Goal: Task Accomplishment & Management: Complete application form

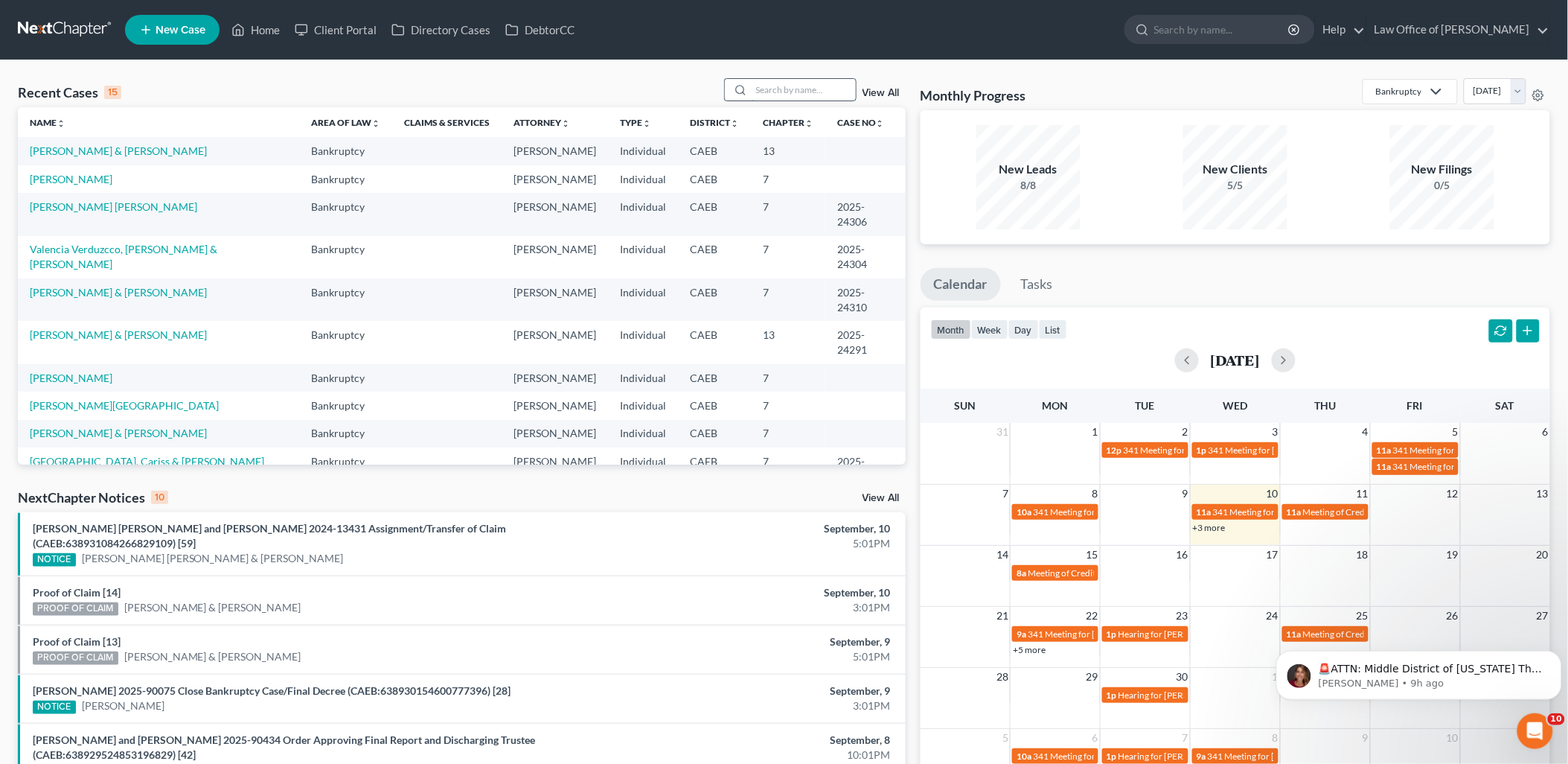
click at [797, 89] on input "search" at bounding box center [804, 89] width 104 height 21
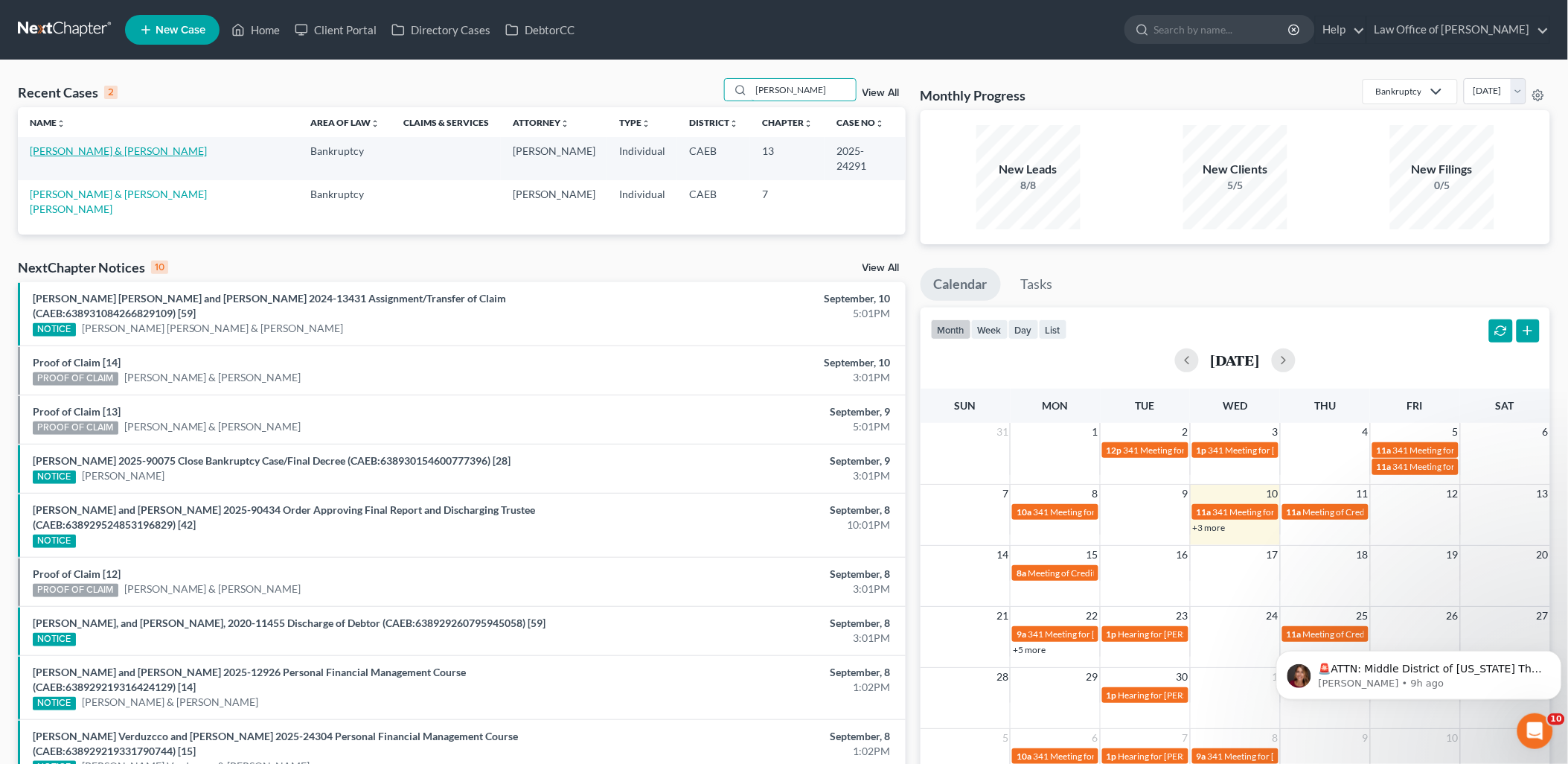
type input "[PERSON_NAME]"
click at [101, 149] on link "[PERSON_NAME] & [PERSON_NAME]" at bounding box center [118, 151] width 177 height 13
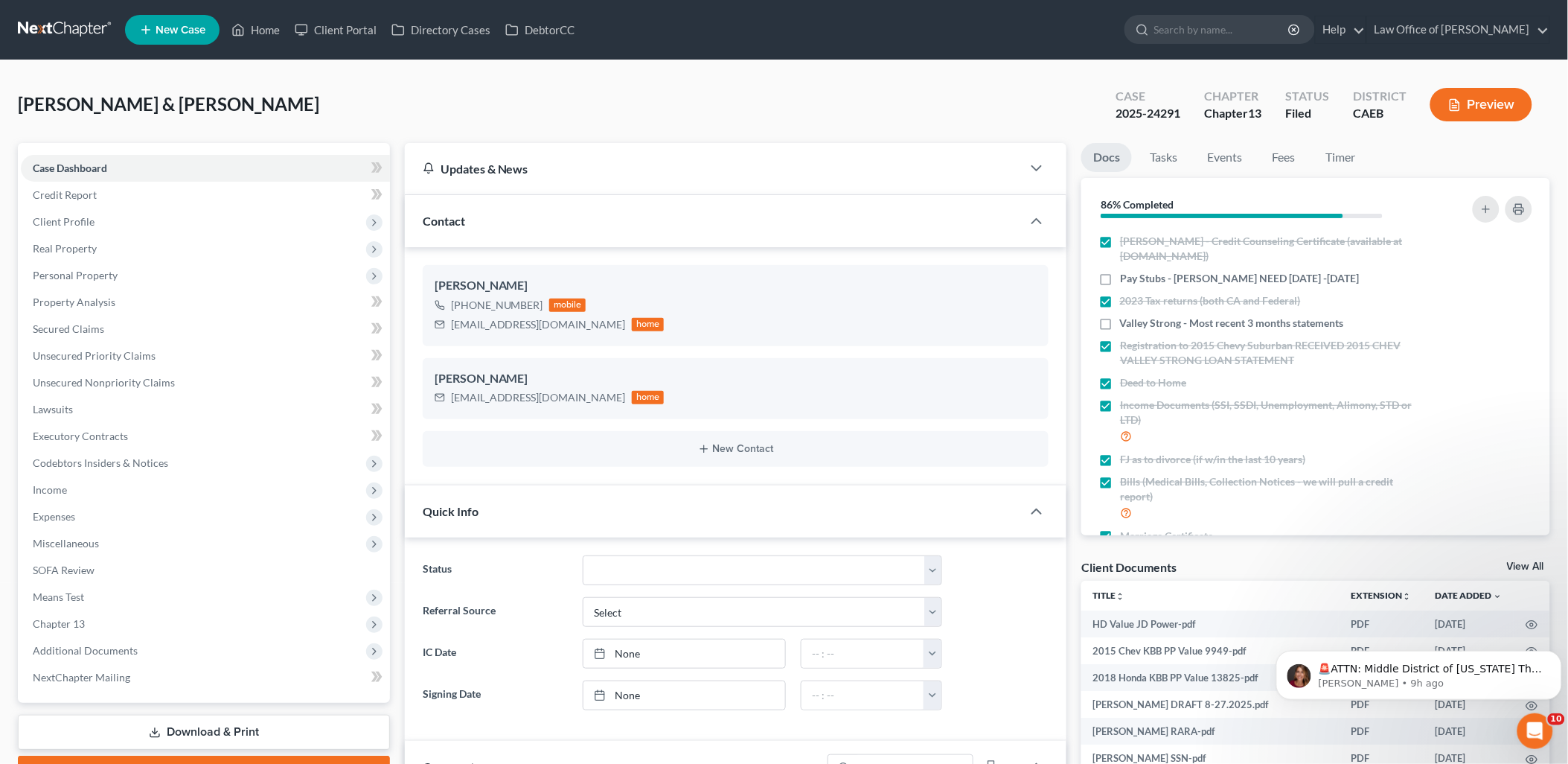
scroll to position [2080, 0]
click at [53, 349] on span "Unsecured Priority Claims" at bounding box center [94, 355] width 123 height 13
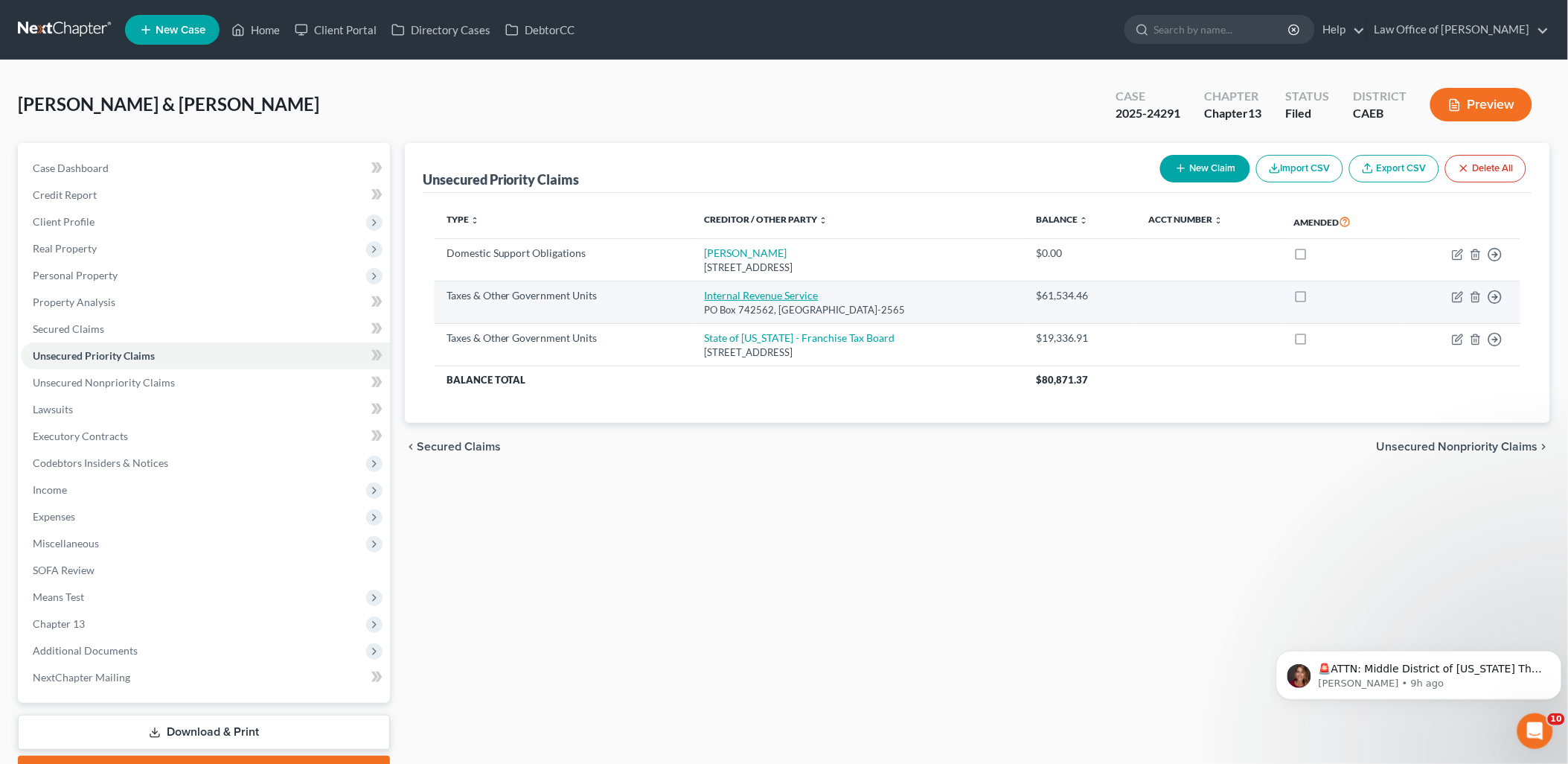
click at [741, 301] on link "Internal Revenue Service" at bounding box center [762, 296] width 113 height 13
select select "0"
select select "36"
select select "4"
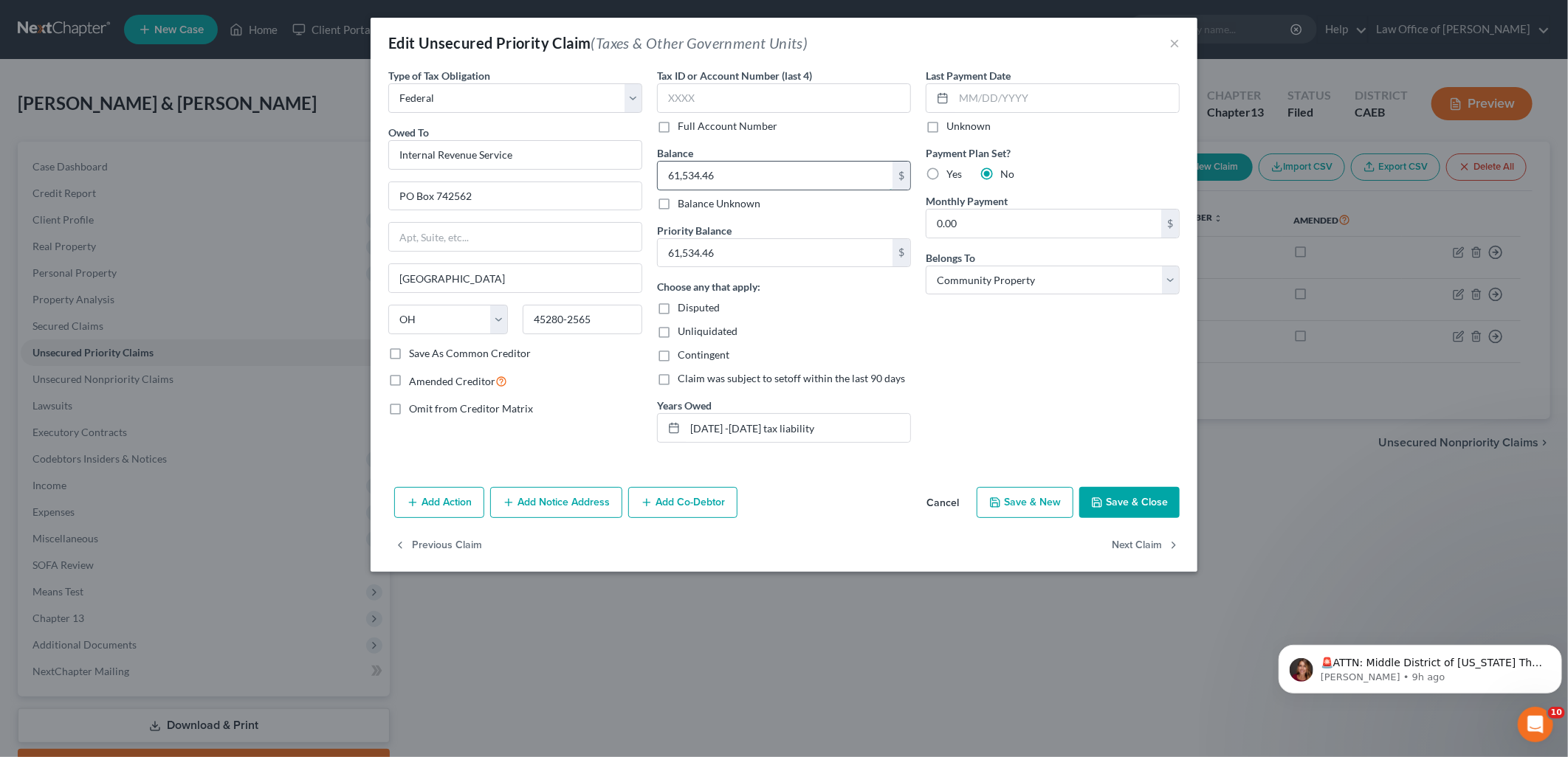
click at [736, 172] on input "61,534.46" at bounding box center [775, 175] width 235 height 28
click at [743, 173] on input "38,112.78" at bounding box center [775, 175] width 235 height 28
type input "38,112.79"
click at [754, 246] on input "61,534.46" at bounding box center [775, 253] width 235 height 28
type input "38,112.79"
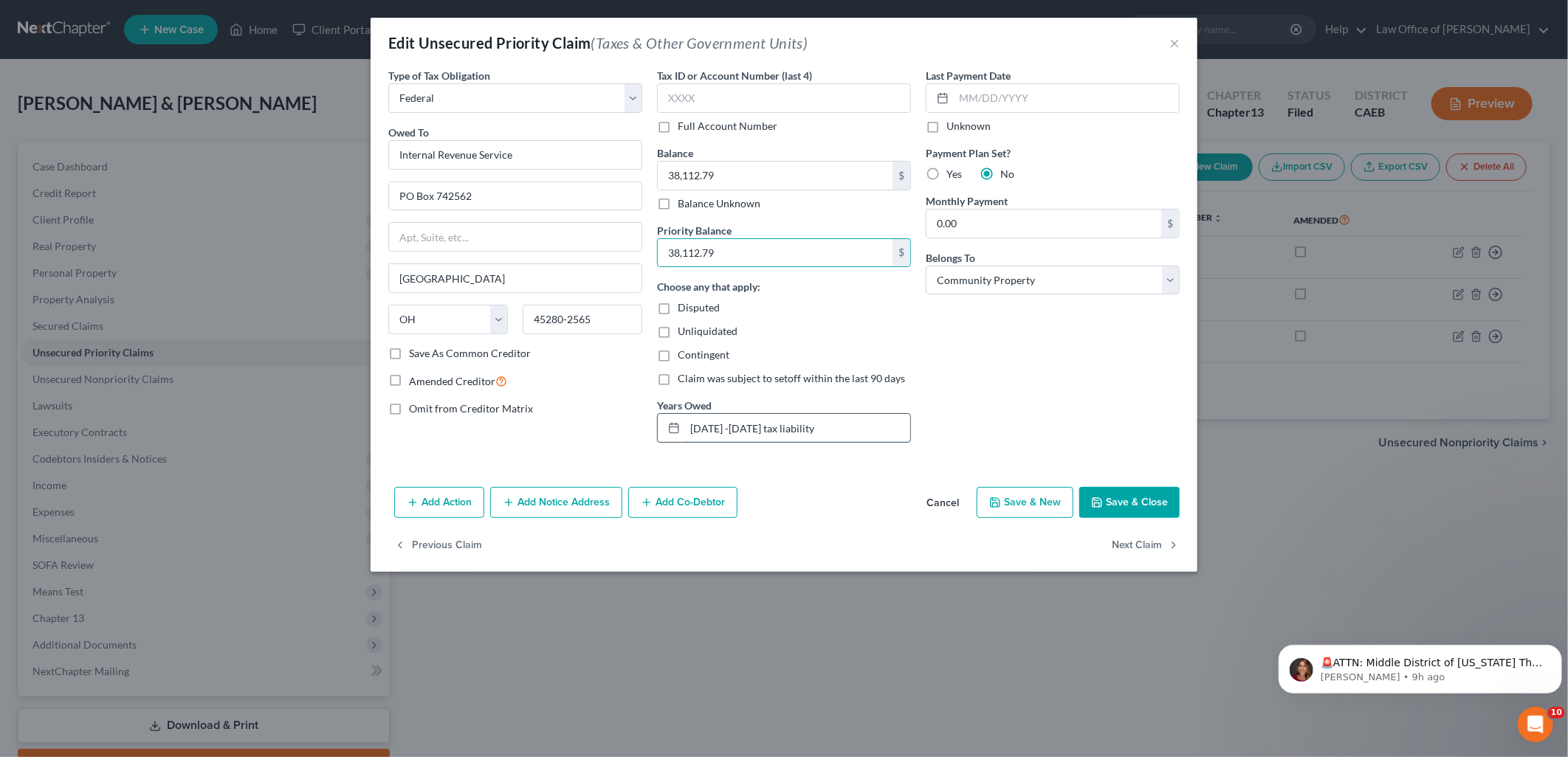
click at [714, 424] on input "[DATE] -[DATE] tax liability" at bounding box center [798, 428] width 225 height 28
click at [707, 428] on input "[DATE] -[DATE] tax liability" at bounding box center [798, 428] width 225 height 28
type input "[DATE] -[DATE] tax liability"
click at [1118, 499] on button "Save & Close" at bounding box center [1129, 503] width 101 height 31
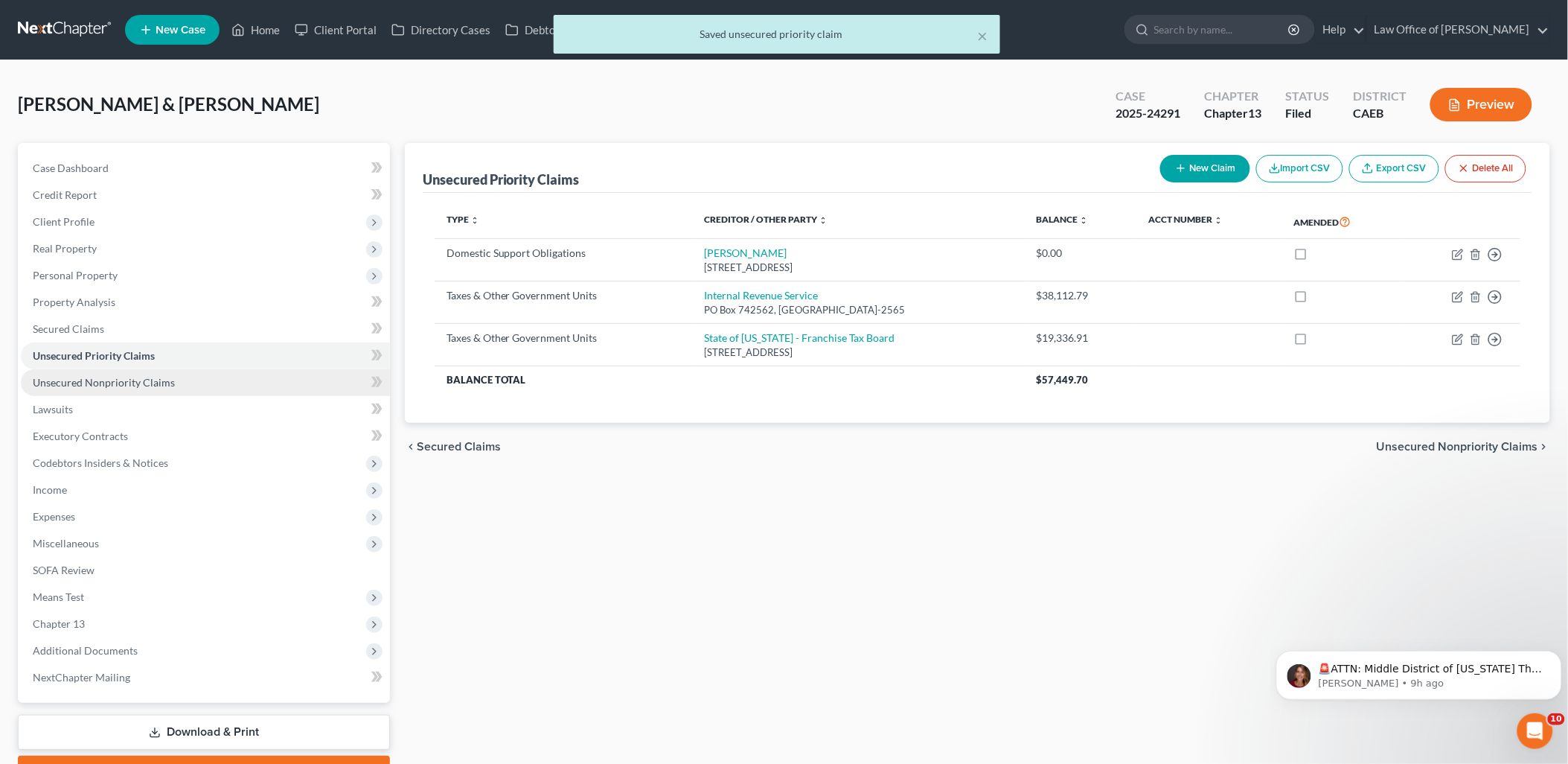
click at [60, 384] on span "Unsecured Nonpriority Claims" at bounding box center [103, 382] width 142 height 13
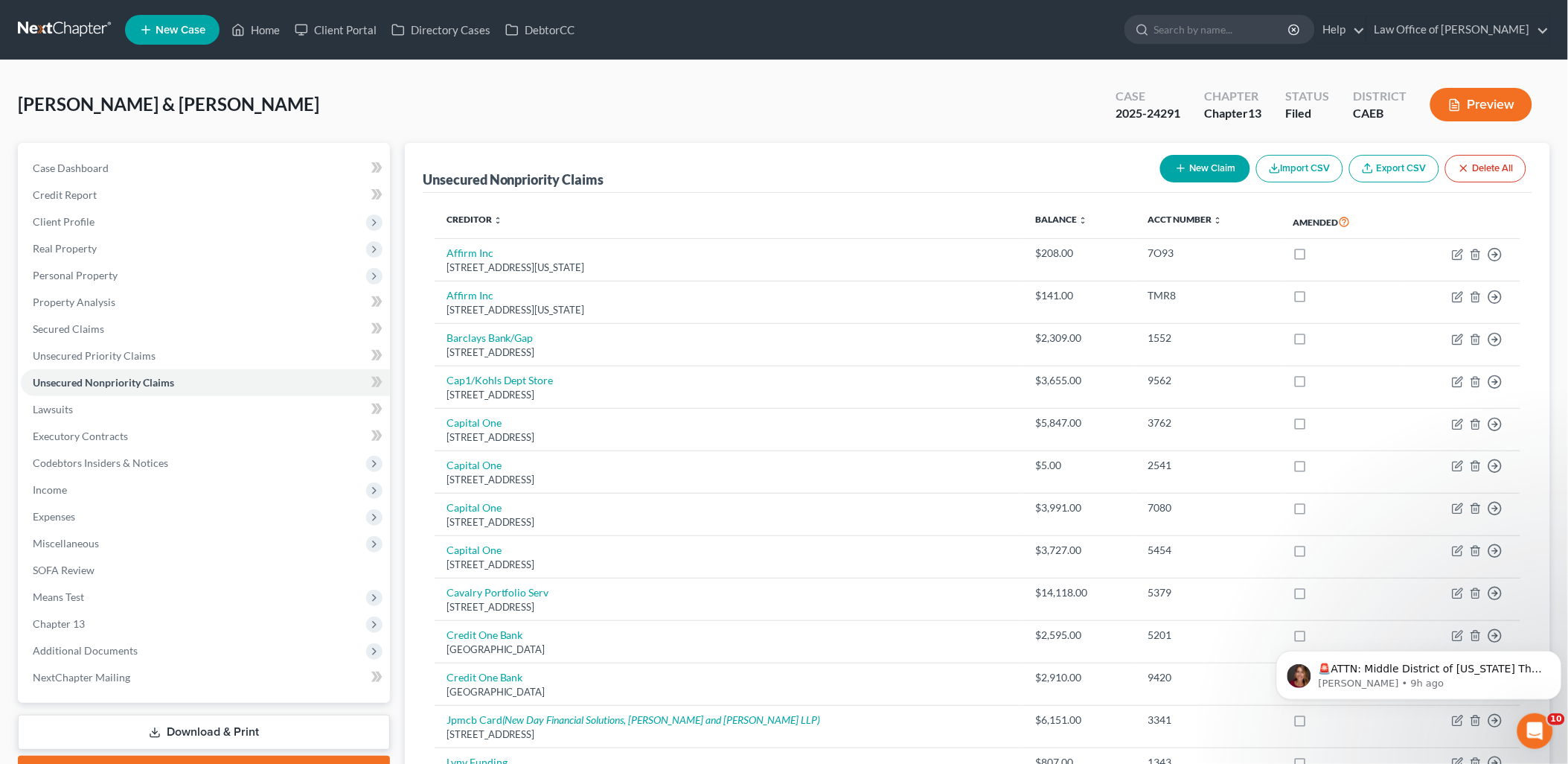
click at [1221, 172] on button "New Claim" at bounding box center [1205, 168] width 90 height 28
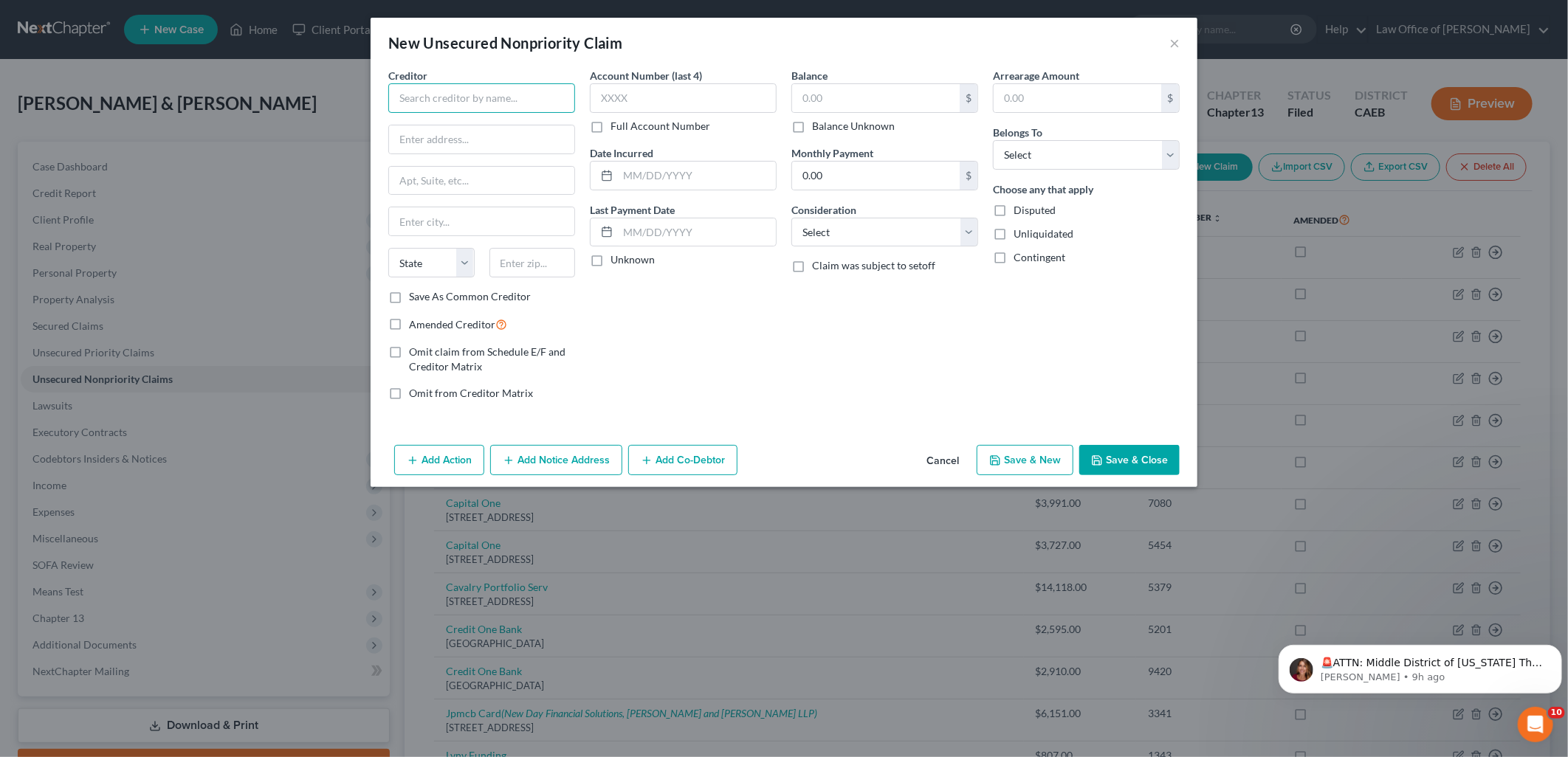
click at [502, 93] on input "text" at bounding box center [481, 98] width 186 height 30
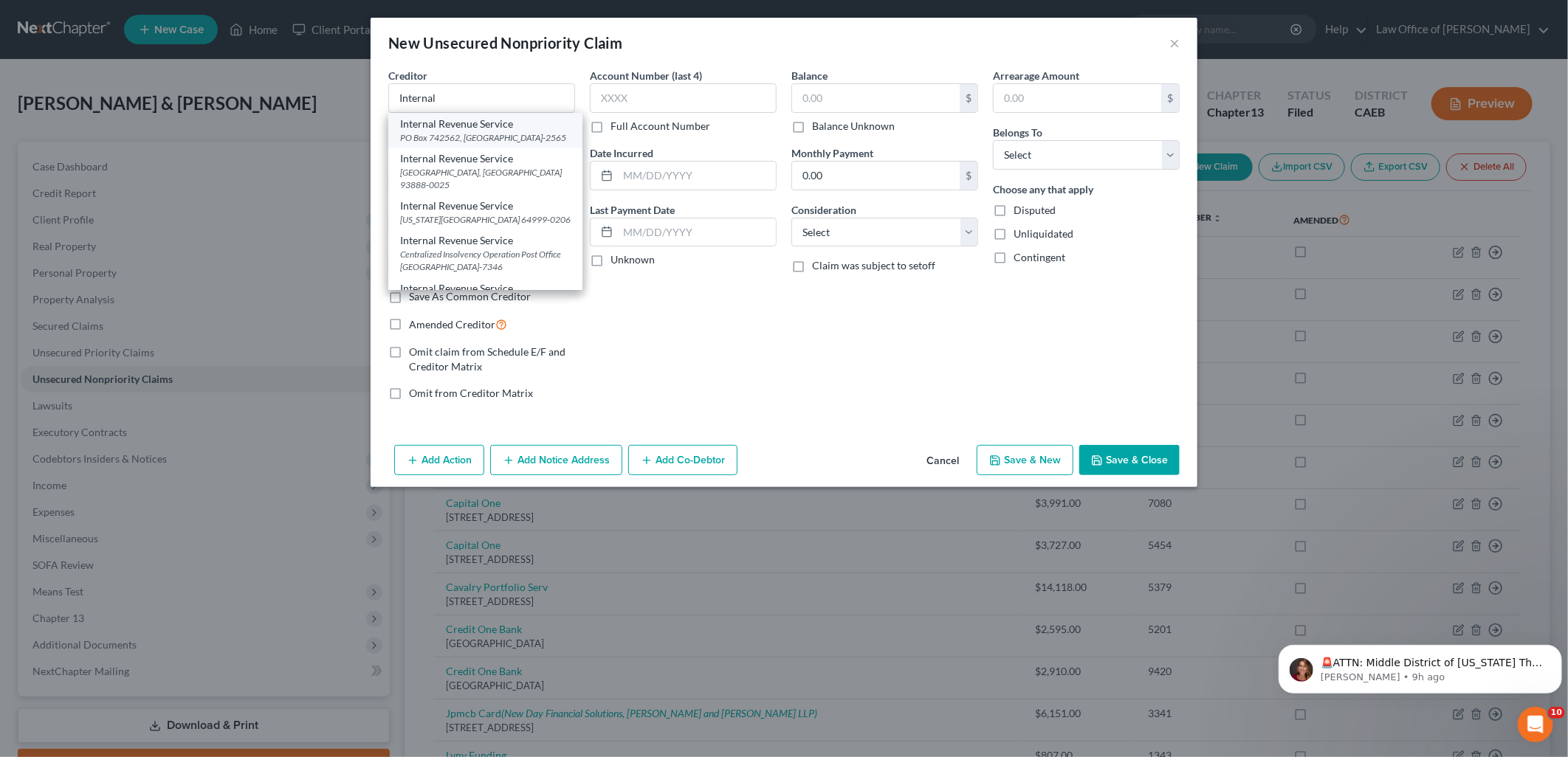
click at [490, 138] on div "PO Box 742562, [GEOGRAPHIC_DATA]-2565" at bounding box center [485, 137] width 171 height 13
type input "Internal Revenue Service"
type input "PO Box 742562"
type input "[GEOGRAPHIC_DATA]"
select select "36"
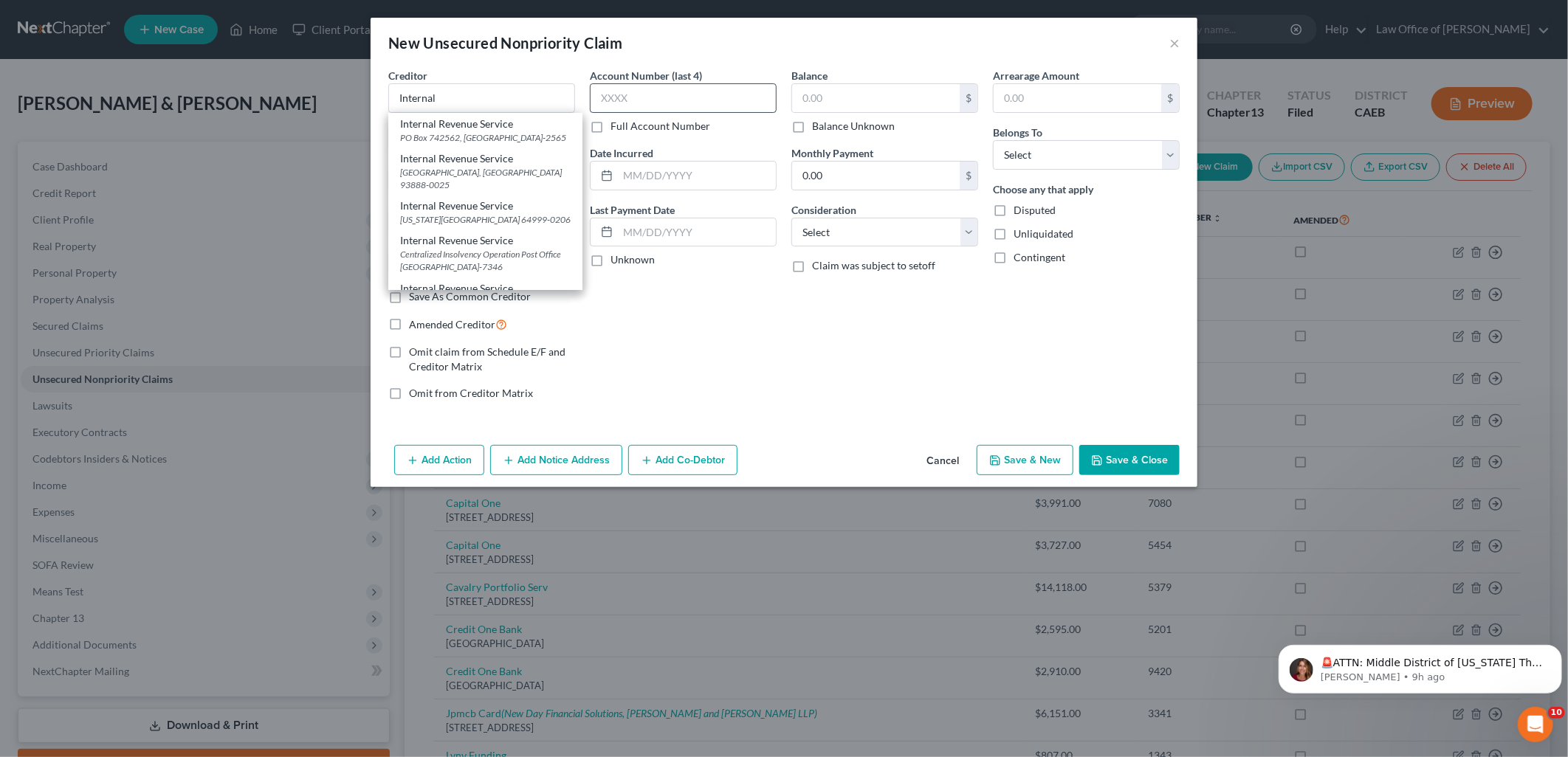
type input "45280-2565"
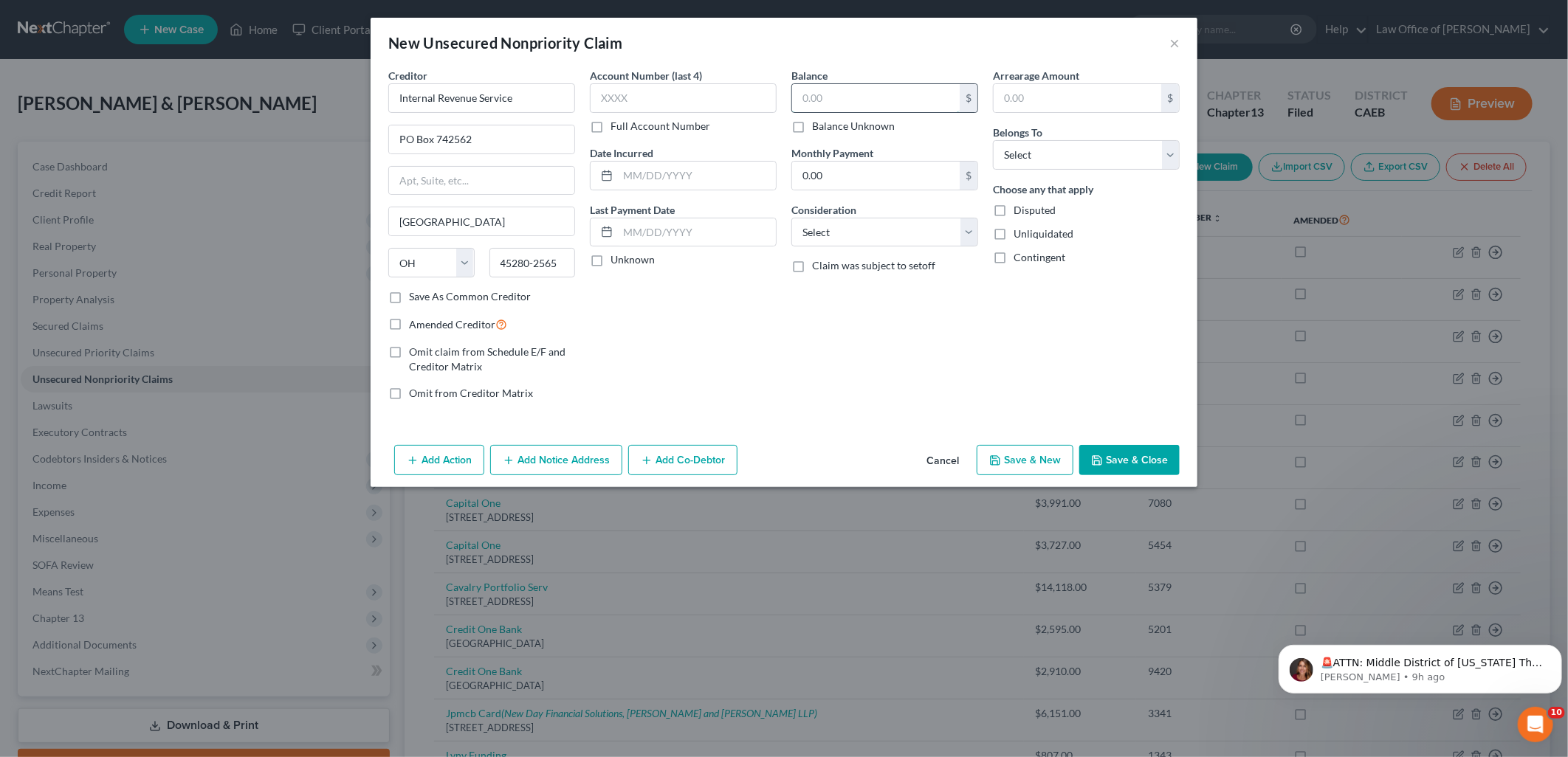
click at [862, 94] on input "text" at bounding box center [876, 98] width 168 height 28
type input "23,421.67"
click at [862, 224] on select "Select Cable / Satellite Services Collection Agency Credit Card Debt Debt Couns…" at bounding box center [885, 232] width 186 height 30
select select "14"
click at [791, 218] on select "Select Cable / Satellite Services Collection Agency Credit Card Debt Debt Couns…" at bounding box center [885, 232] width 186 height 30
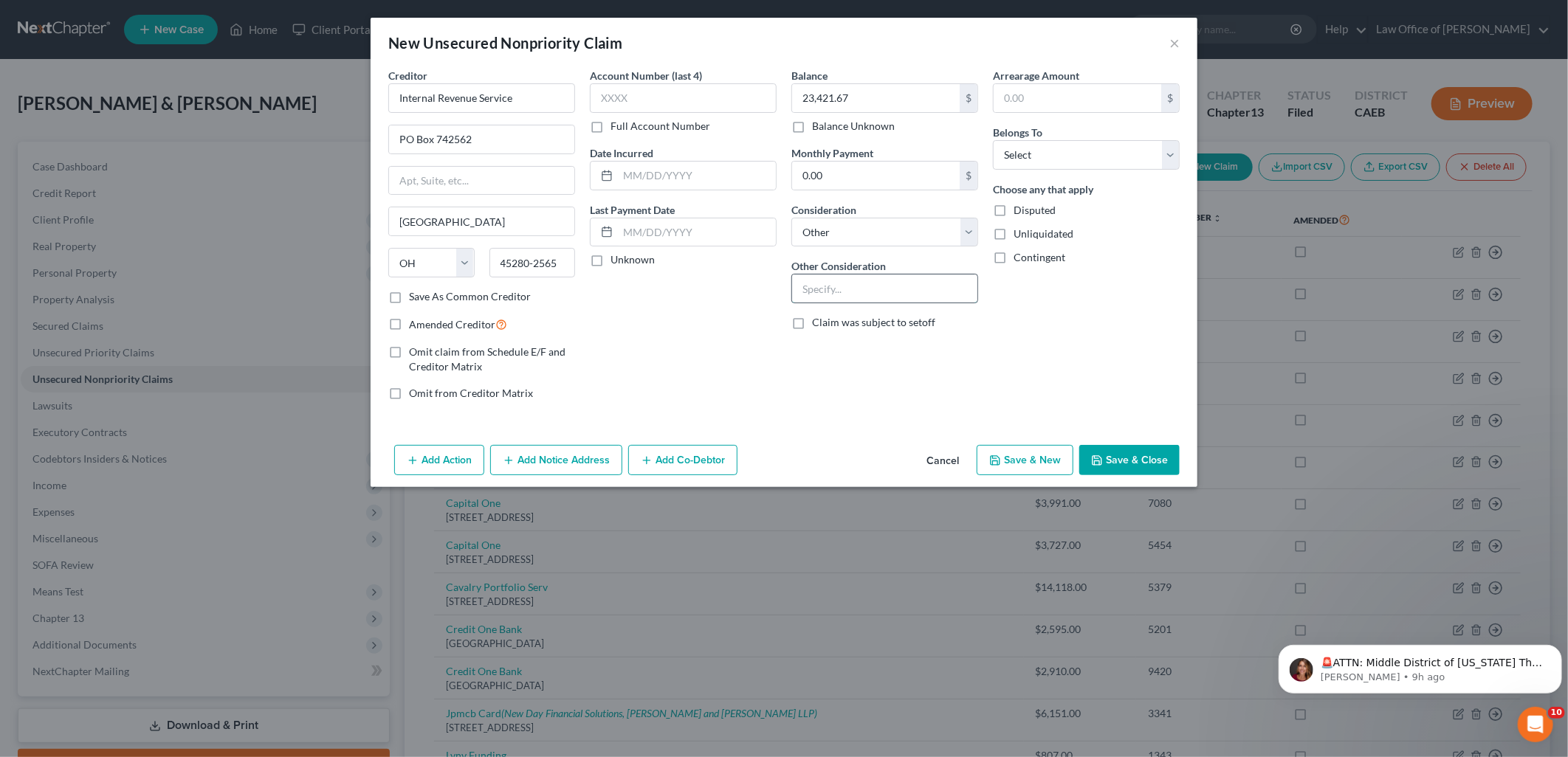
click at [839, 298] on input "text" at bounding box center [885, 289] width 185 height 28
type input "2021 tax liability"
click at [1064, 148] on select "Select Debtor 1 Only Debtor 2 Only Debtor 1 And Debtor 2 Only At Least One Of T…" at bounding box center [1087, 155] width 186 height 30
select select "4"
click at [993, 140] on select "Select Debtor 1 Only Debtor 2 Only Debtor 1 And Debtor 2 Only At Least One Of T…" at bounding box center [1087, 155] width 186 height 30
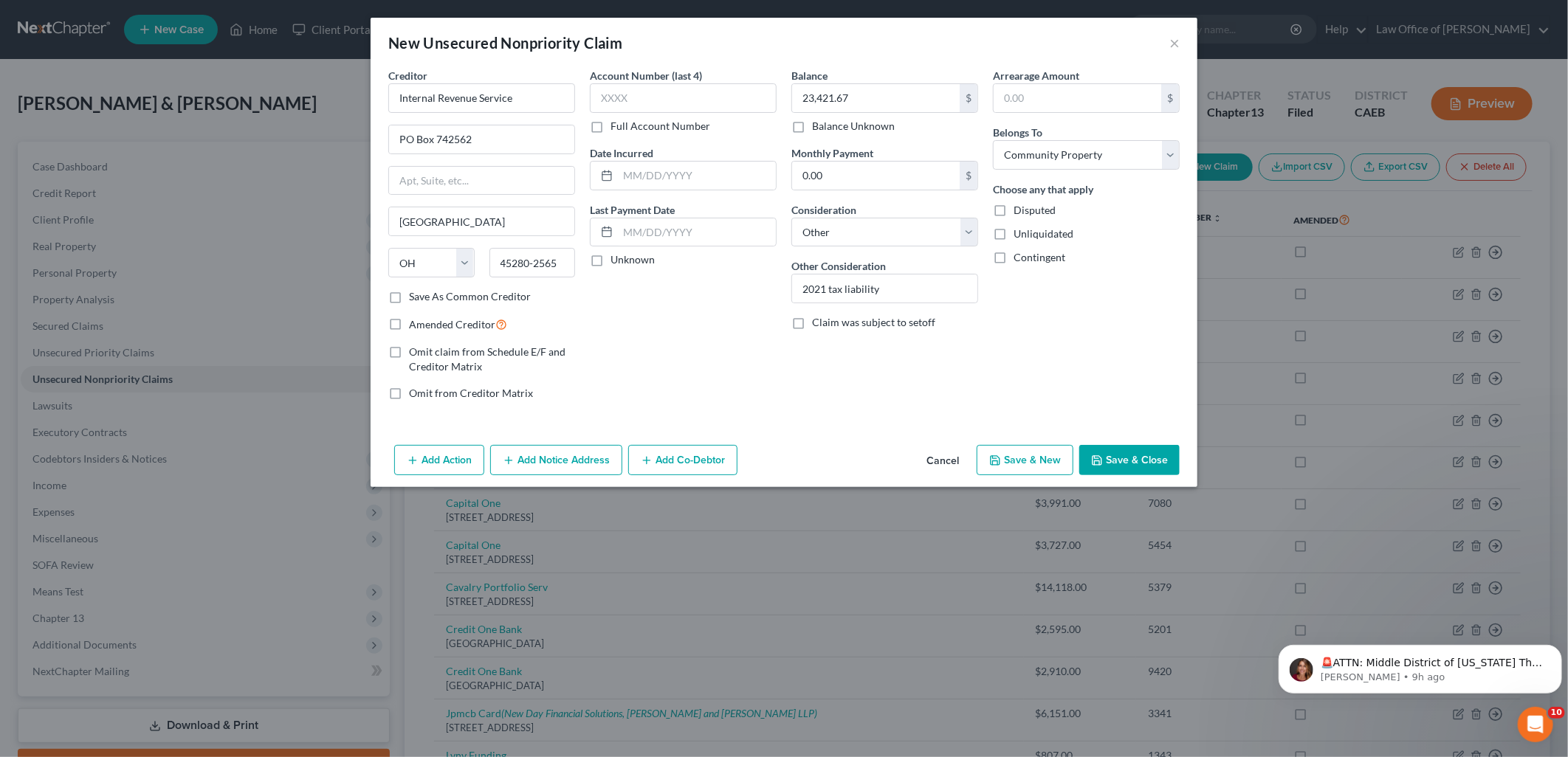
drag, startPoint x: 1130, startPoint y: 465, endPoint x: 1310, endPoint y: 444, distance: 181.2
click at [1132, 465] on button "Save & Close" at bounding box center [1129, 461] width 101 height 31
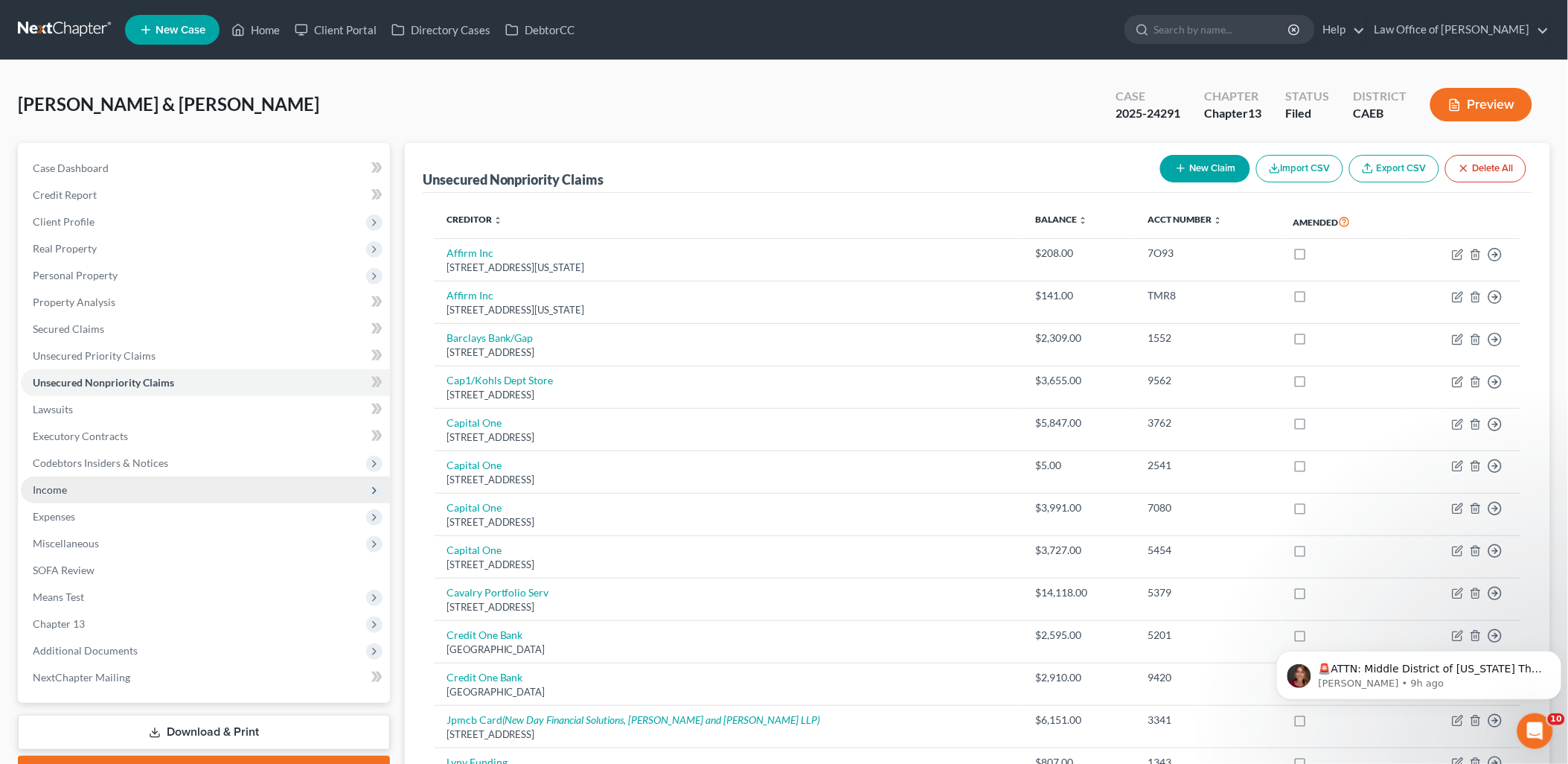
click at [49, 490] on span "Income" at bounding box center [49, 489] width 34 height 13
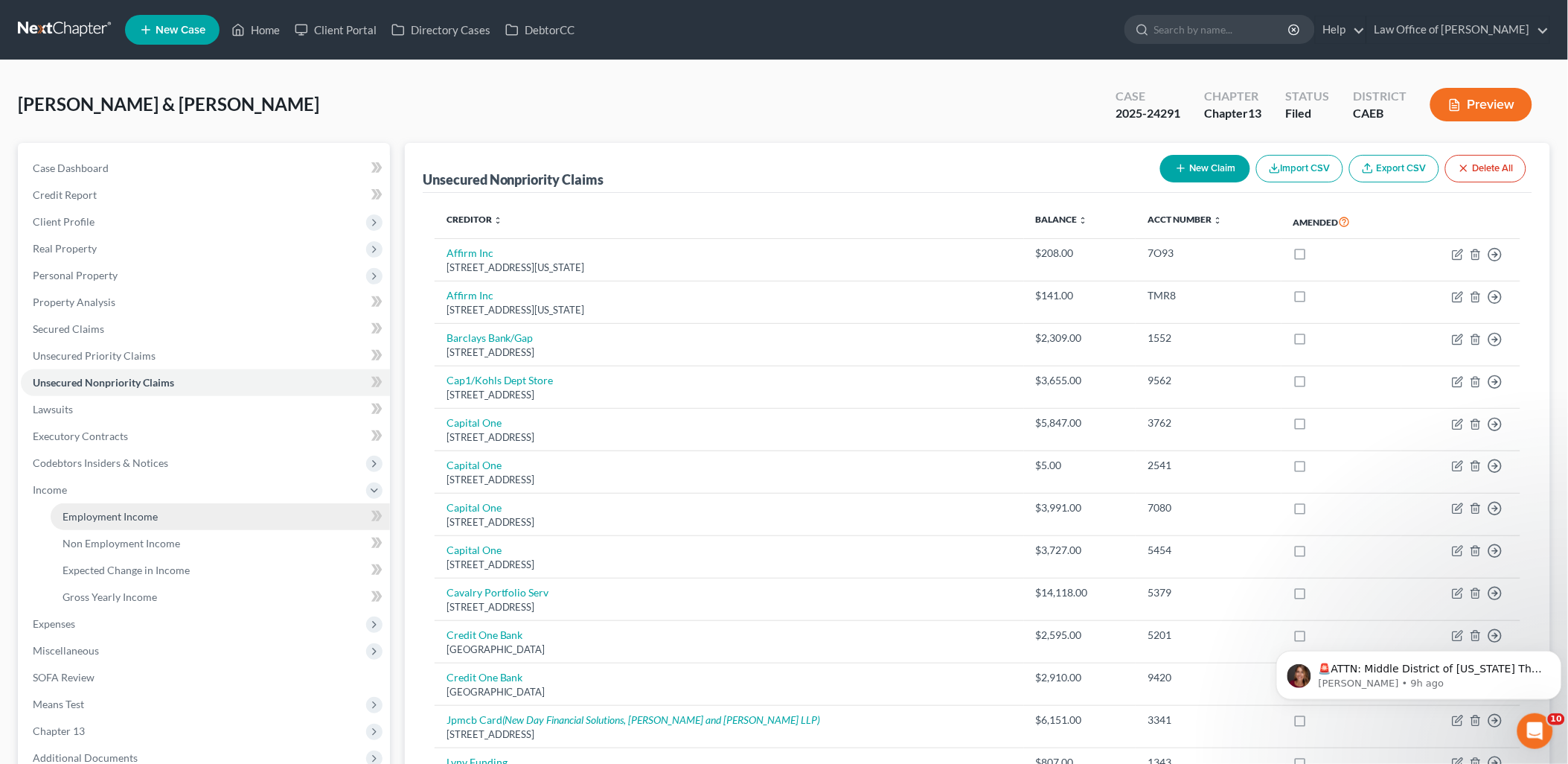
click at [91, 518] on span "Employment Income" at bounding box center [110, 516] width 95 height 13
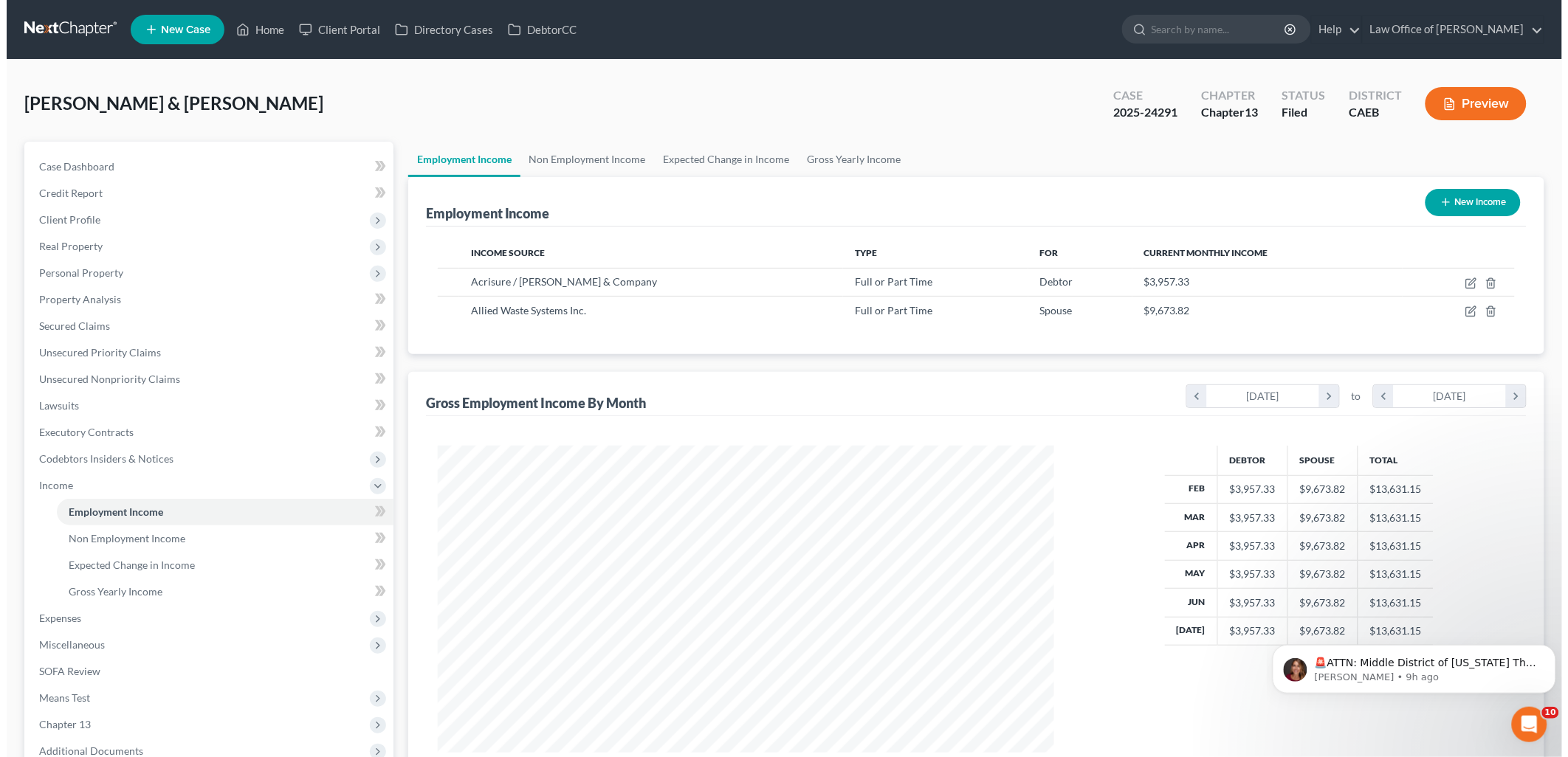
scroll to position [308, 646]
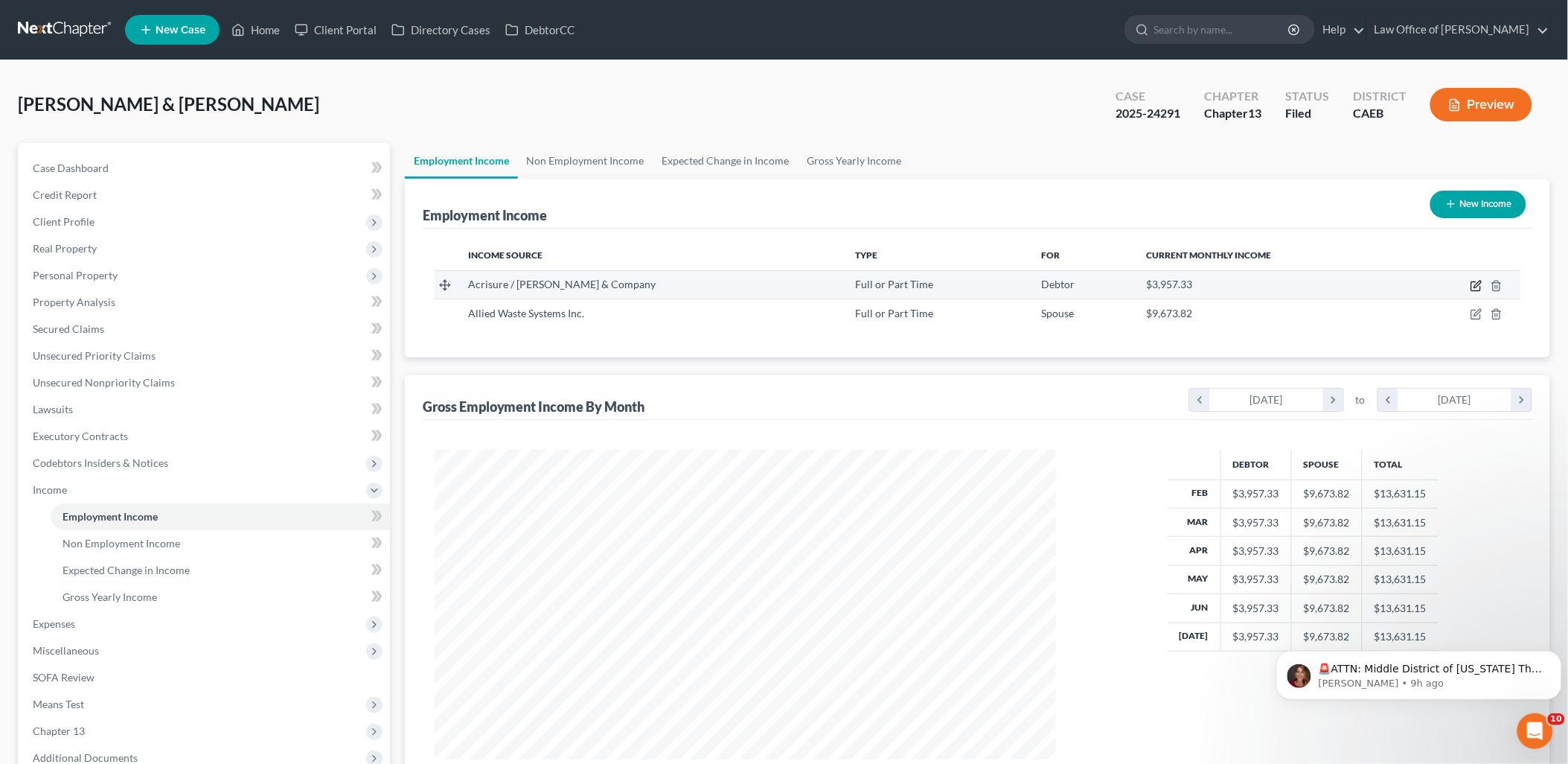
click at [1482, 284] on icon "button" at bounding box center [1477, 286] width 12 height 12
select select "0"
select select "4"
select select "2"
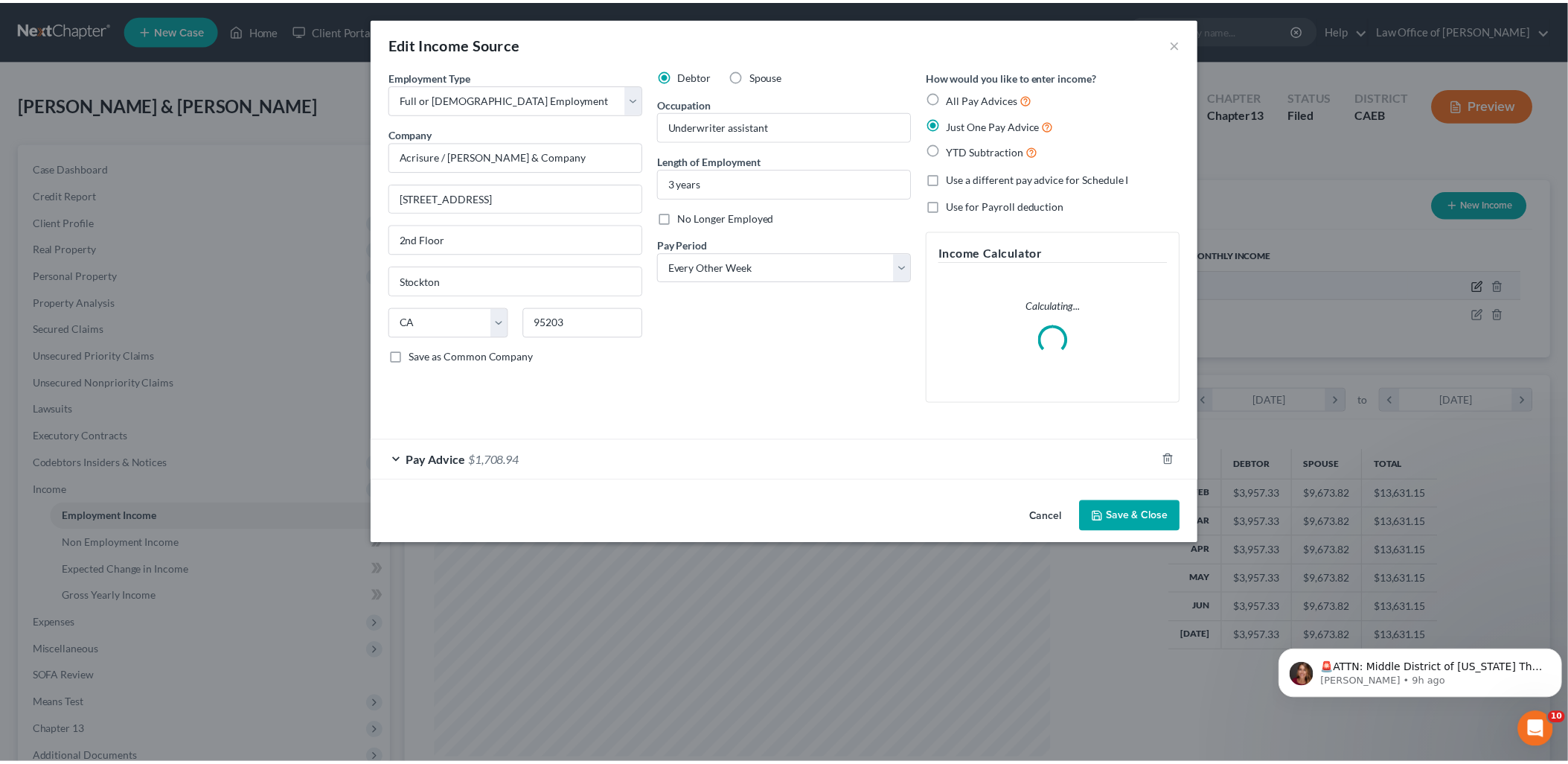
scroll to position [314, 657]
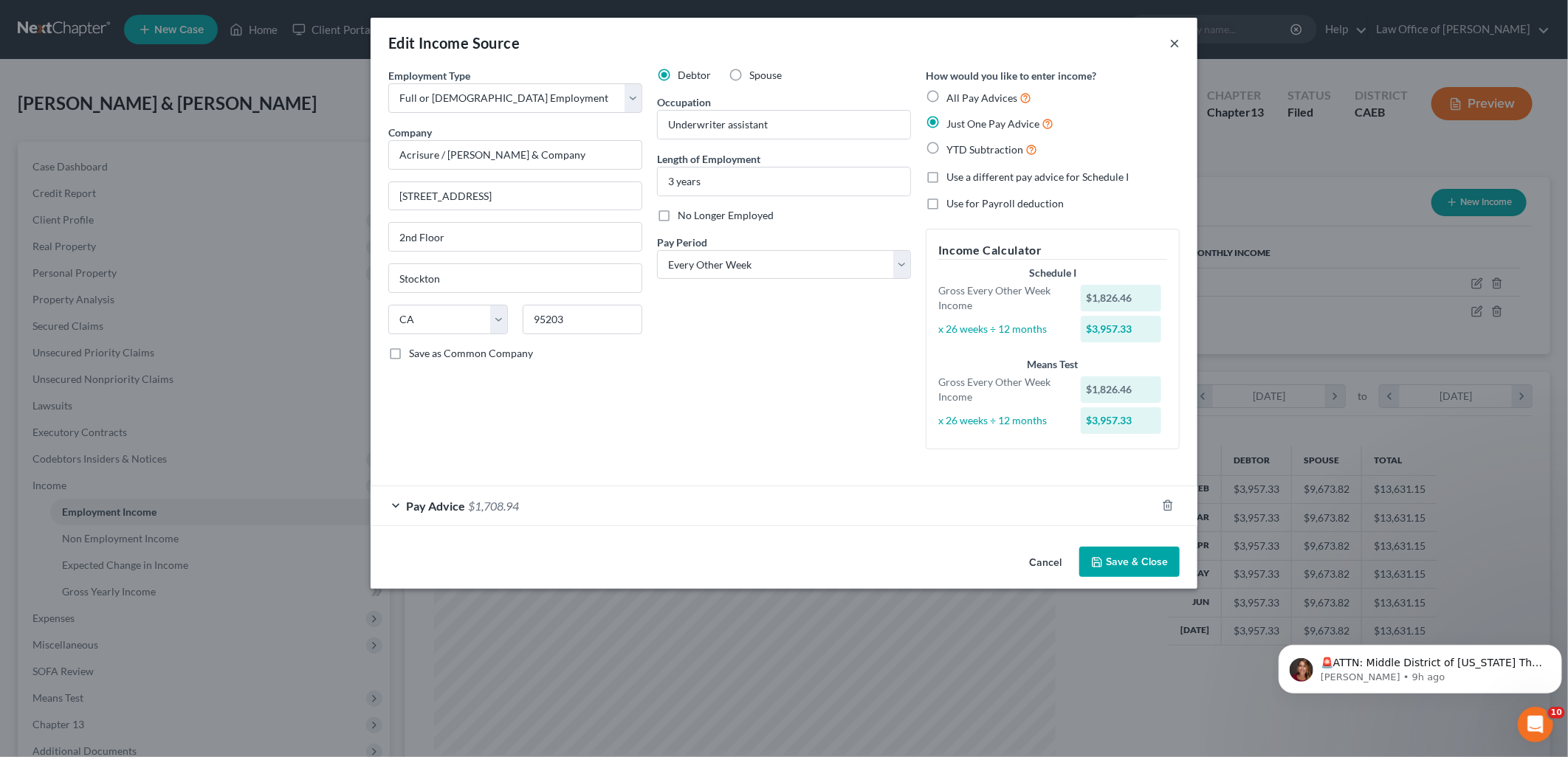
click at [1175, 35] on button "×" at bounding box center [1174, 42] width 10 height 18
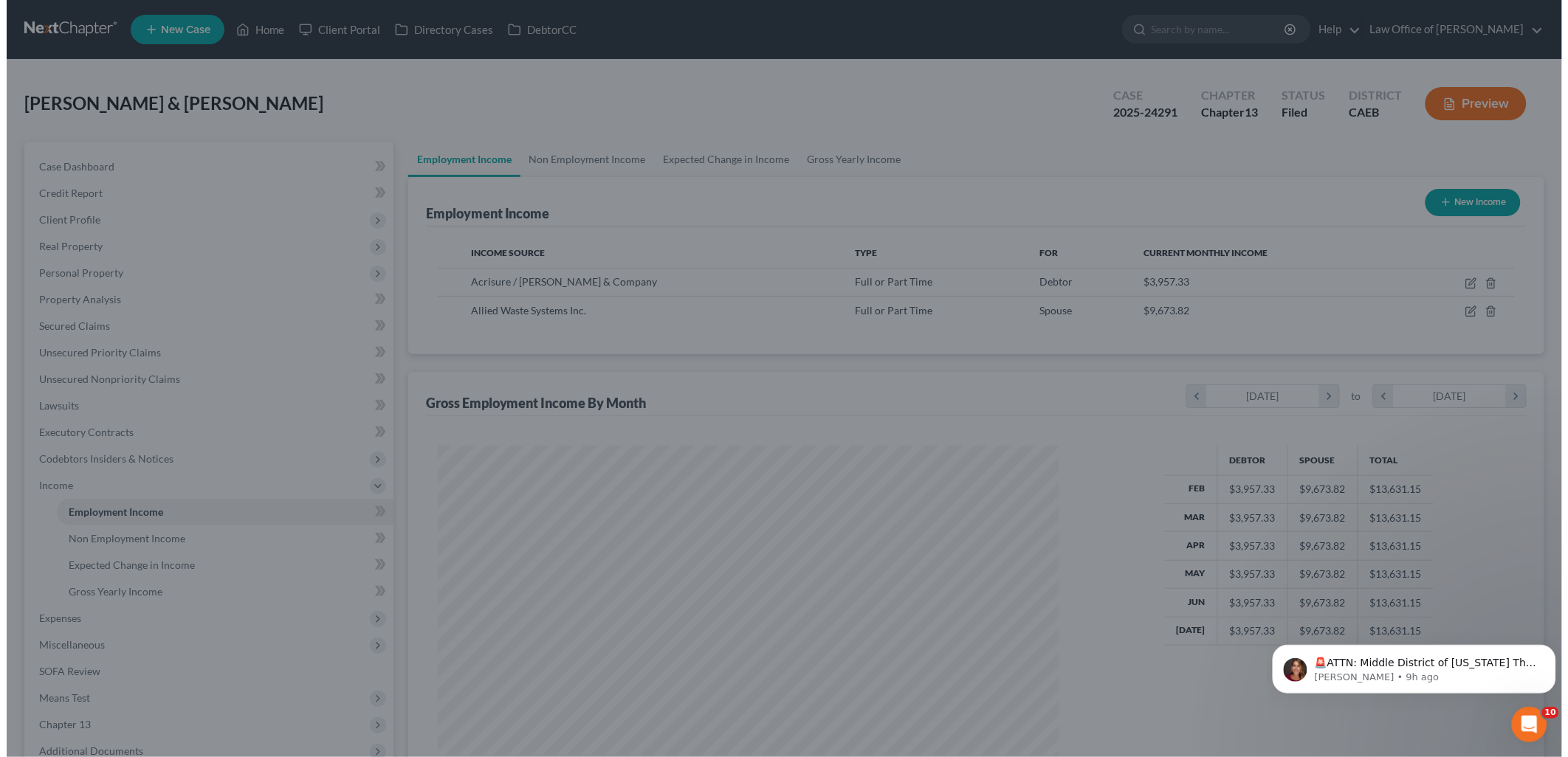
scroll to position [737682, 737589]
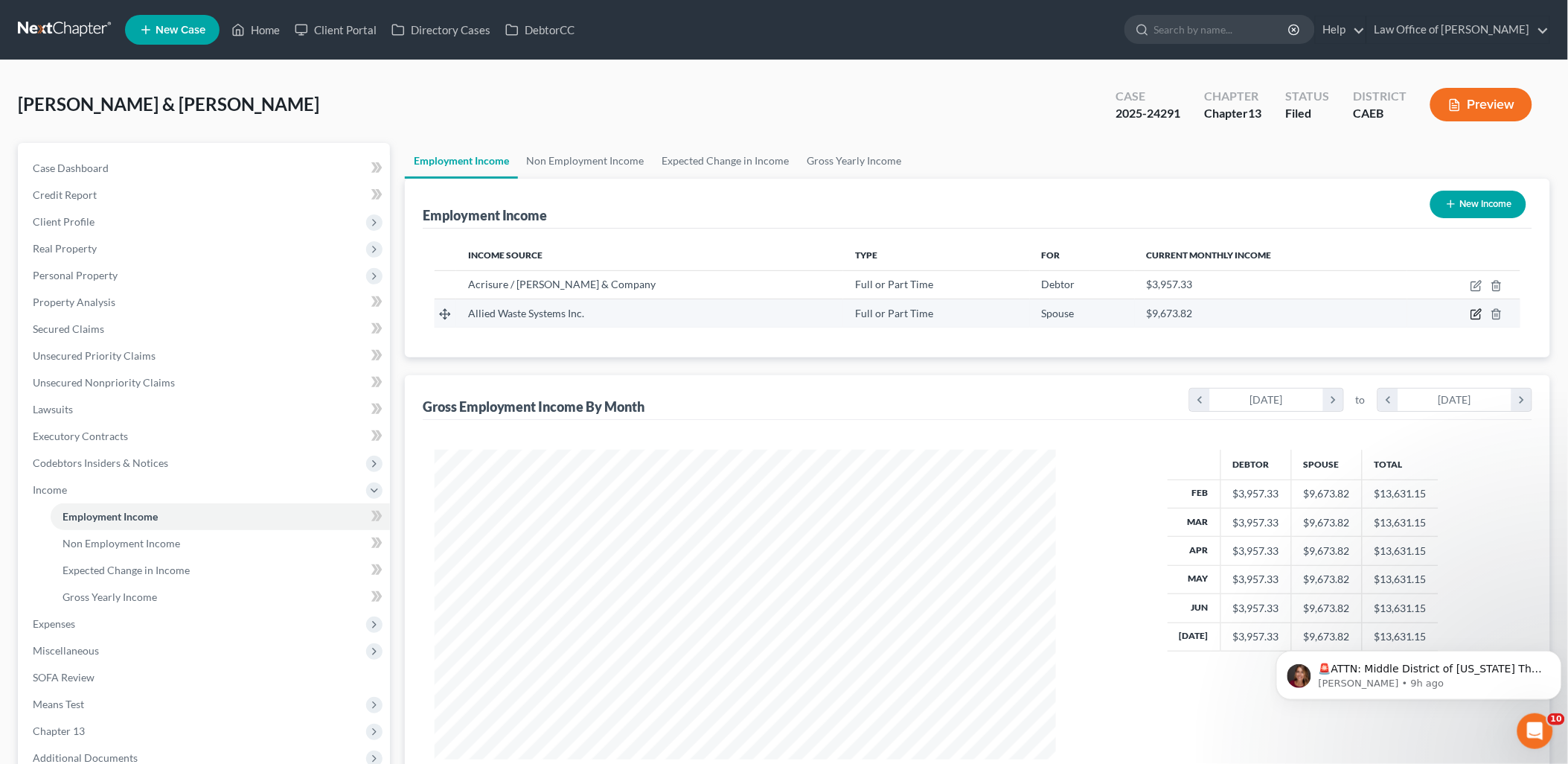
click at [1479, 315] on icon "button" at bounding box center [1477, 314] width 12 height 12
select select "0"
select select "3"
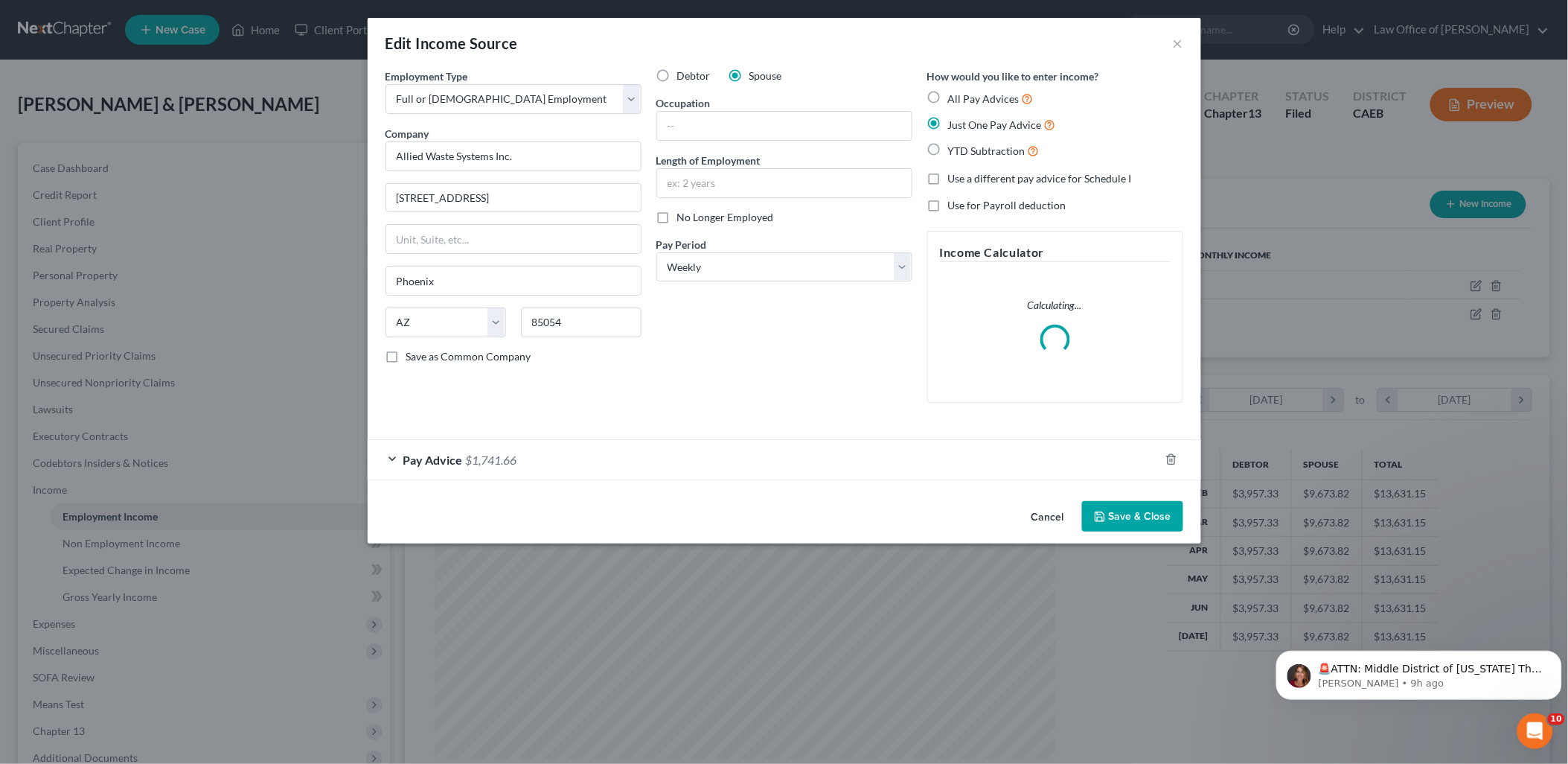
scroll to position [314, 657]
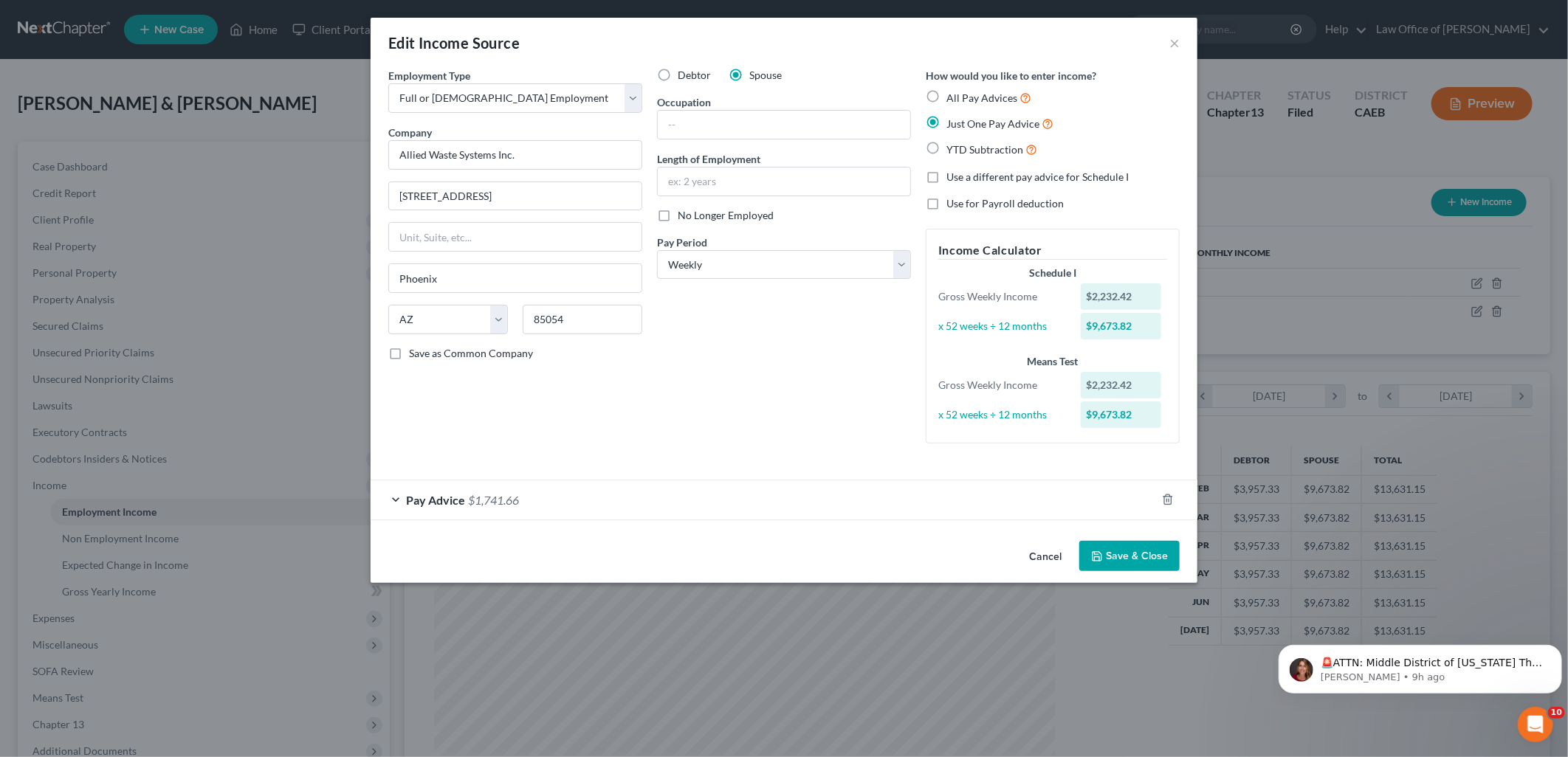
click at [1131, 547] on button "Save & Close" at bounding box center [1129, 557] width 101 height 31
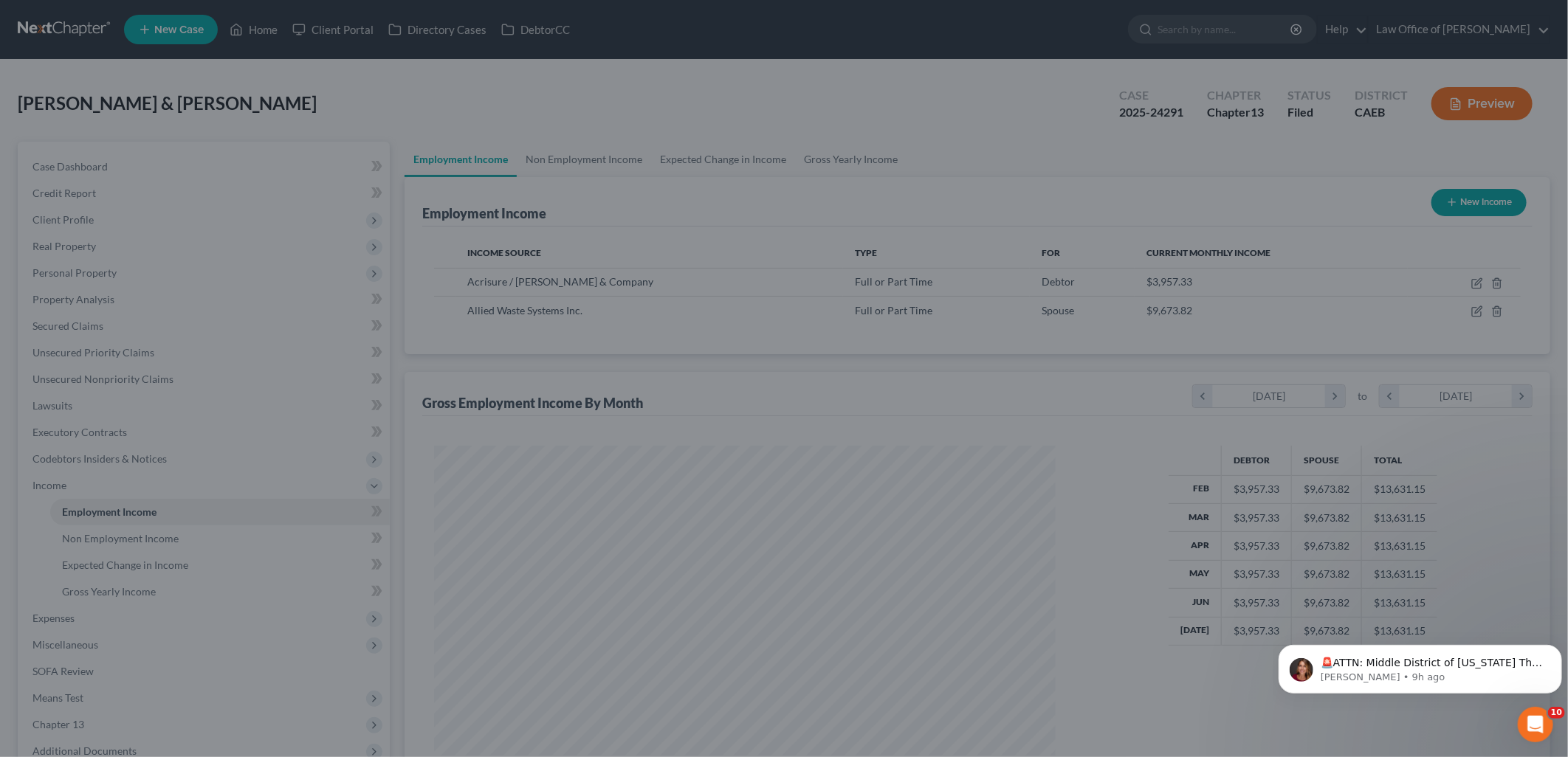
scroll to position [737682, 737589]
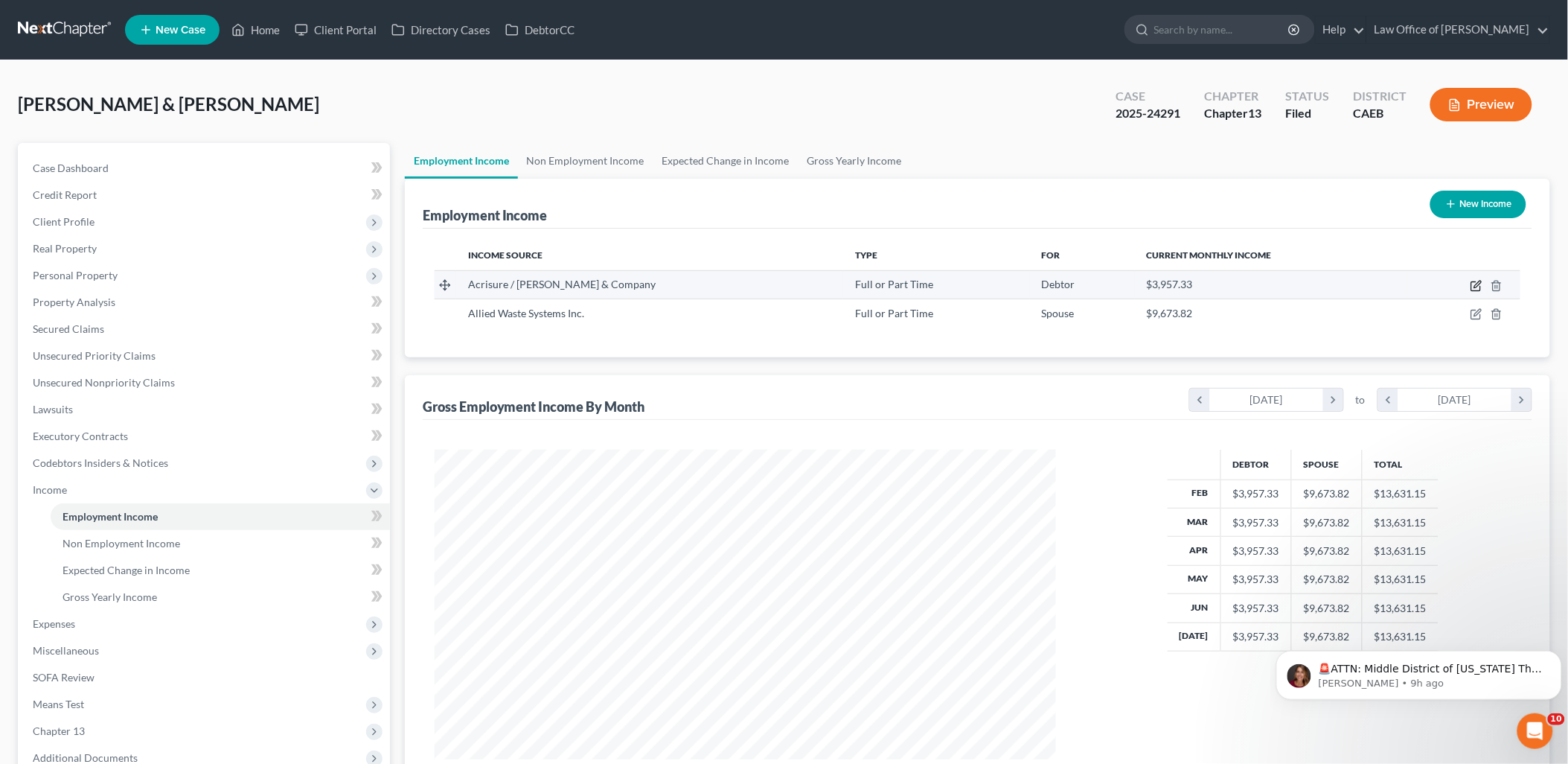
click at [1479, 286] on icon "button" at bounding box center [1477, 286] width 12 height 12
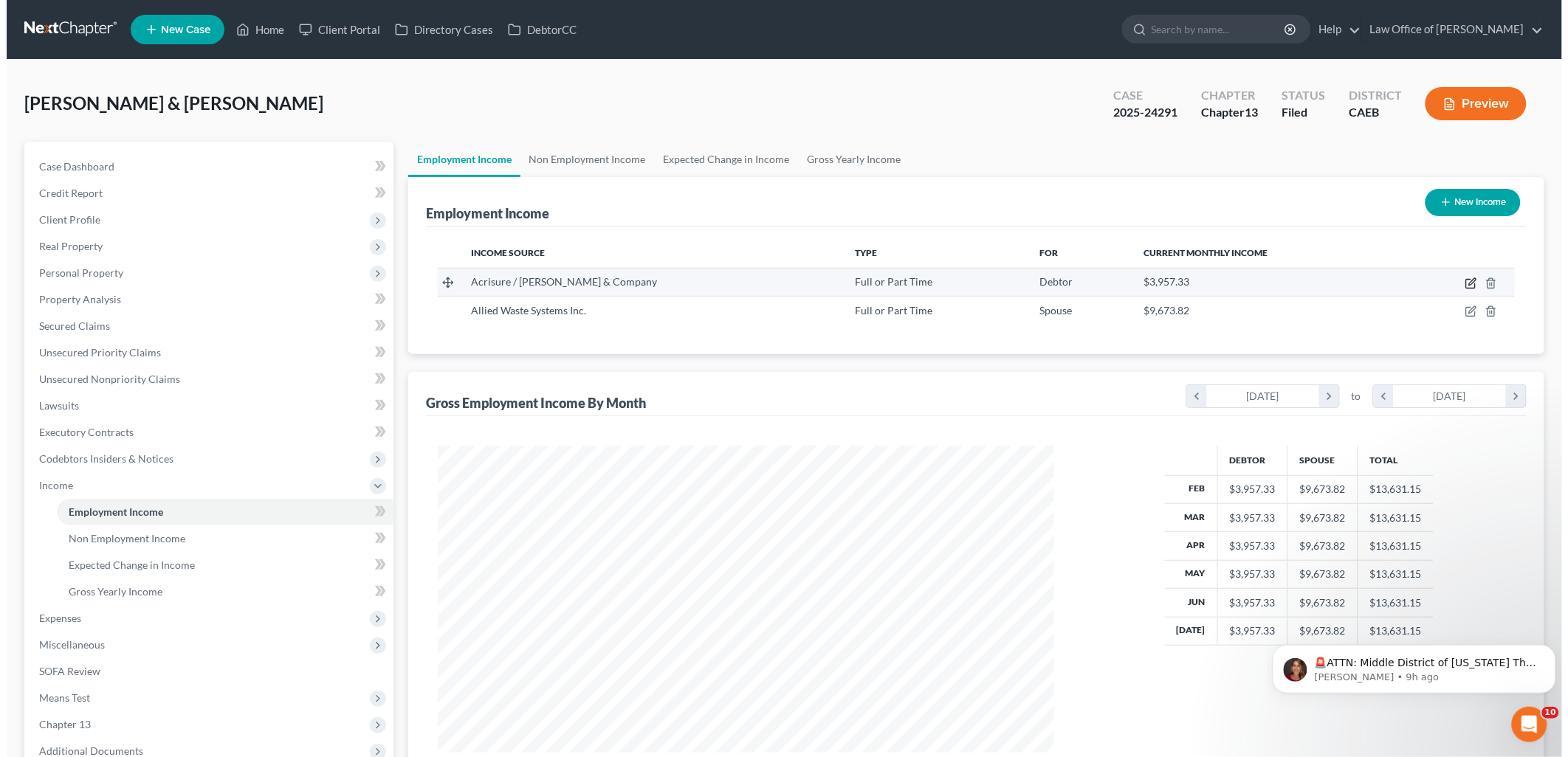
scroll to position [311, 651]
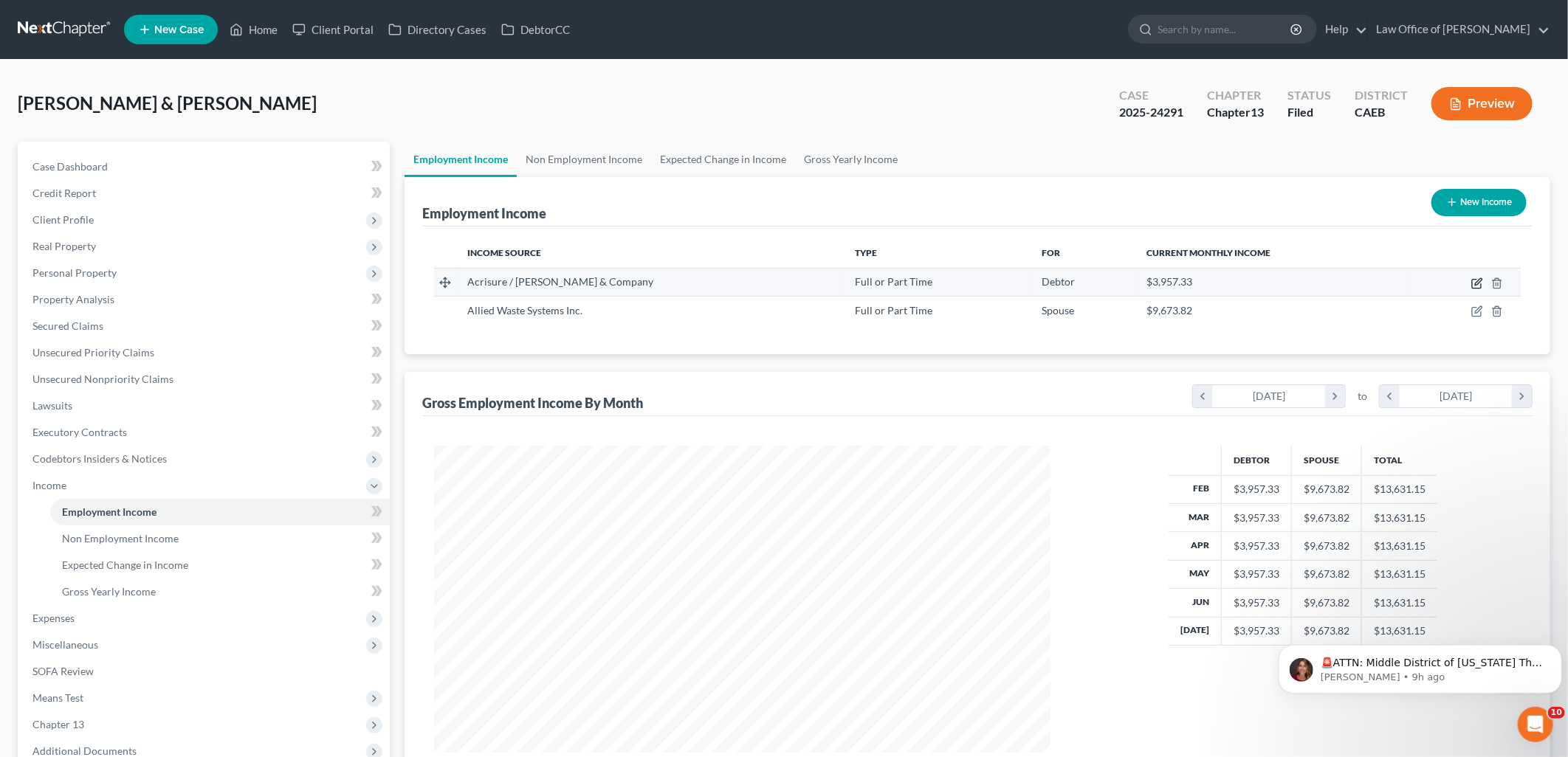
select select "0"
select select "4"
select select "2"
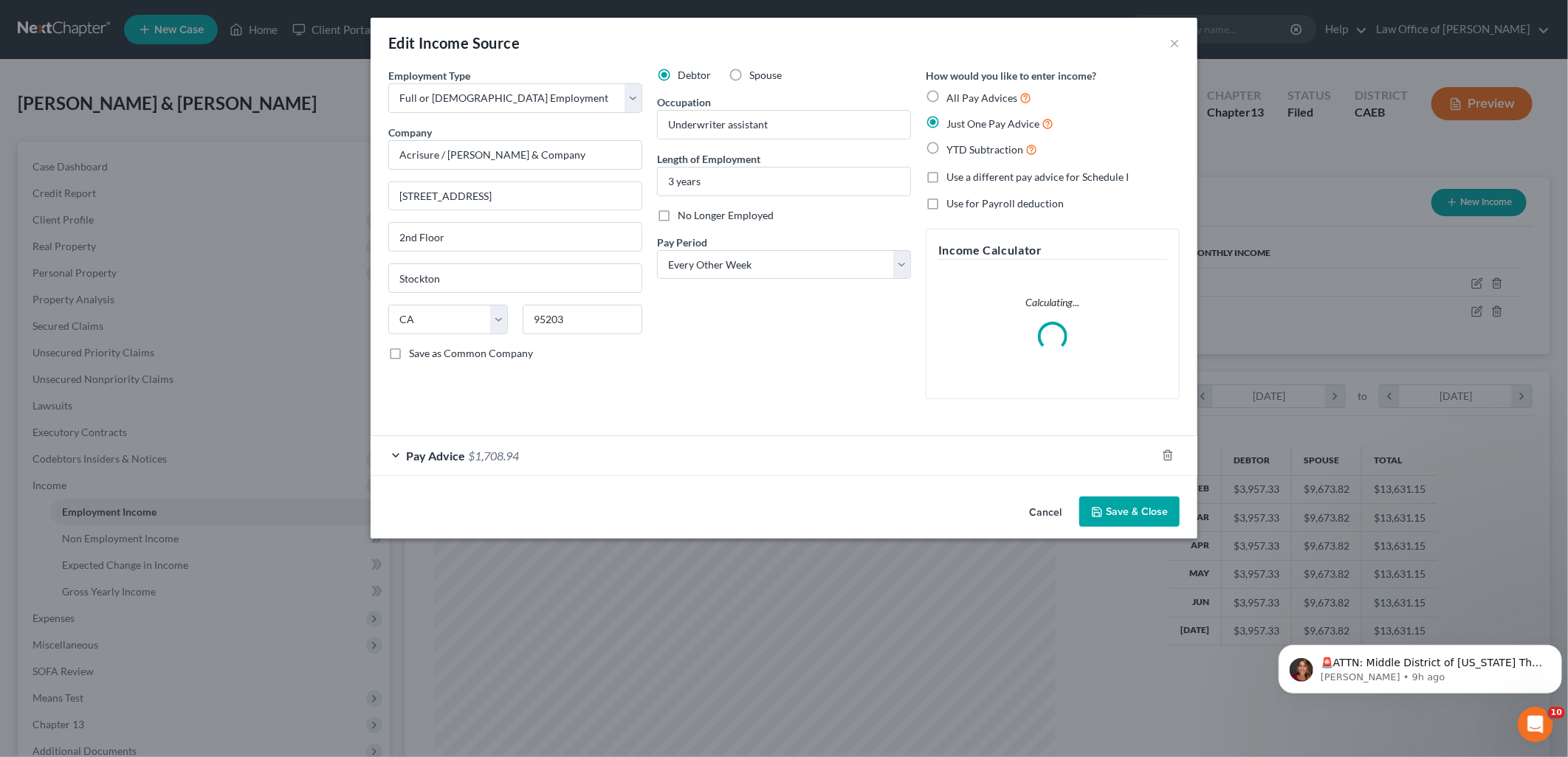
click at [478, 456] on span "$1,708.94" at bounding box center [493, 455] width 51 height 14
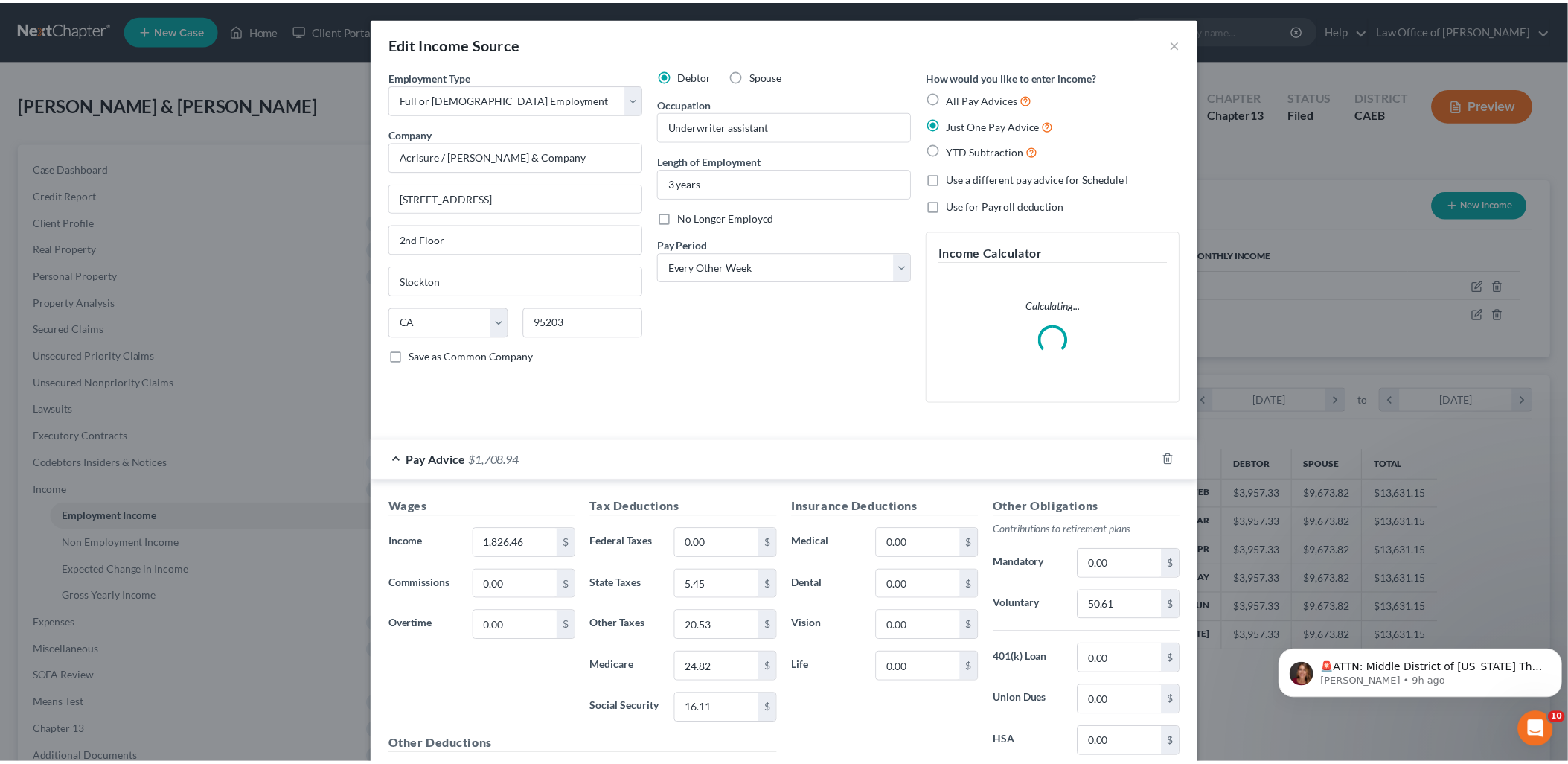
scroll to position [162, 0]
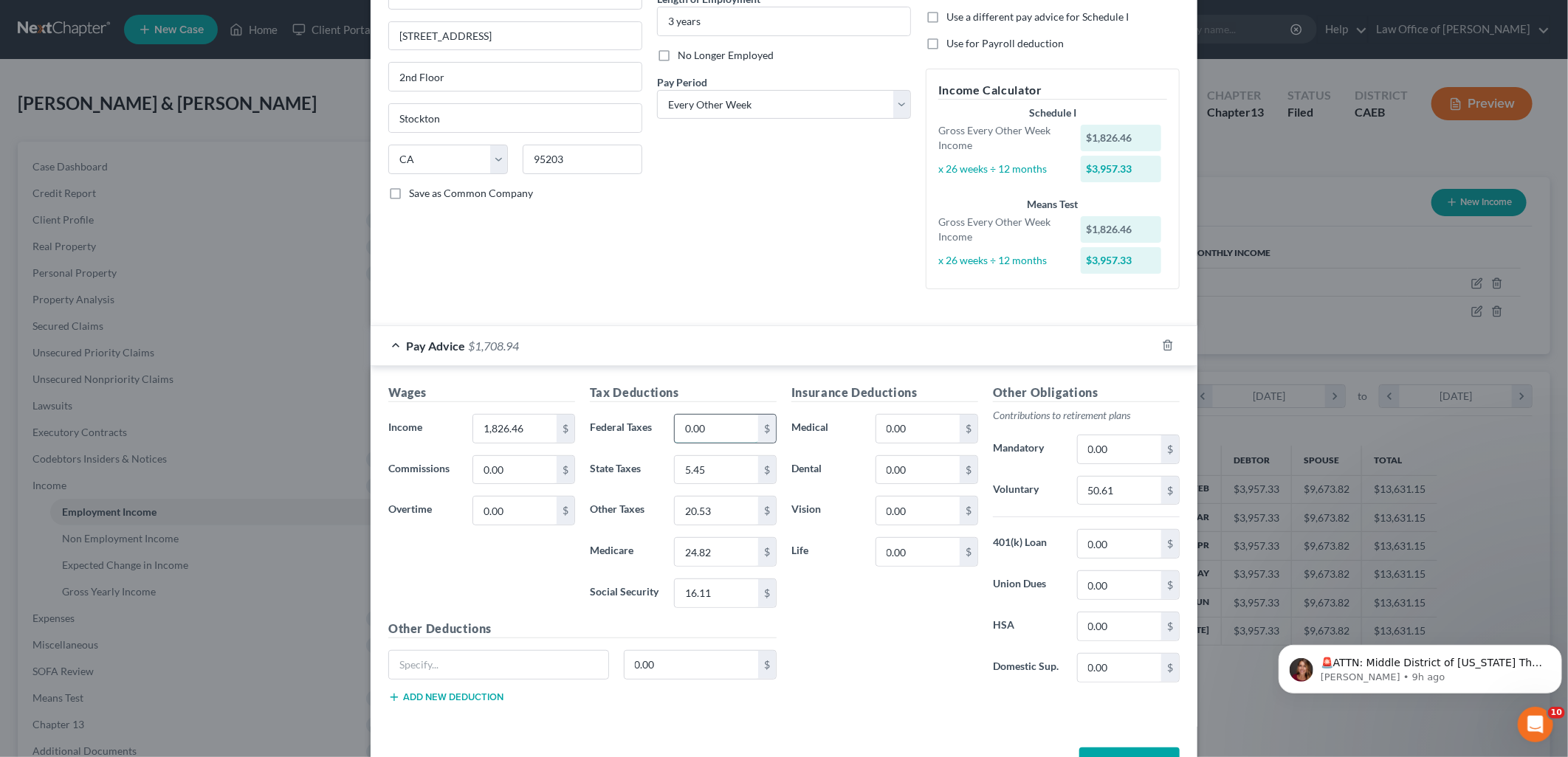
click at [715, 431] on input "0.00" at bounding box center [717, 429] width 83 height 28
type input "155"
type input "0"
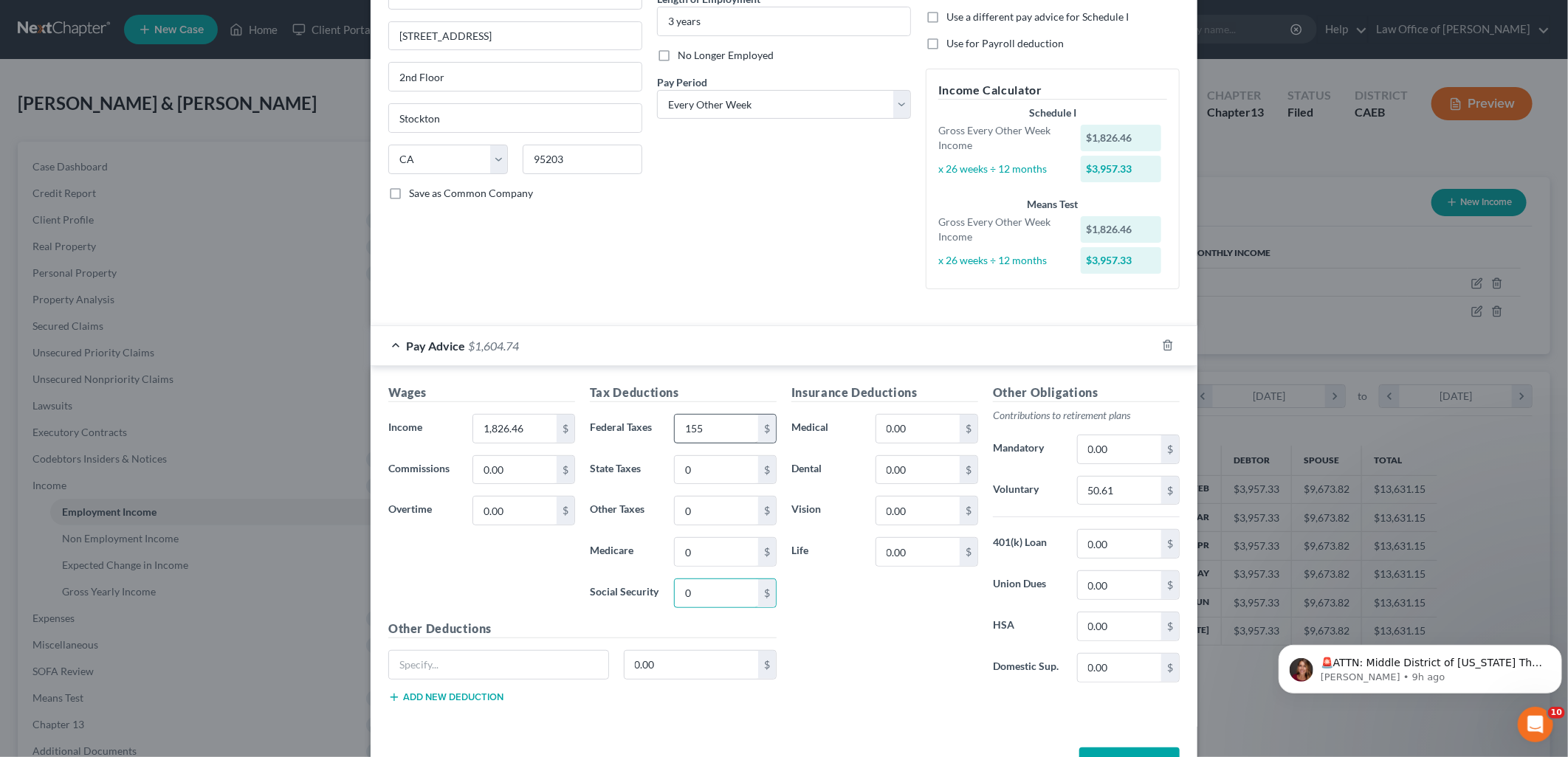
type input "0"
click at [1134, 748] on button "Save & Close" at bounding box center [1129, 763] width 101 height 31
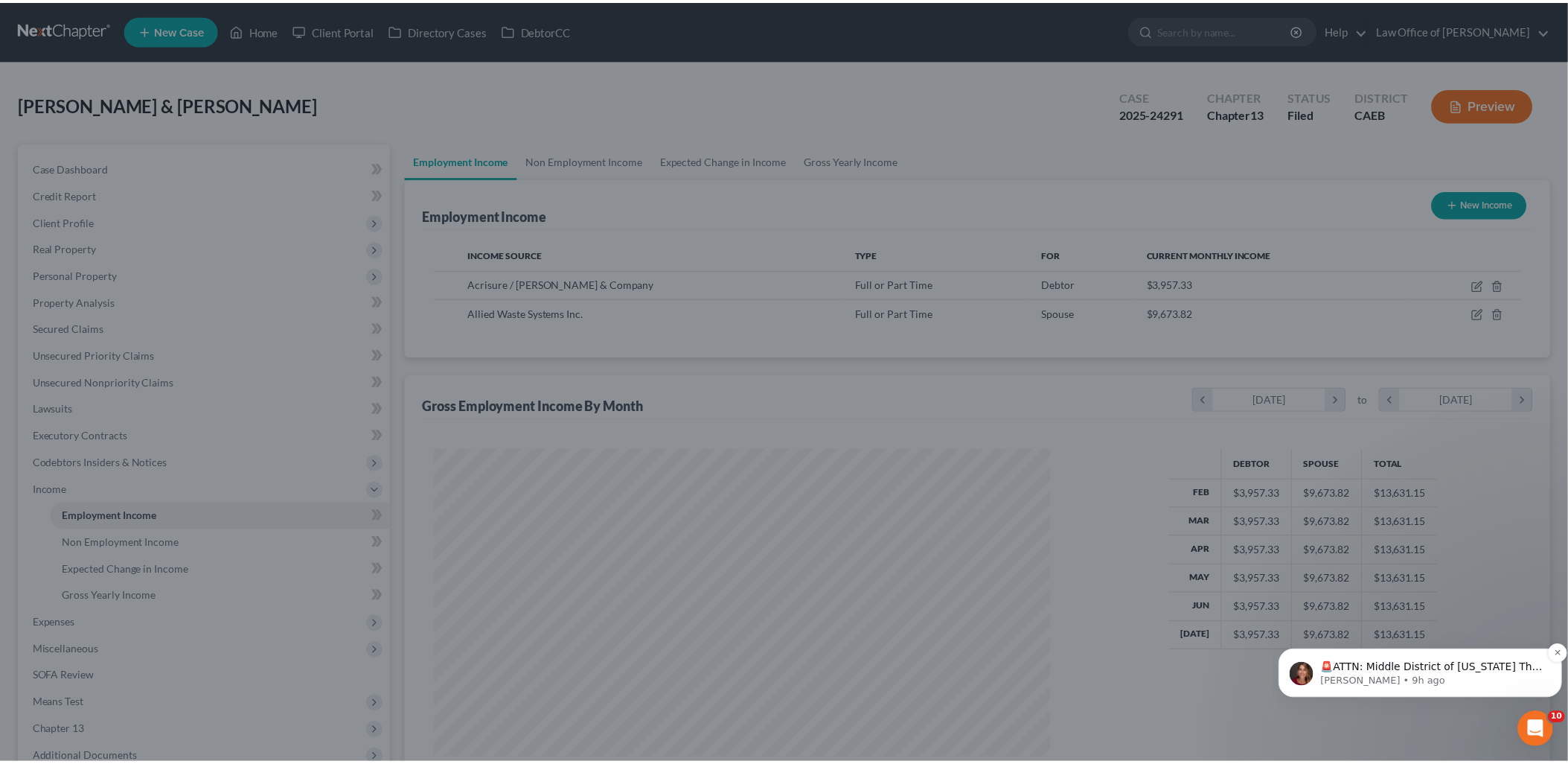
scroll to position [744504, 743714]
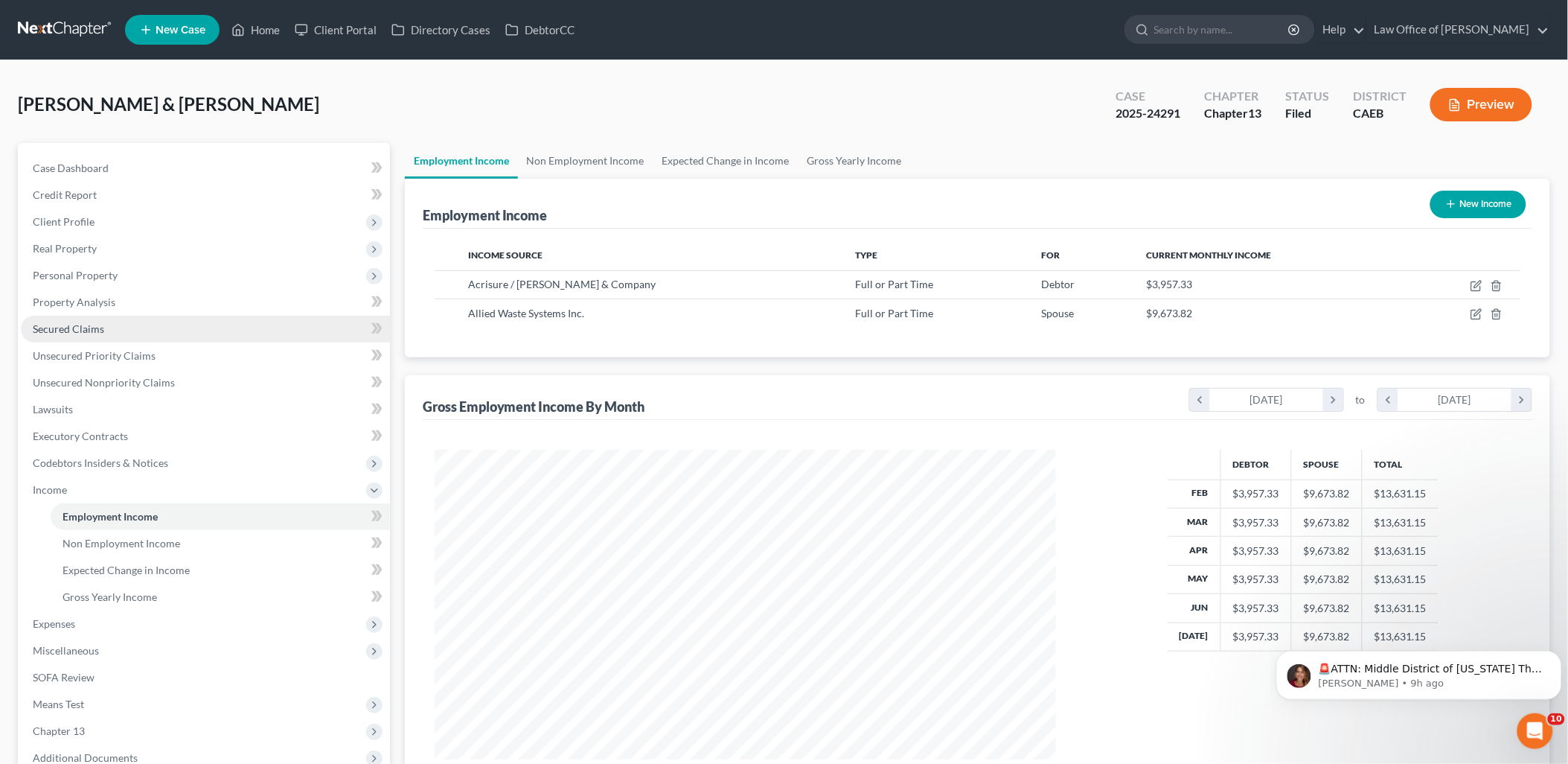
click at [76, 337] on link "Secured Claims" at bounding box center [205, 328] width 369 height 27
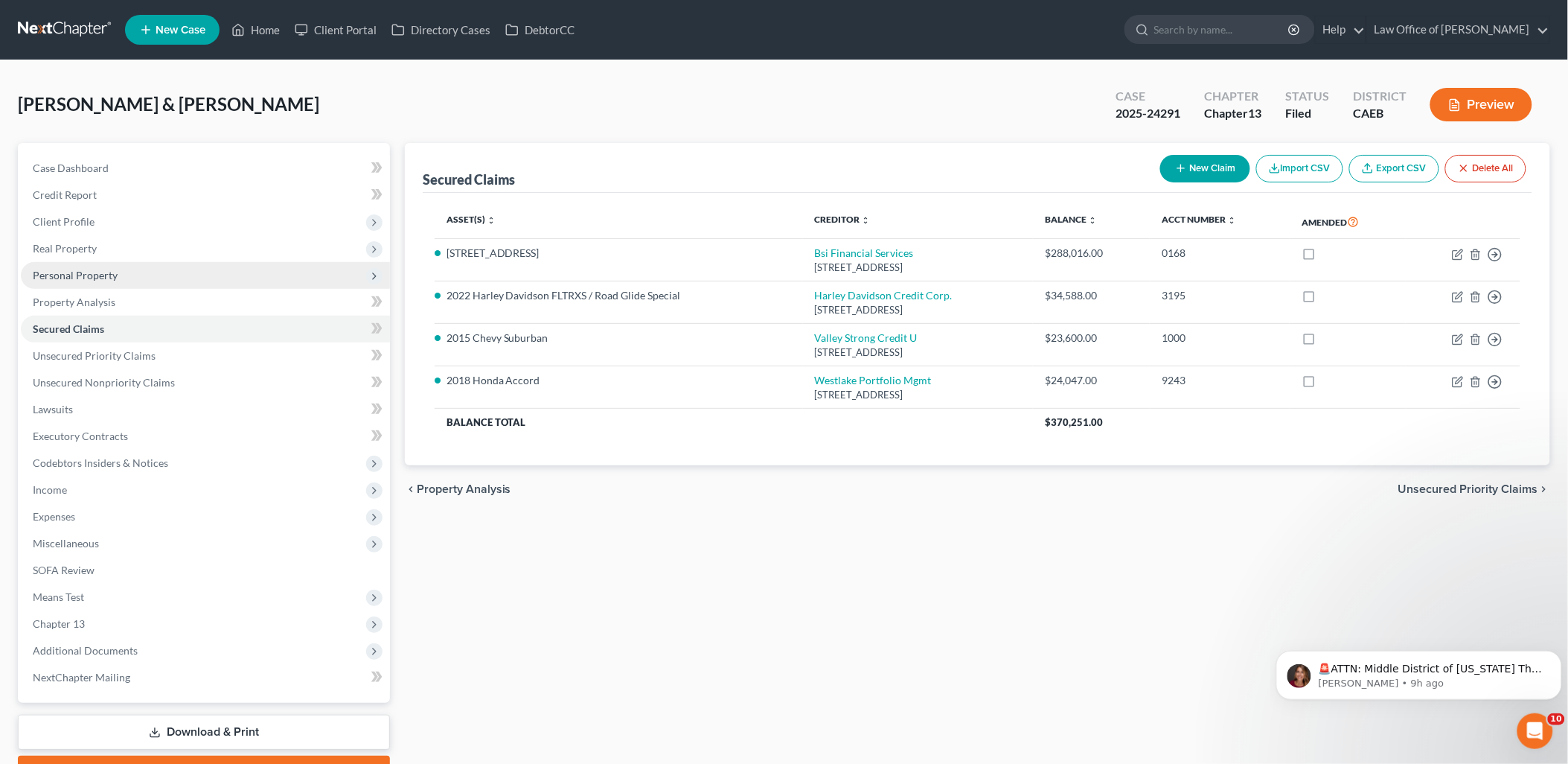
click at [45, 267] on span "Personal Property" at bounding box center [205, 275] width 369 height 27
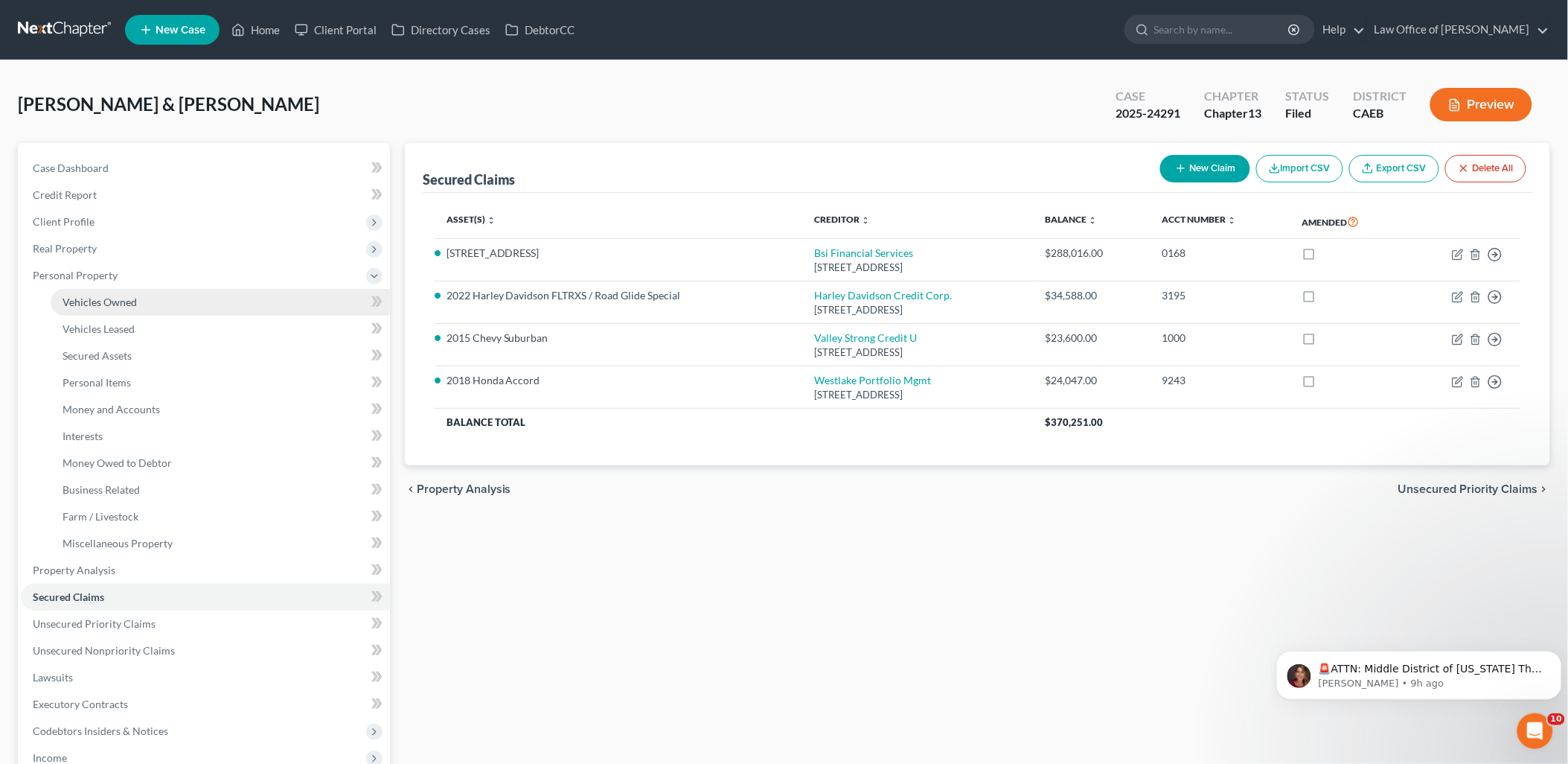
click at [85, 307] on span "Vehicles Owned" at bounding box center [100, 302] width 74 height 13
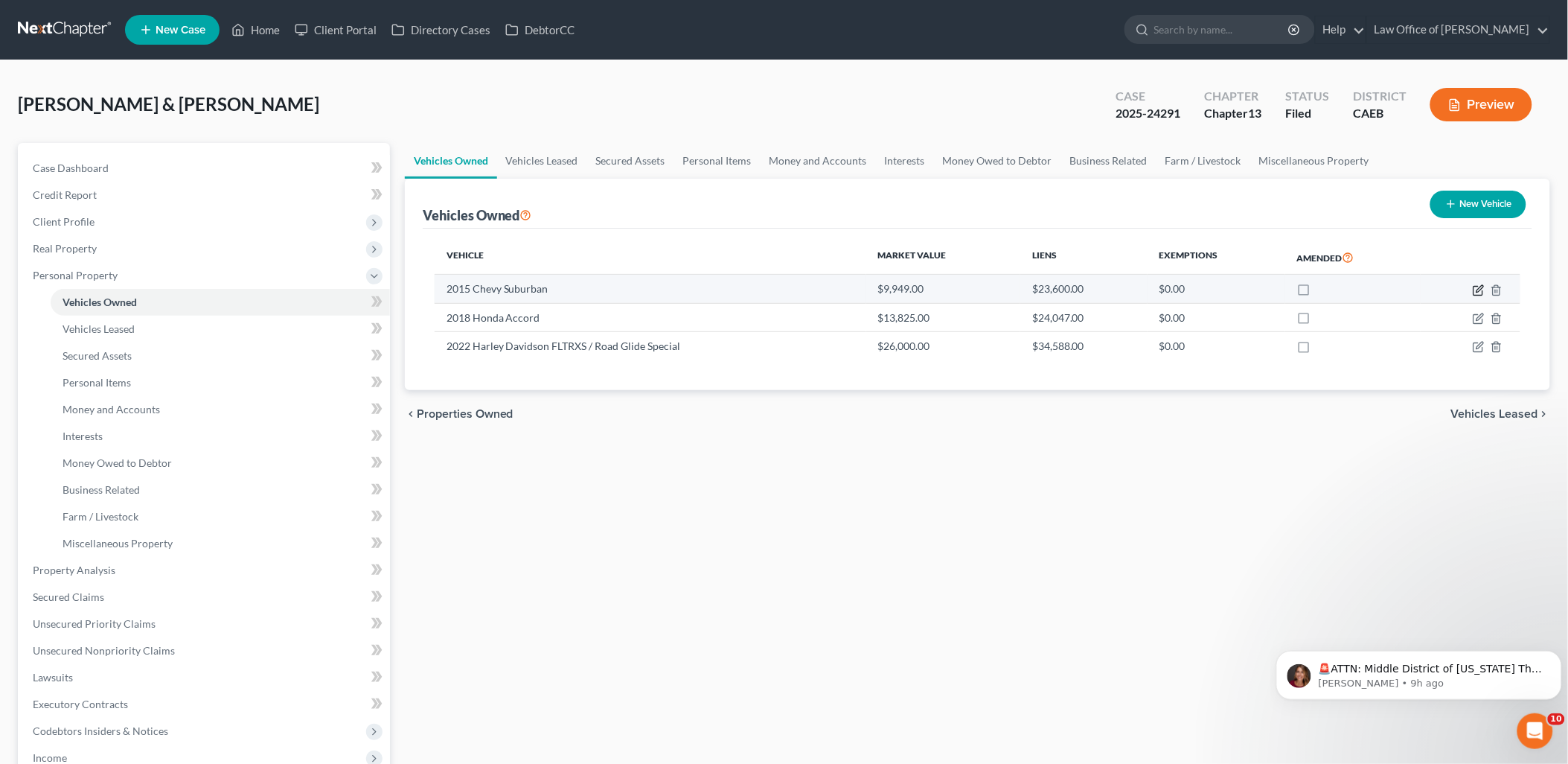
click at [1479, 288] on icon "button" at bounding box center [1480, 288] width 7 height 7
select select "0"
select select "11"
select select "3"
select select "4"
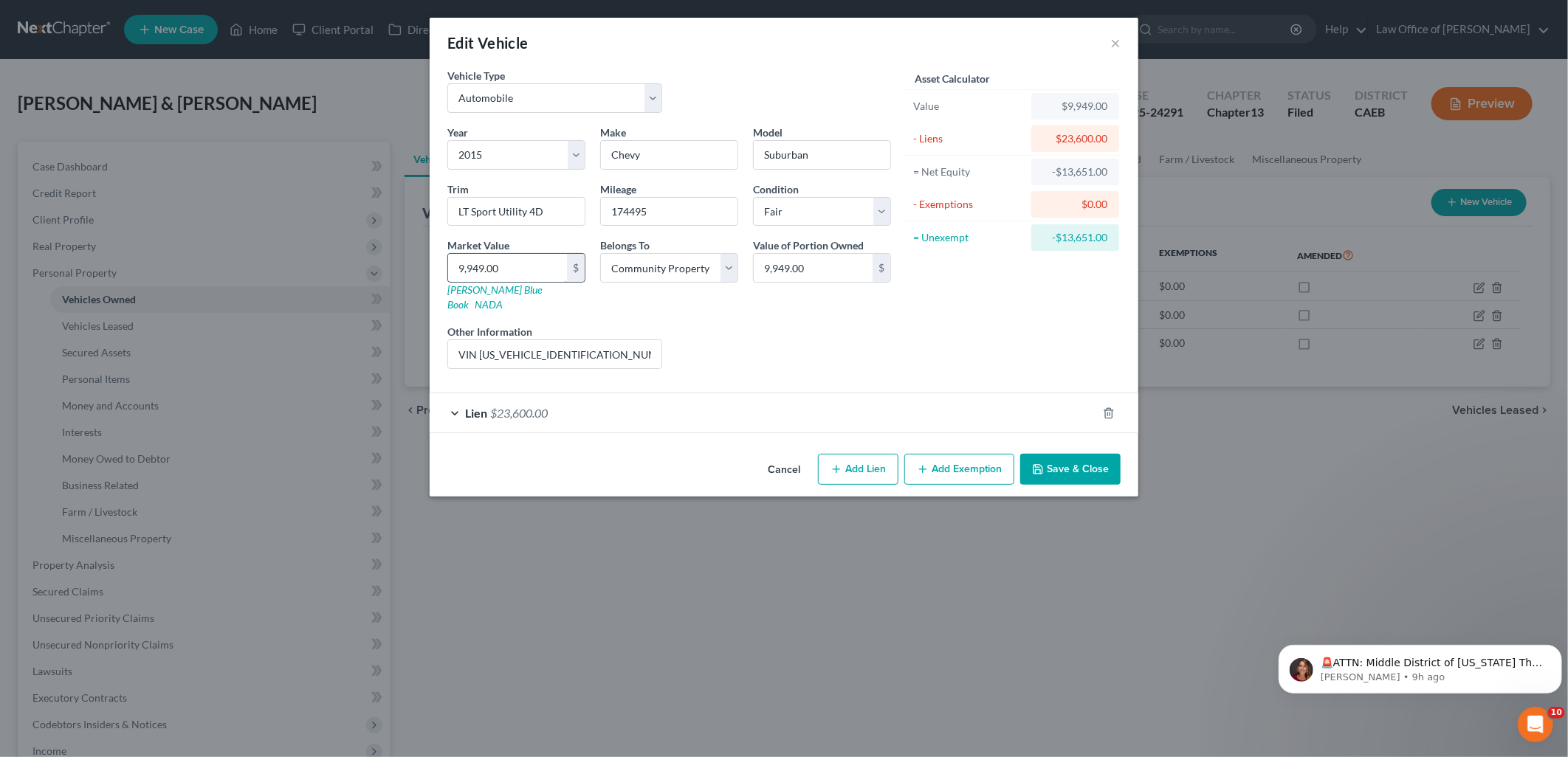
click at [523, 265] on input "9,949.00" at bounding box center [507, 267] width 119 height 28
type input "1"
type input "1.00"
type input "12"
type input "12.00"
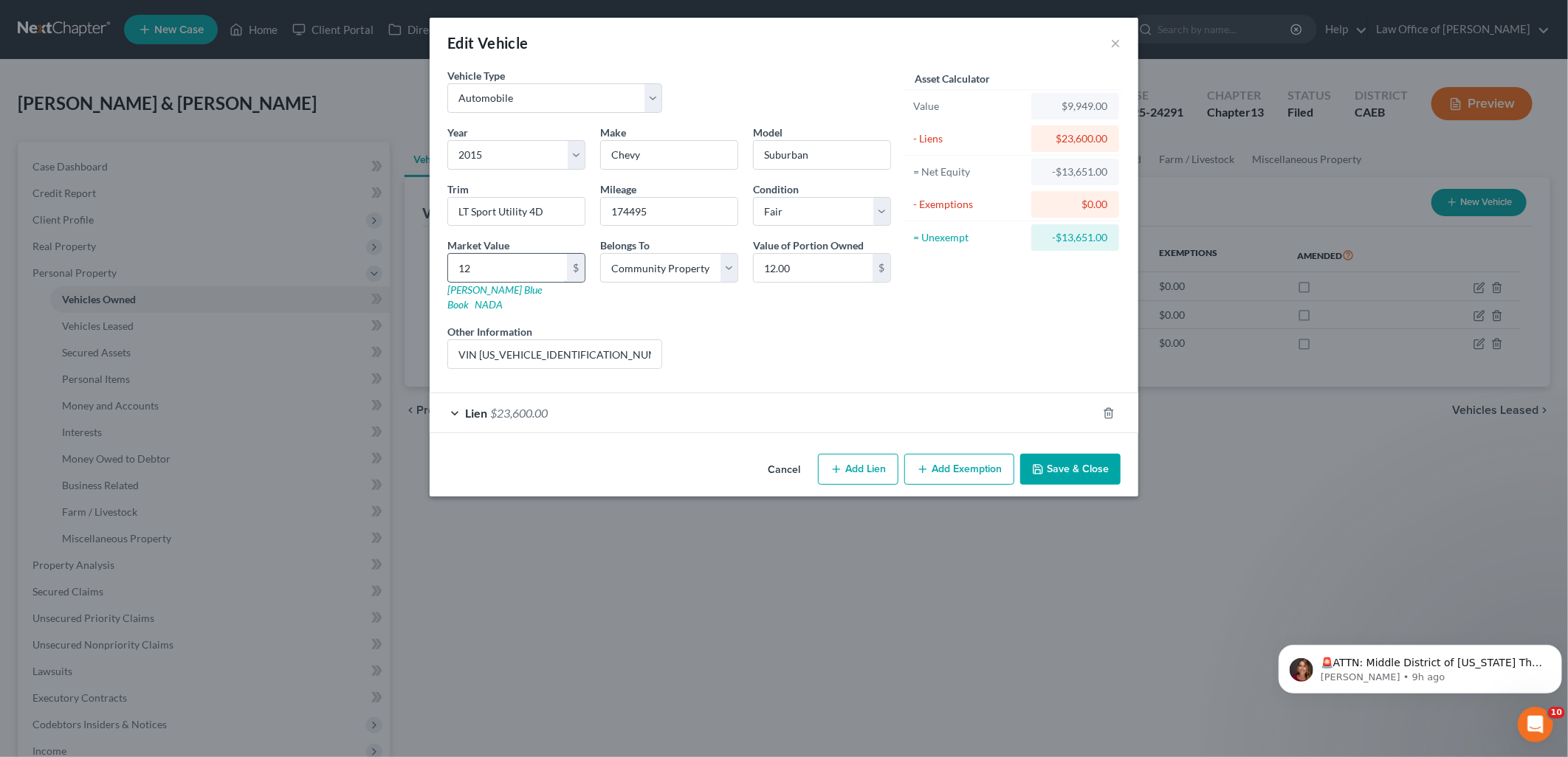
type input "129"
type input "129.00"
type input "1293"
type input "1,293.00"
type input "1,2936"
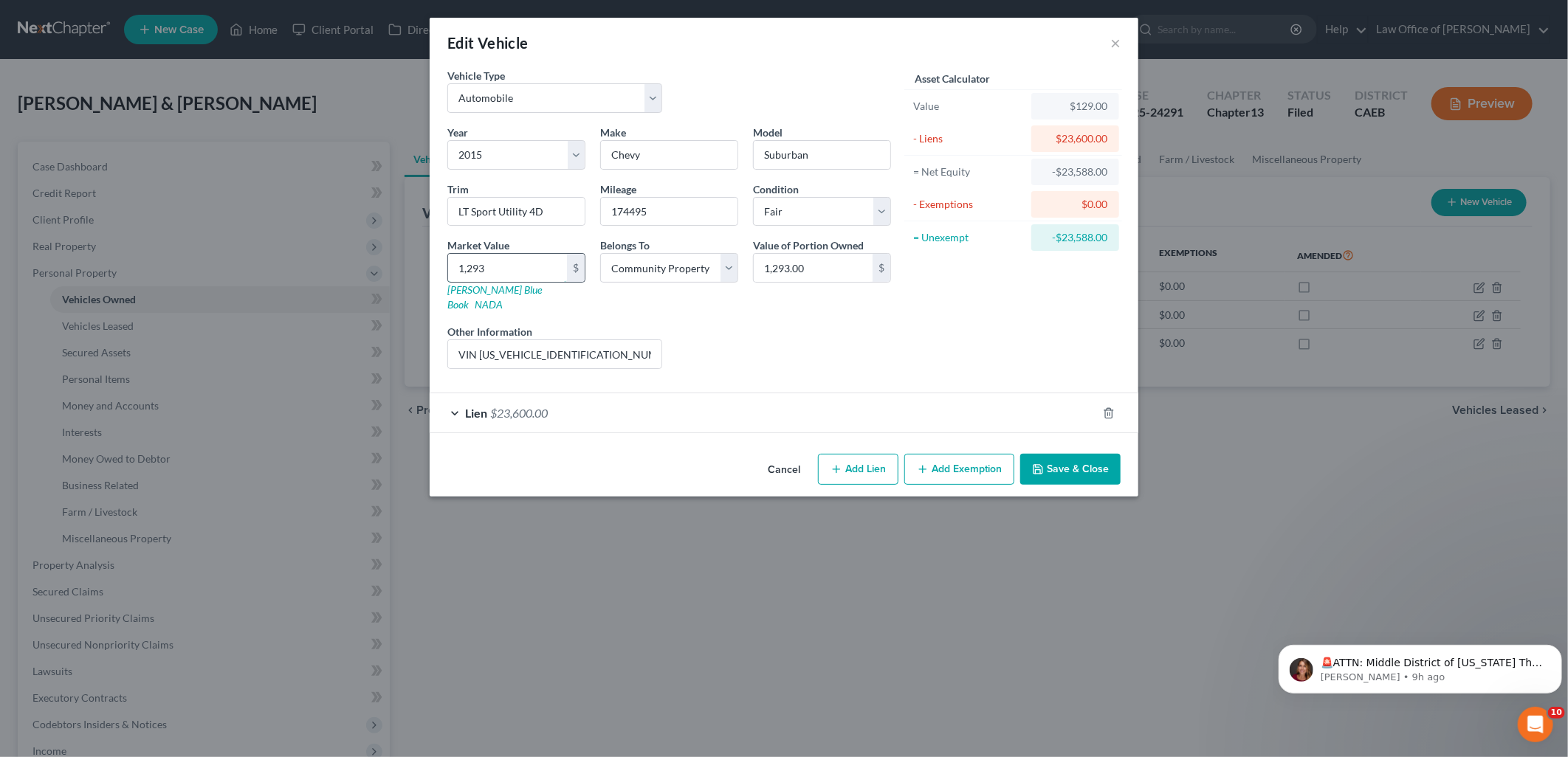
type input "12,936.00"
click at [1075, 460] on button "Save & Close" at bounding box center [1070, 469] width 101 height 31
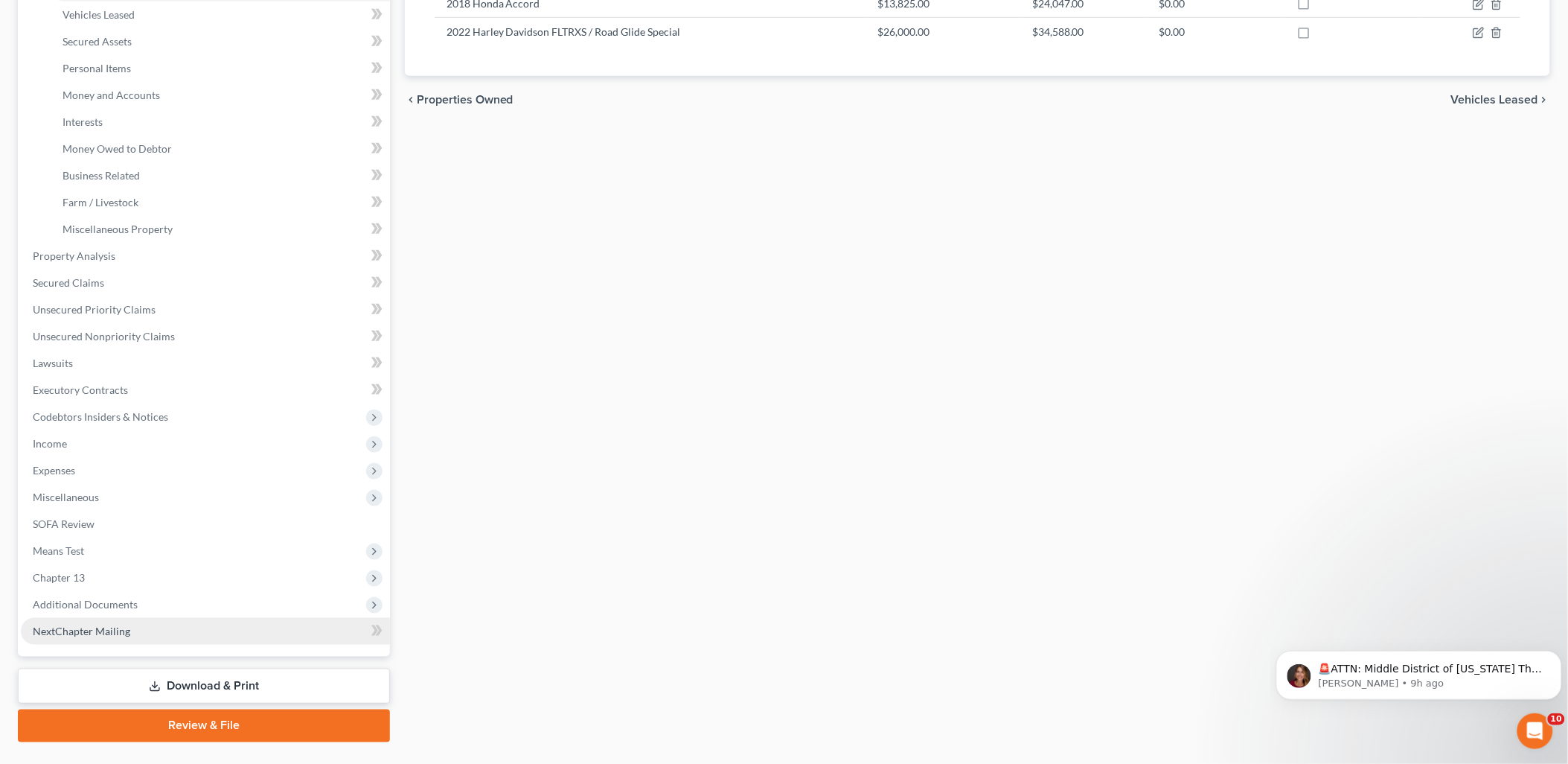
scroll to position [330, 0]
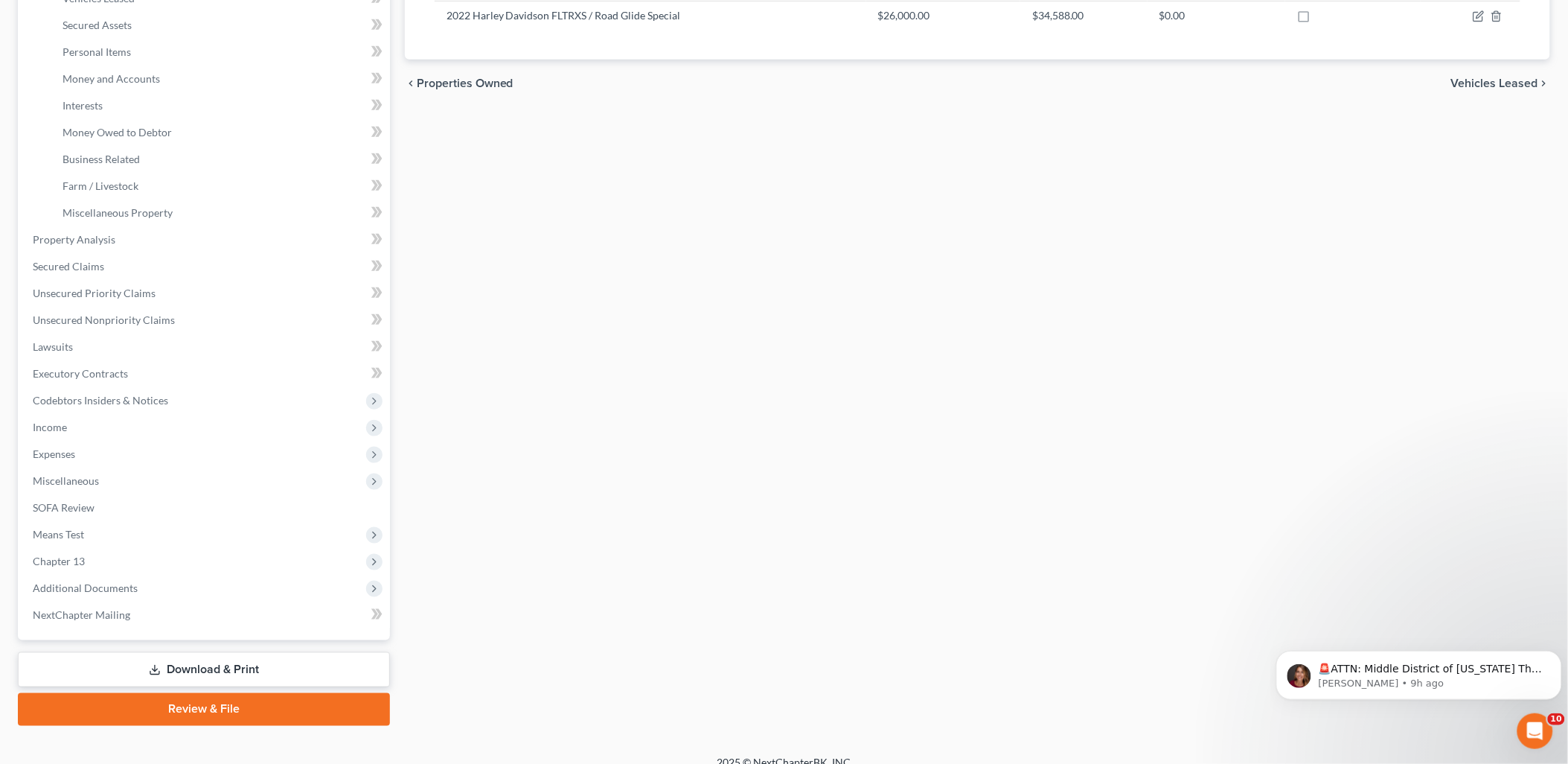
click at [60, 481] on span "Miscellaneous" at bounding box center [65, 481] width 66 height 13
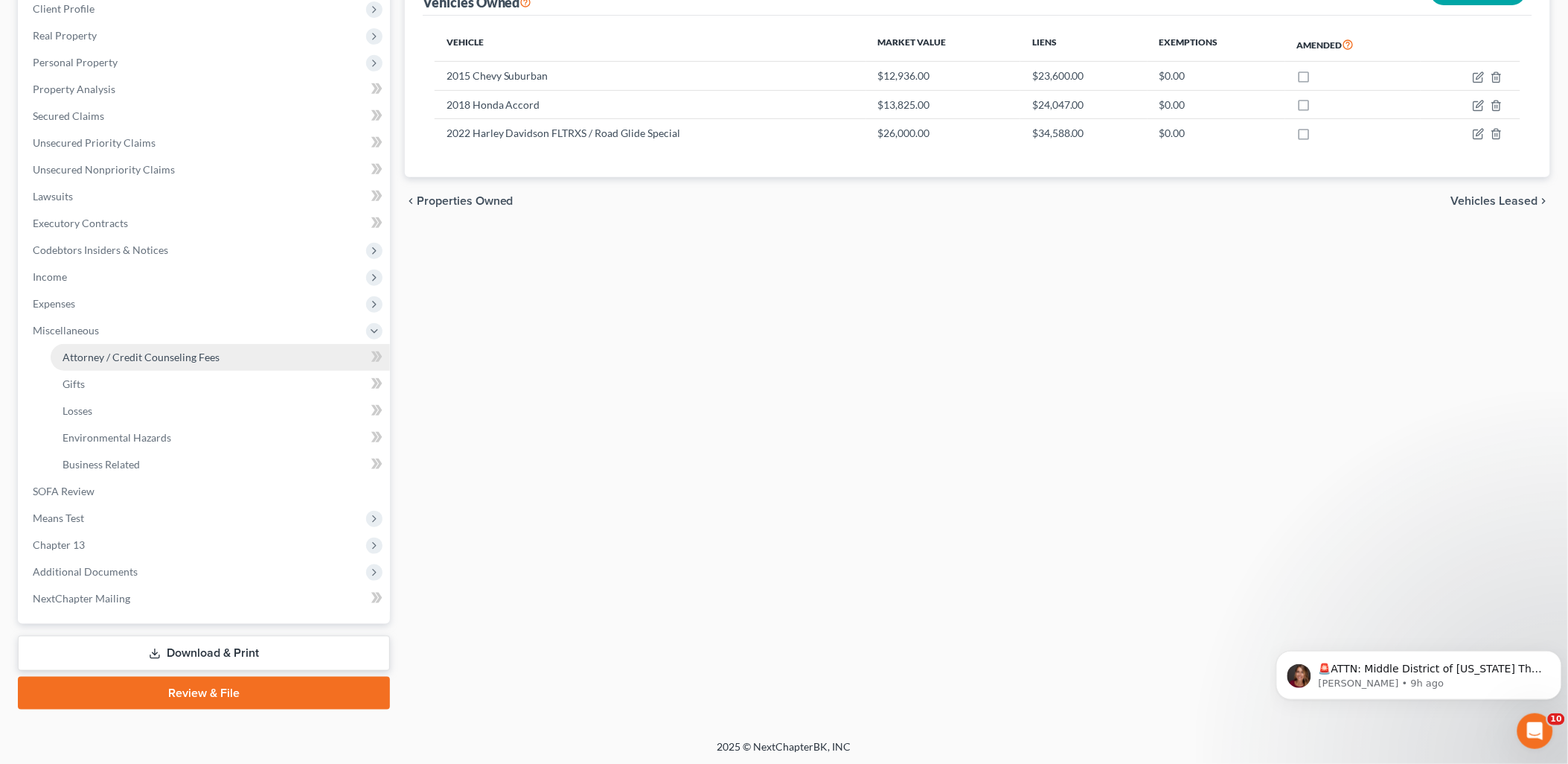
click at [137, 355] on span "Attorney / Credit Counseling Fees" at bounding box center [140, 357] width 157 height 13
select select "0"
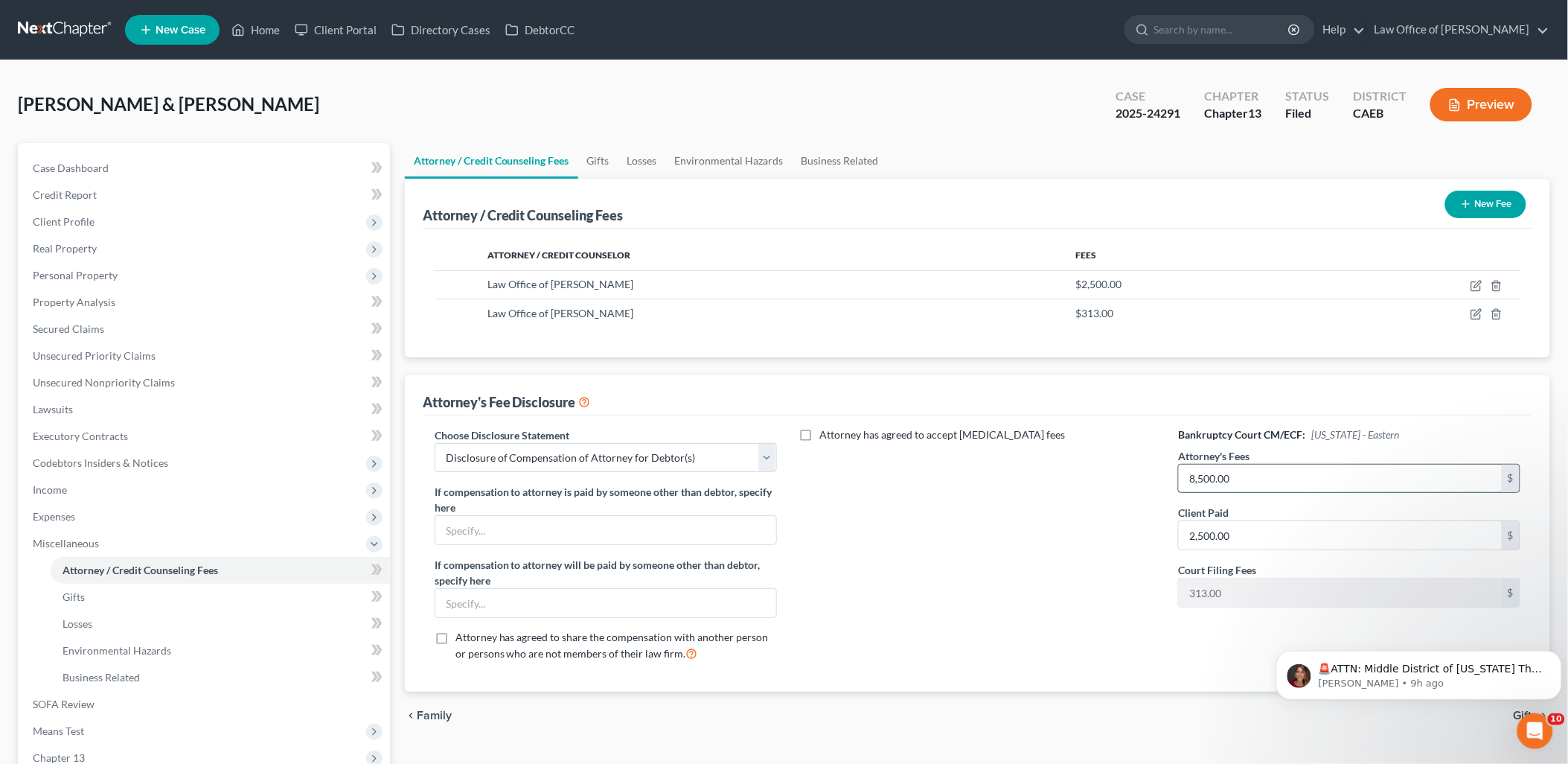
click at [1282, 469] on input "8,500.00" at bounding box center [1340, 478] width 323 height 28
type input "12,000"
type input "3,000"
click at [1479, 286] on icon "button" at bounding box center [1477, 286] width 12 height 12
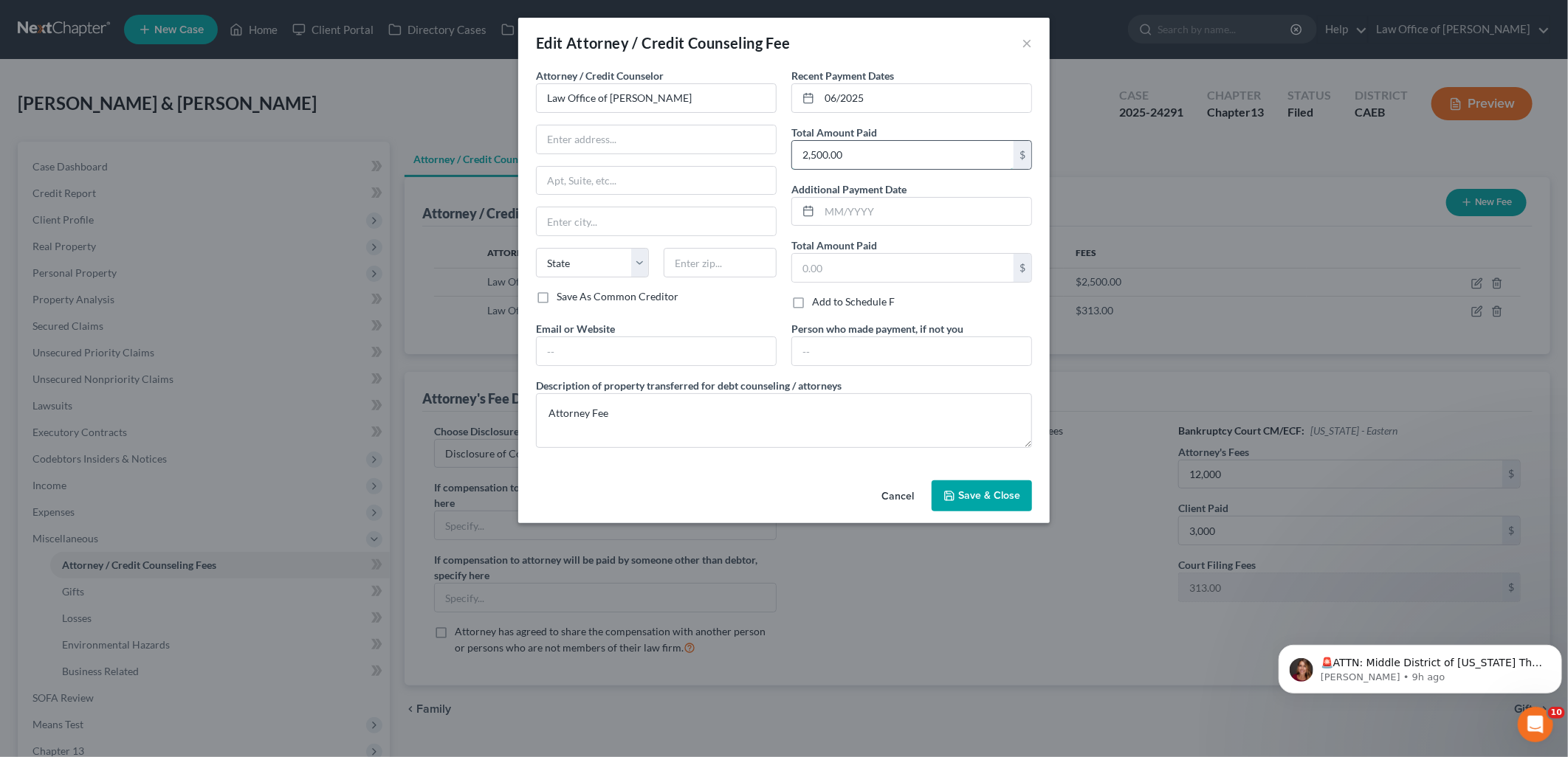
click at [892, 153] on input "2,500.00" at bounding box center [903, 155] width 221 height 28
type input "3,000"
click at [624, 408] on textarea "Attorney Fee" at bounding box center [784, 420] width 496 height 54
drag, startPoint x: 631, startPoint y: 414, endPoint x: 731, endPoint y: 417, distance: 100.0
click at [731, 417] on textarea "Attorney Fee and Filing fee" at bounding box center [784, 420] width 496 height 54
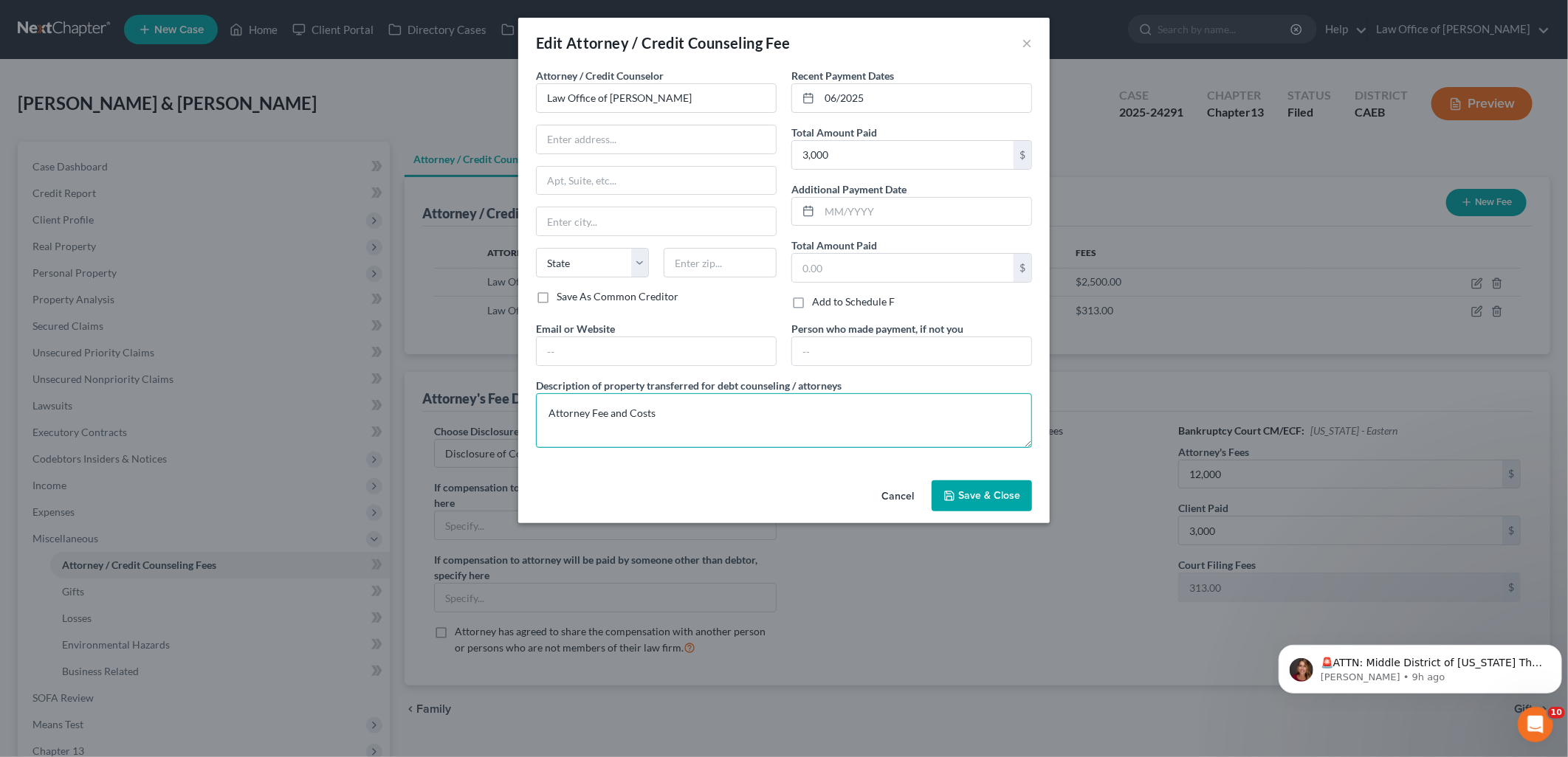
type textarea "Attorney Fee and Costs"
click at [984, 497] on span "Save & Close" at bounding box center [989, 496] width 62 height 13
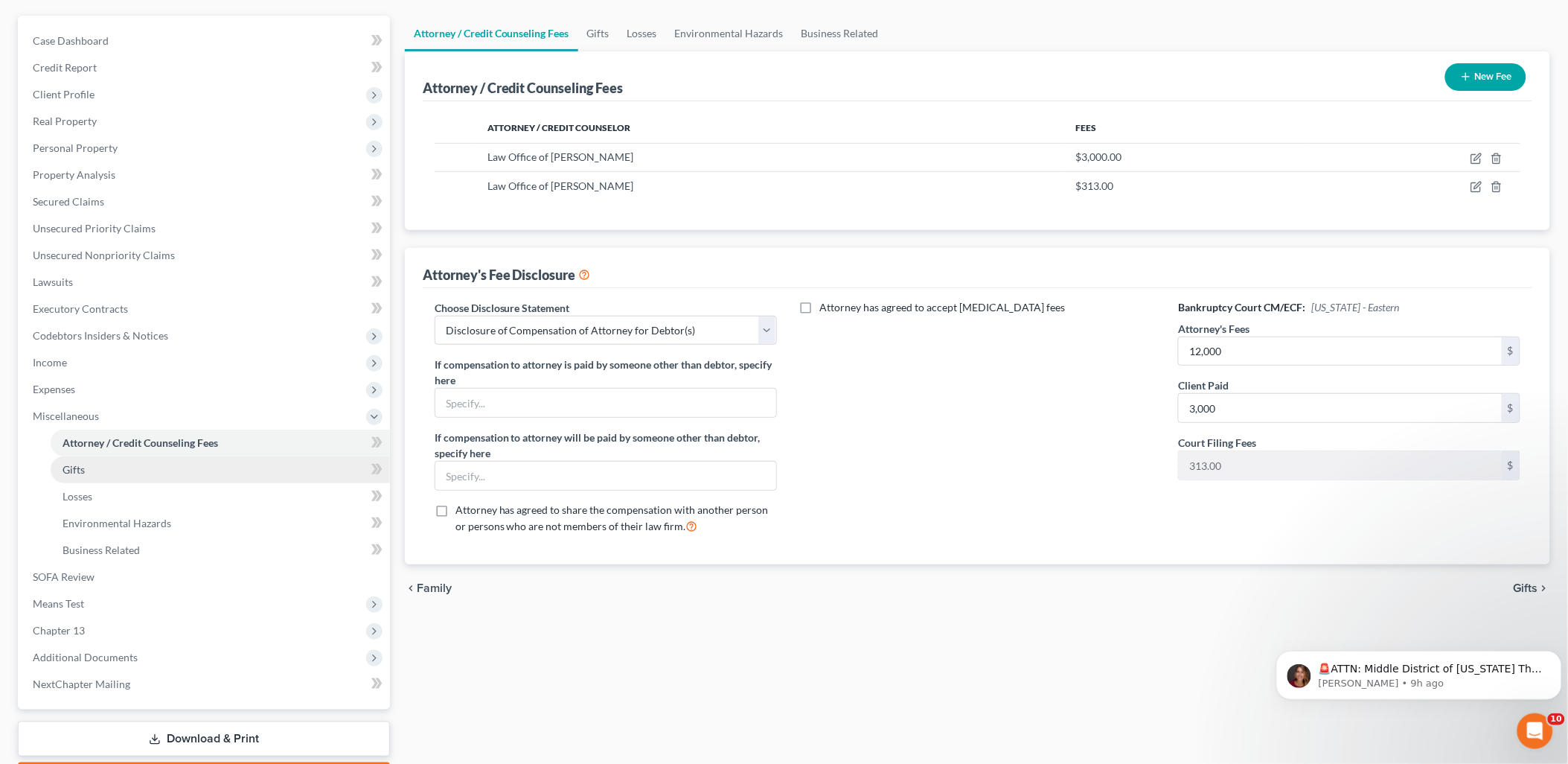
scroll to position [166, 0]
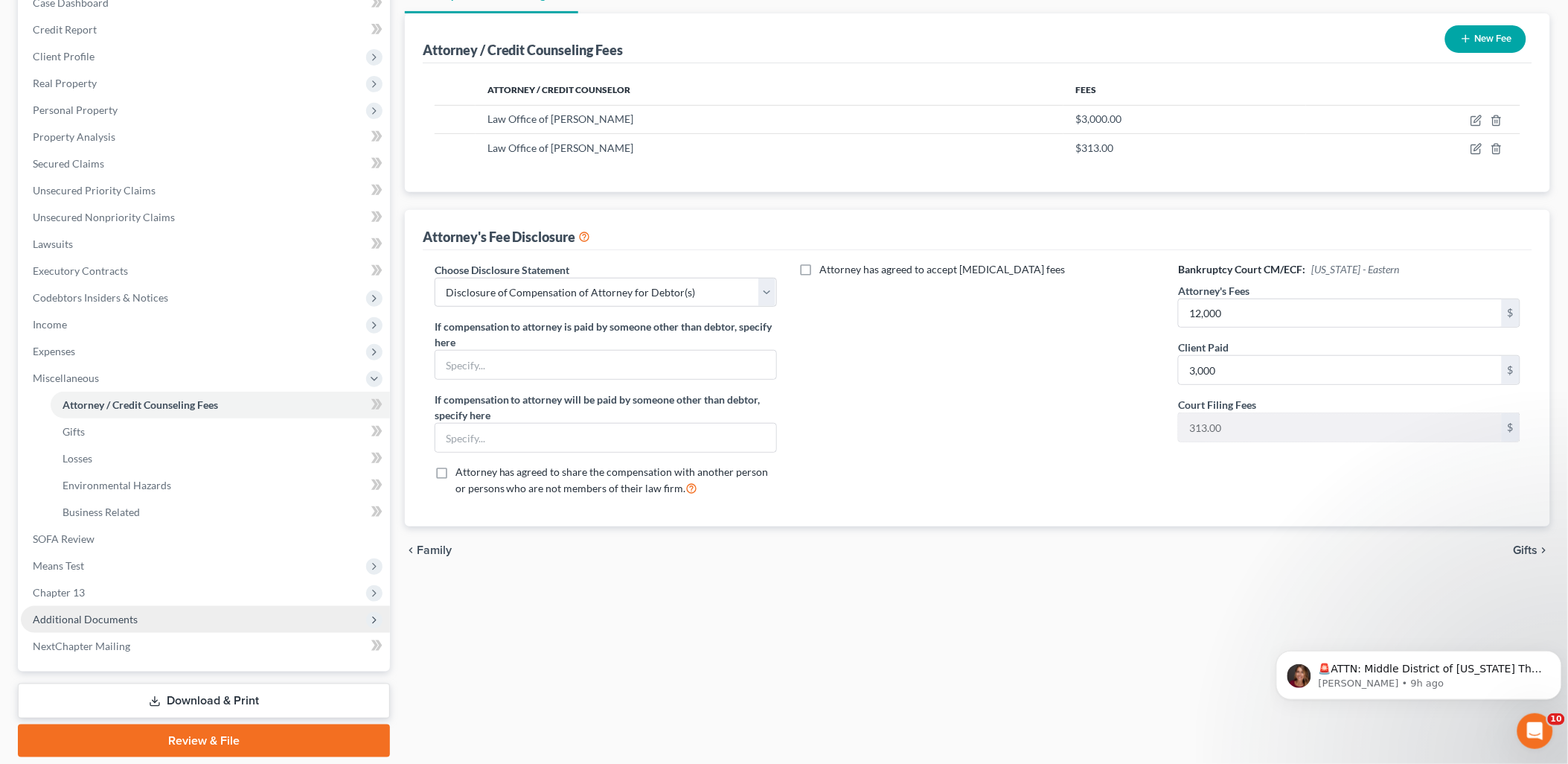
click at [61, 622] on span "Additional Documents" at bounding box center [85, 620] width 105 height 13
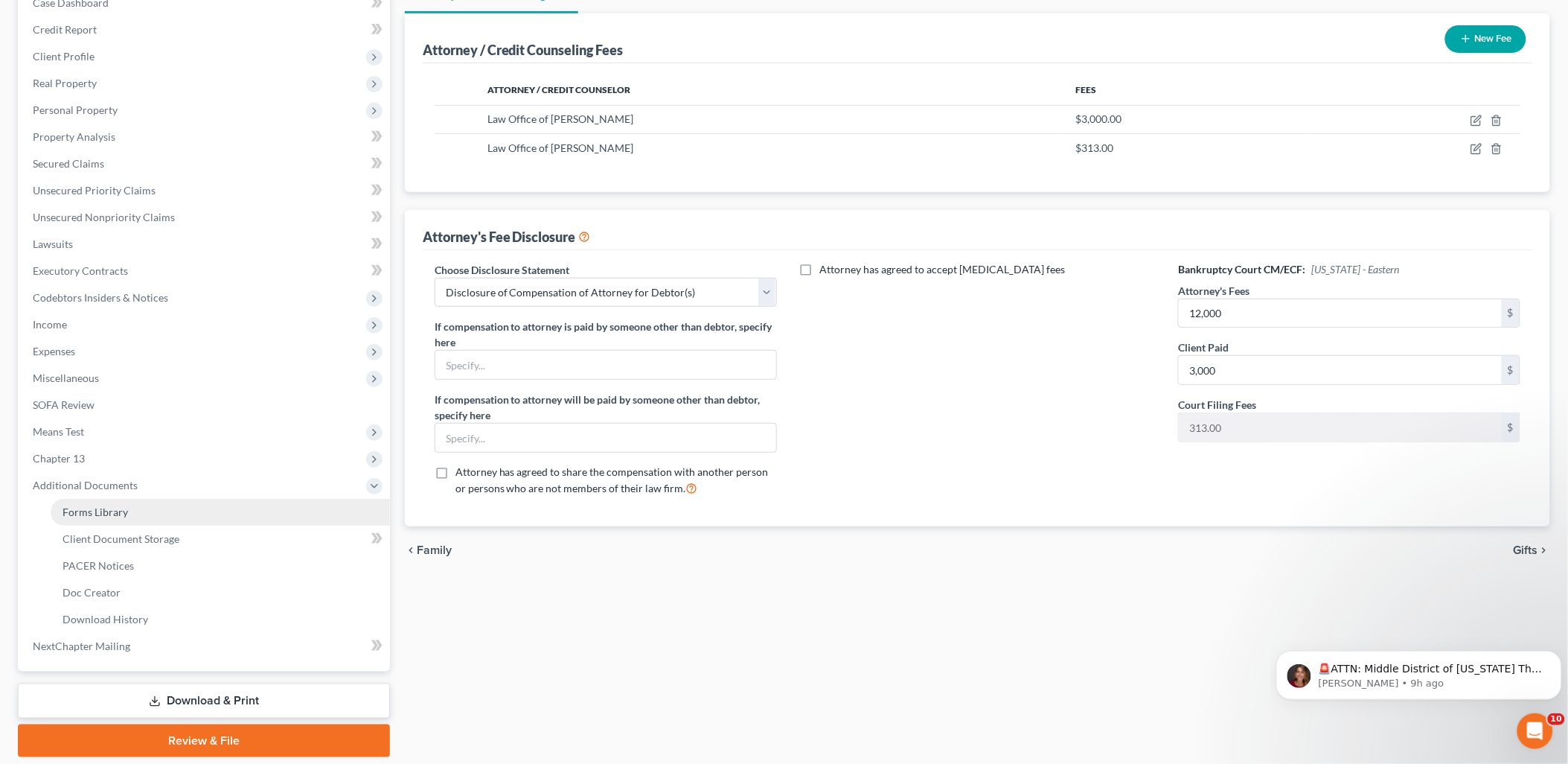
click at [87, 516] on link "Forms Library" at bounding box center [219, 512] width 339 height 27
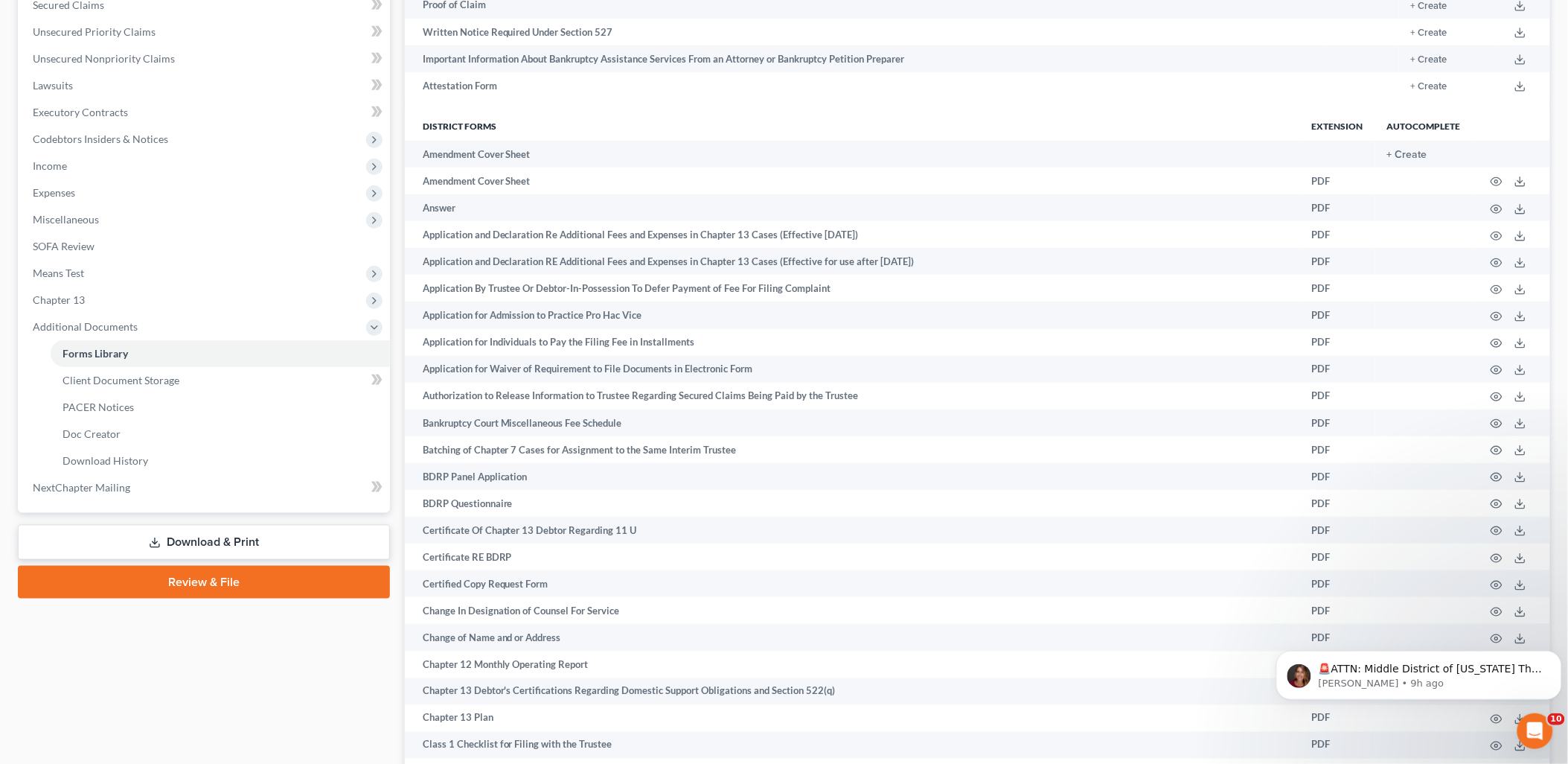
scroll to position [330, 0]
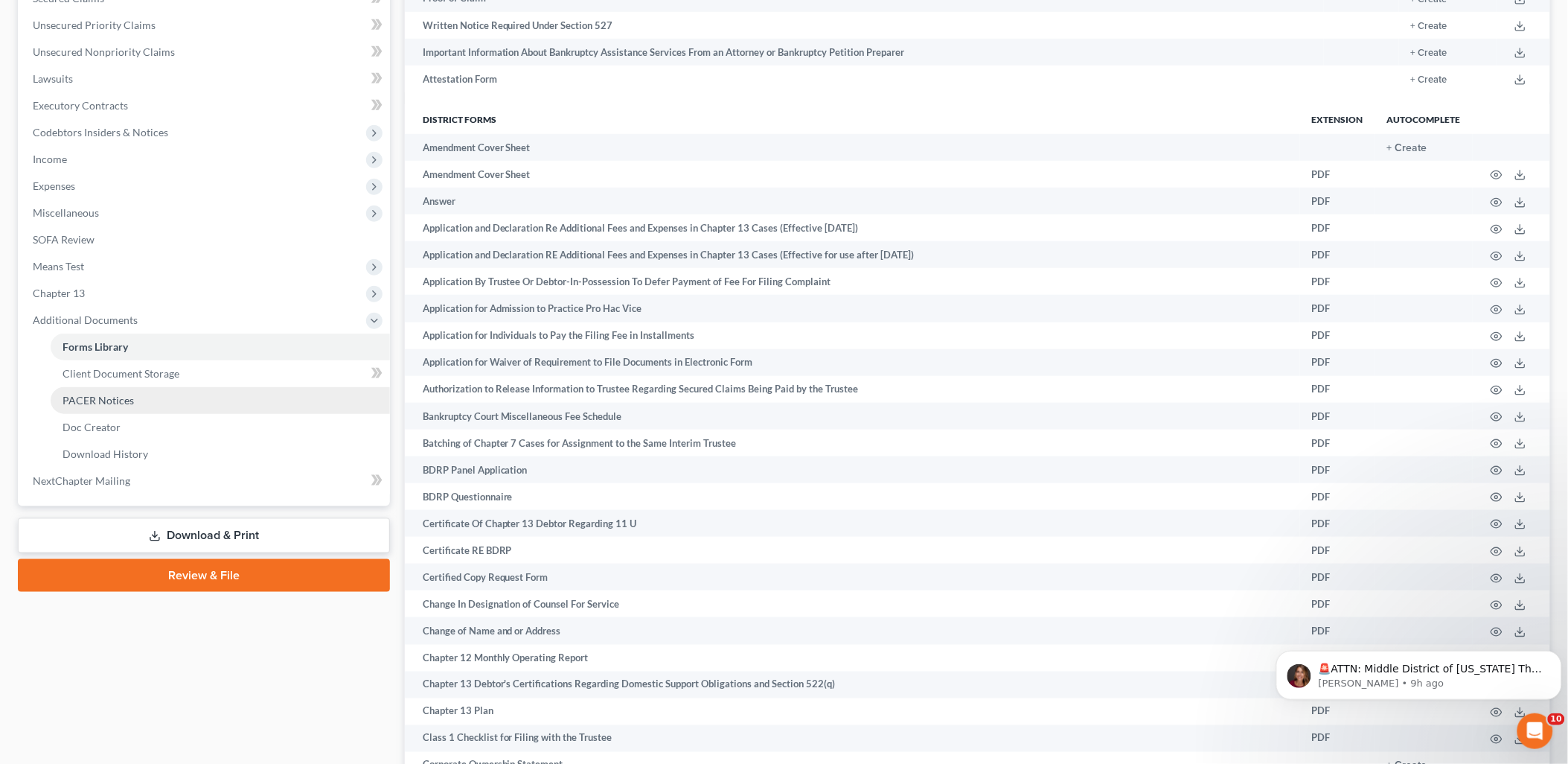
click at [89, 400] on span "PACER Notices" at bounding box center [98, 400] width 72 height 13
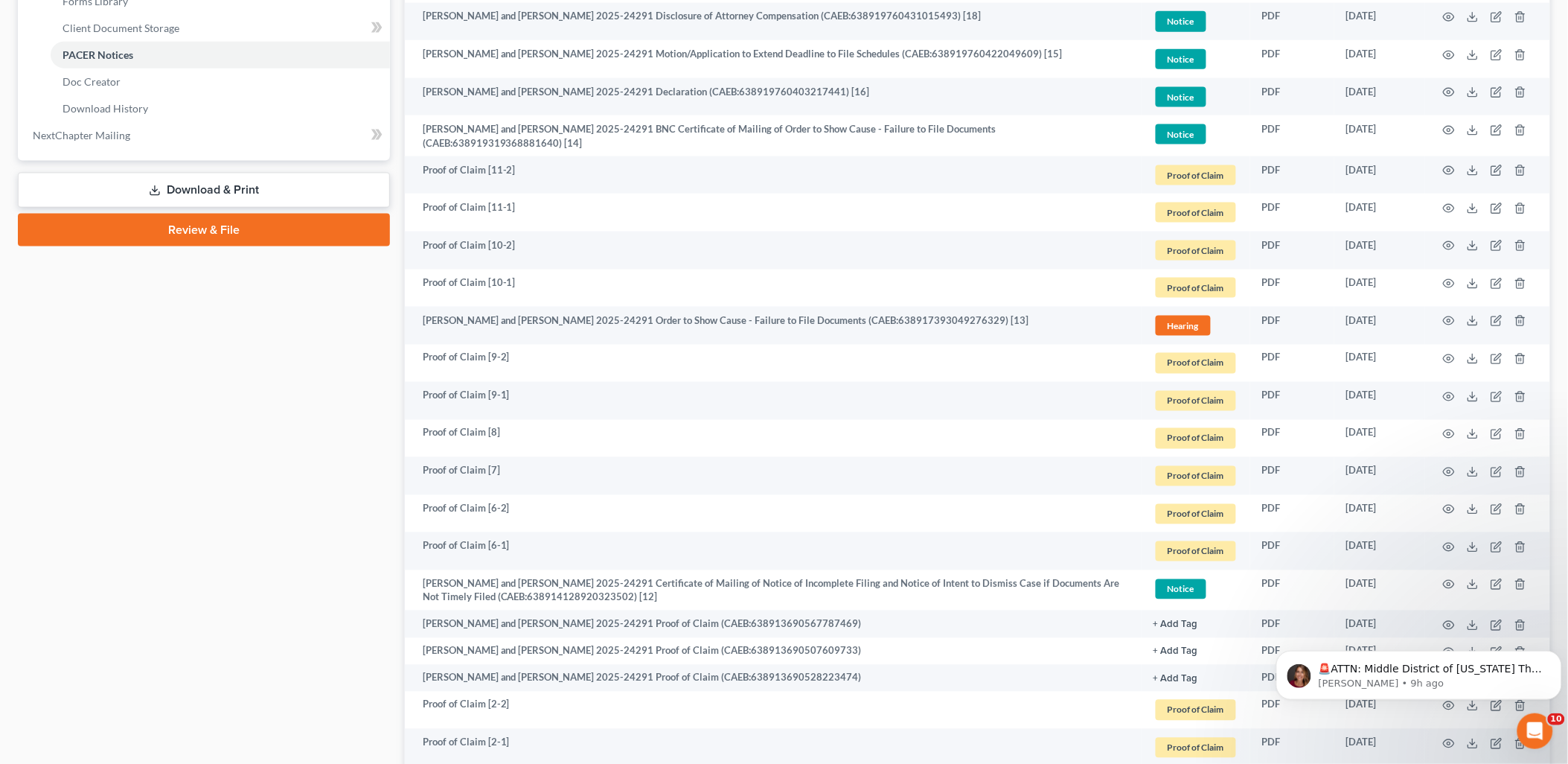
scroll to position [614, 0]
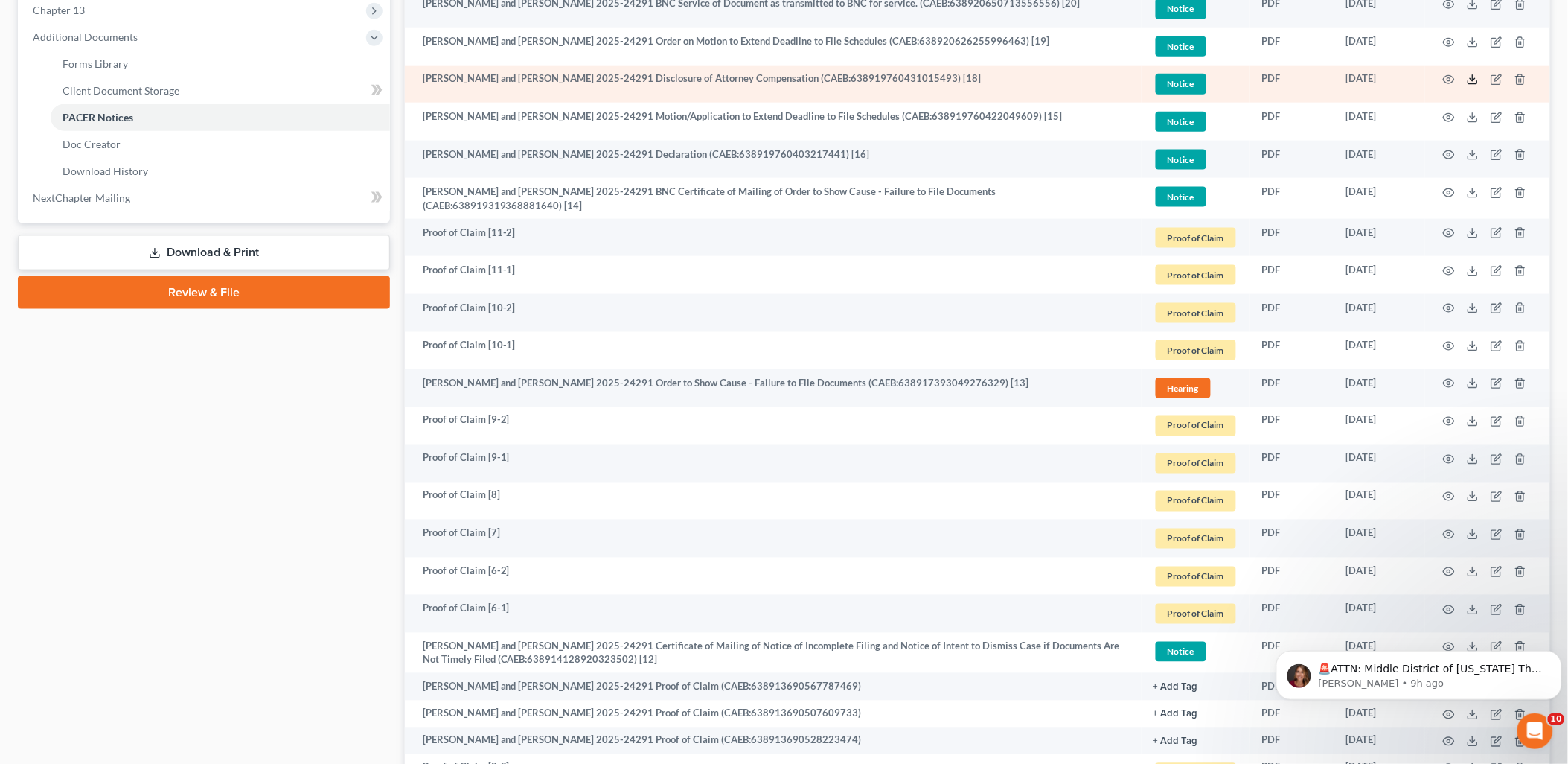
click at [1475, 77] on icon at bounding box center [1473, 79] width 12 height 12
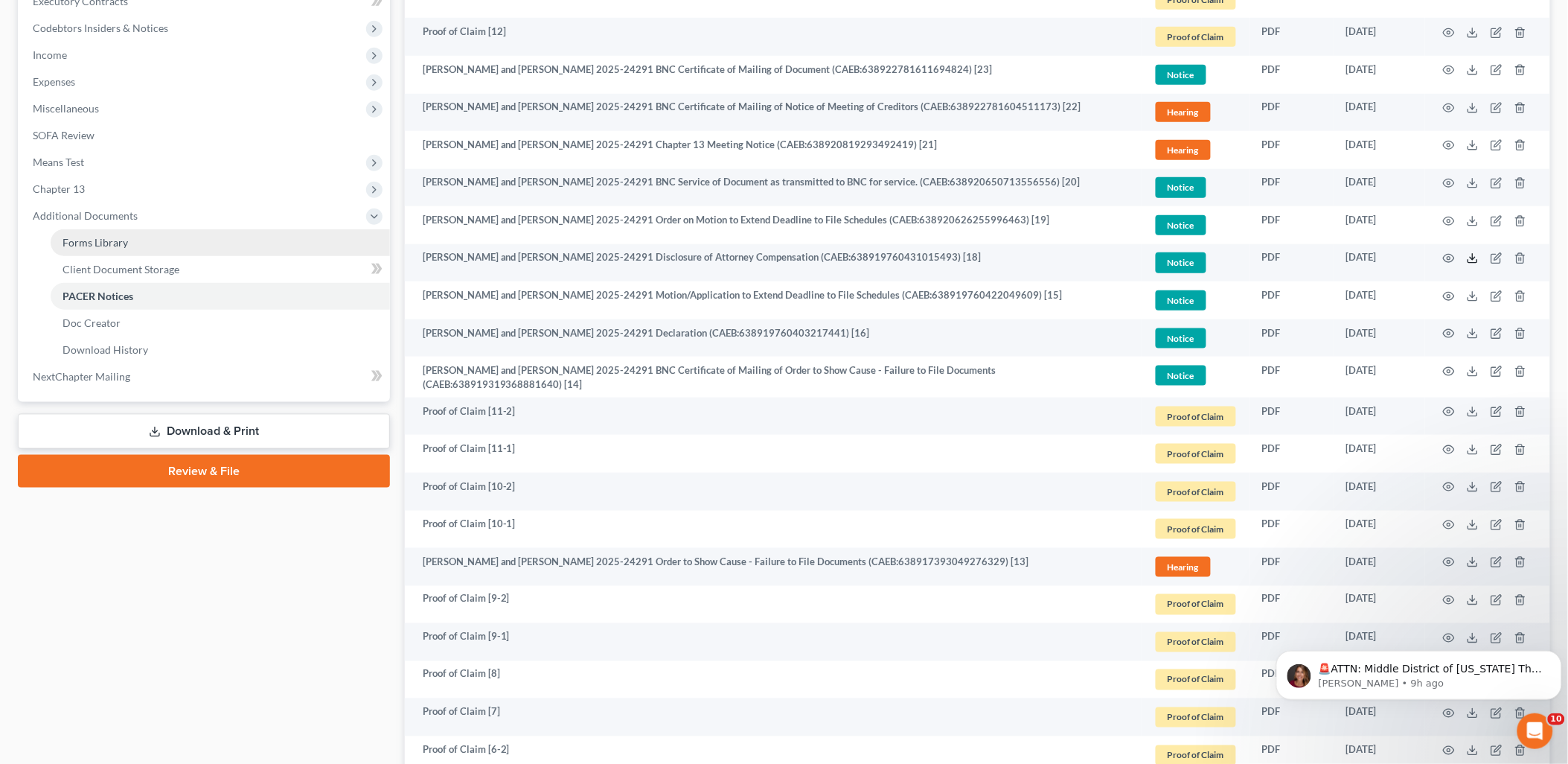
scroll to position [496, 0]
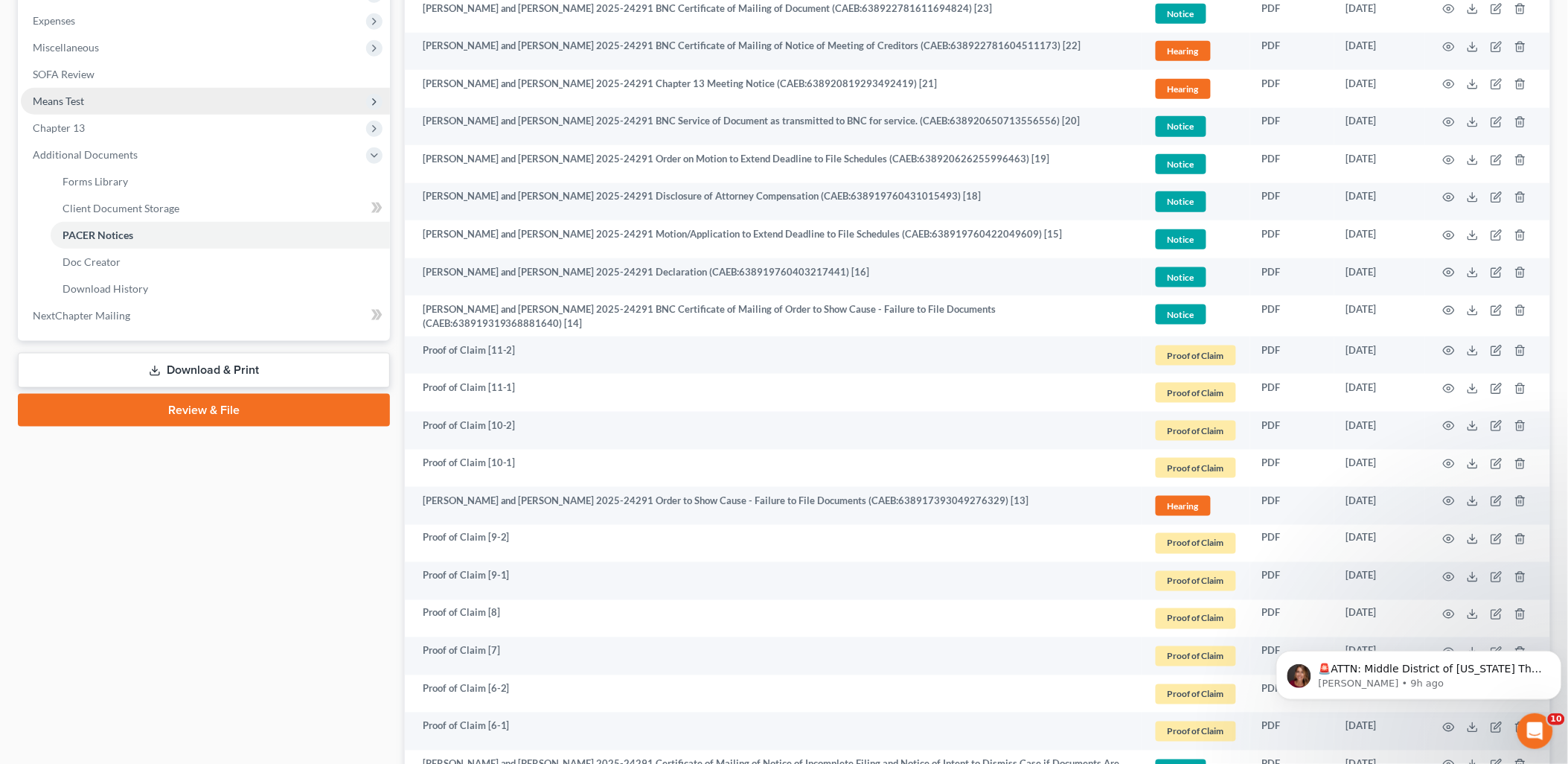
click at [60, 97] on span "Means Test" at bounding box center [58, 101] width 51 height 13
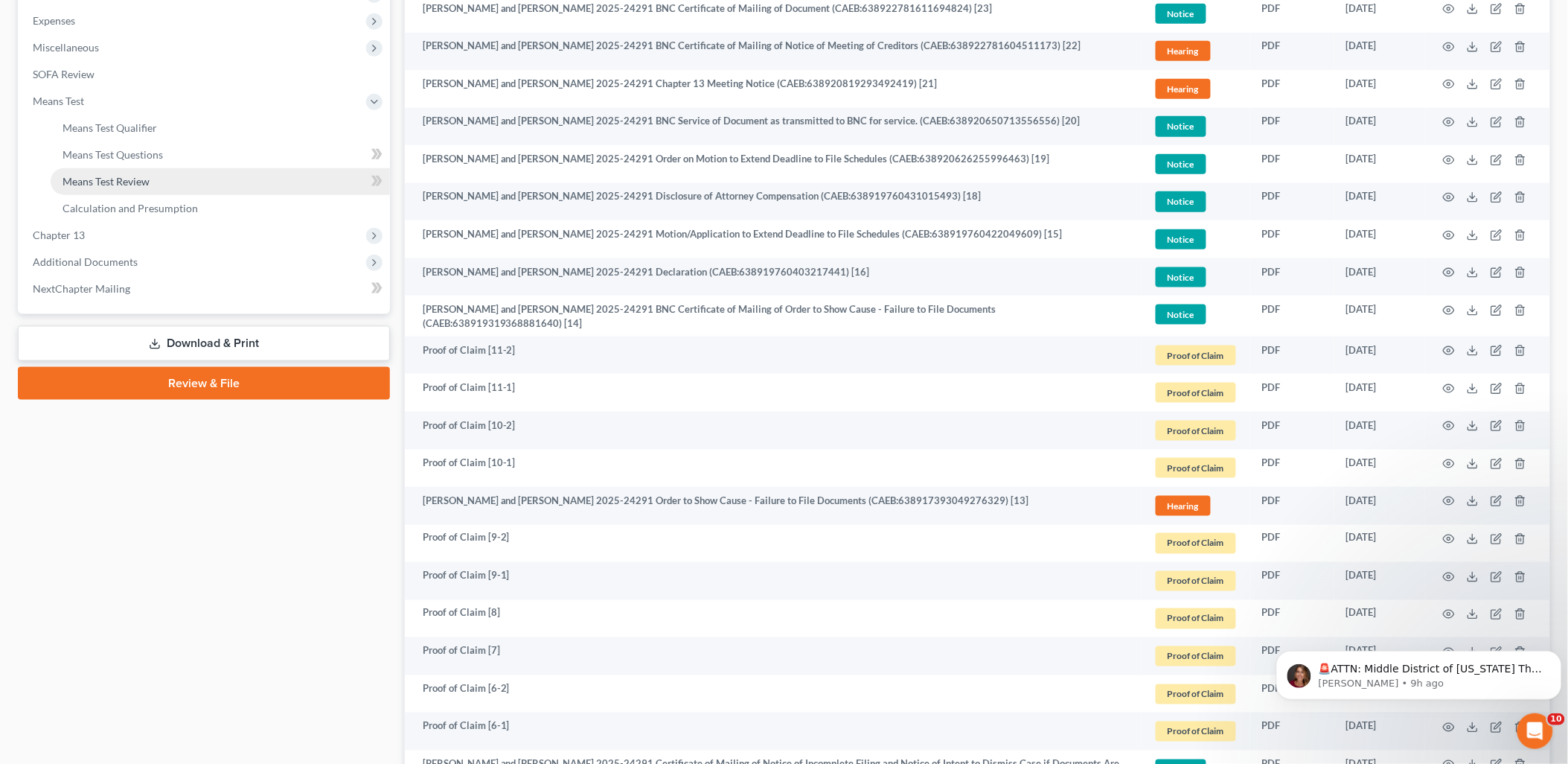
click at [108, 183] on span "Means Test Review" at bounding box center [106, 181] width 87 height 13
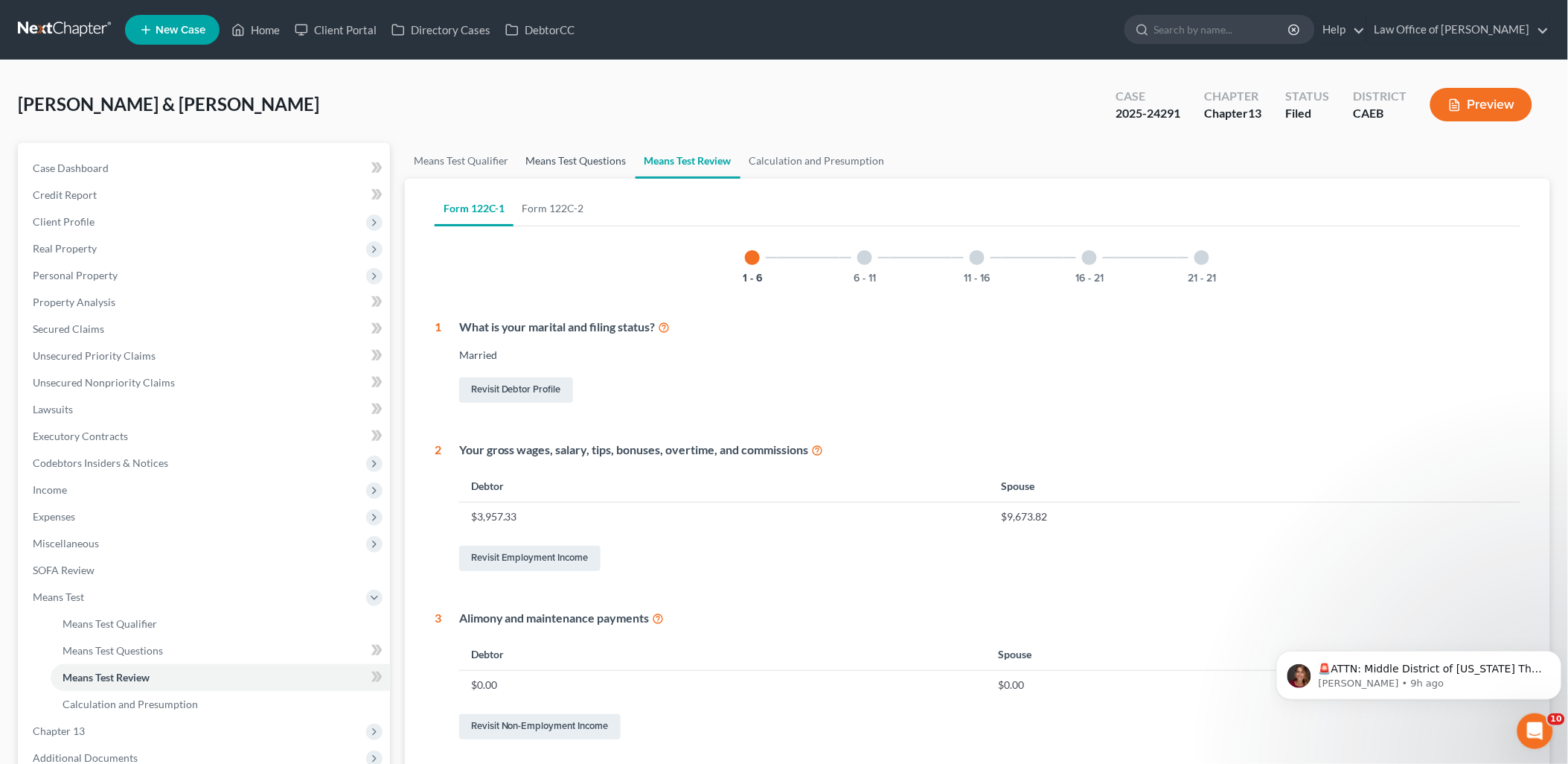
click at [573, 156] on link "Means Test Questions" at bounding box center [576, 161] width 118 height 35
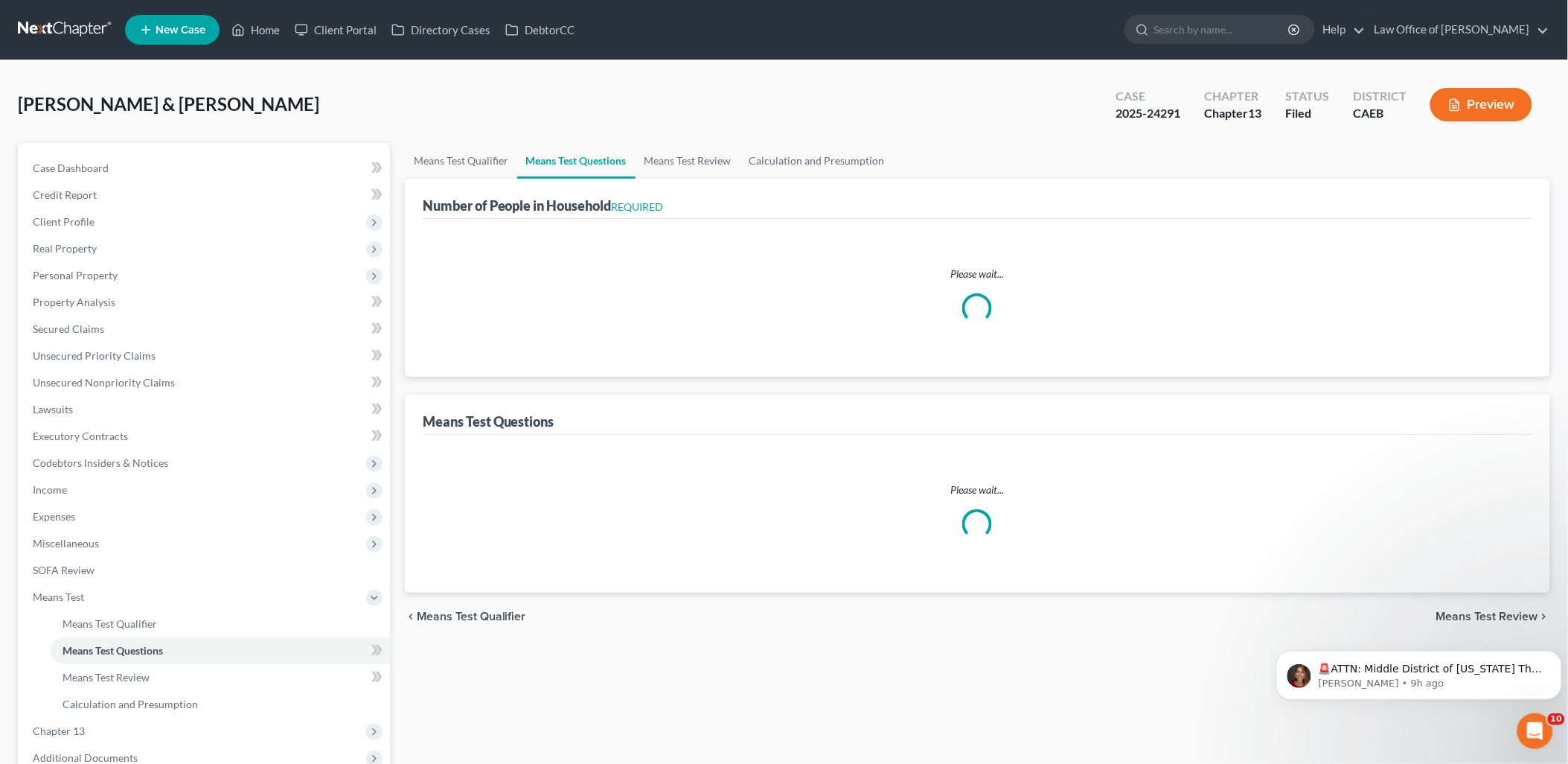
select select "0"
select select "60"
select select "1"
select select "60"
select select "1"
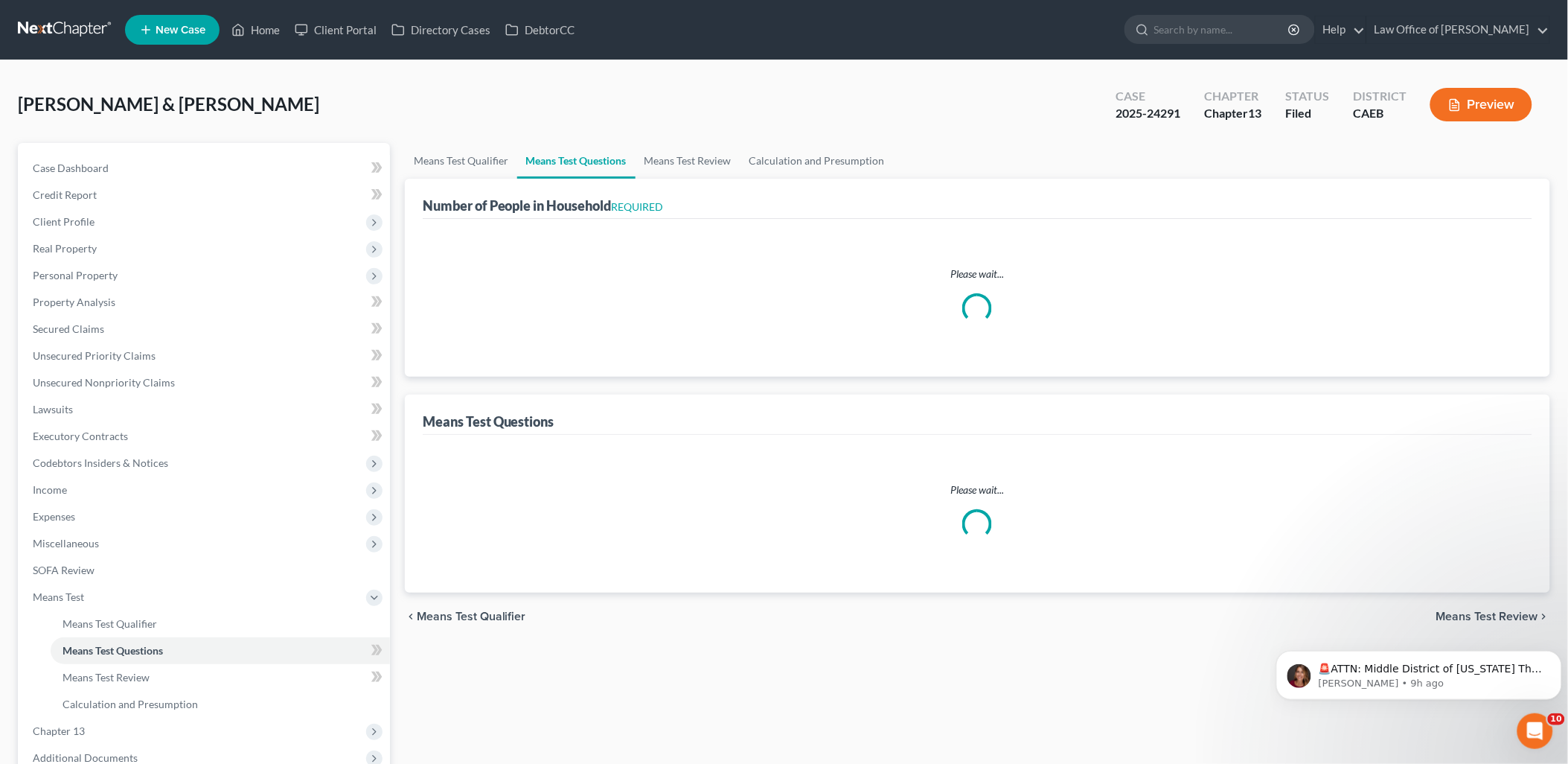
select select "60"
select select "1"
select select "60"
select select "4"
select select "3"
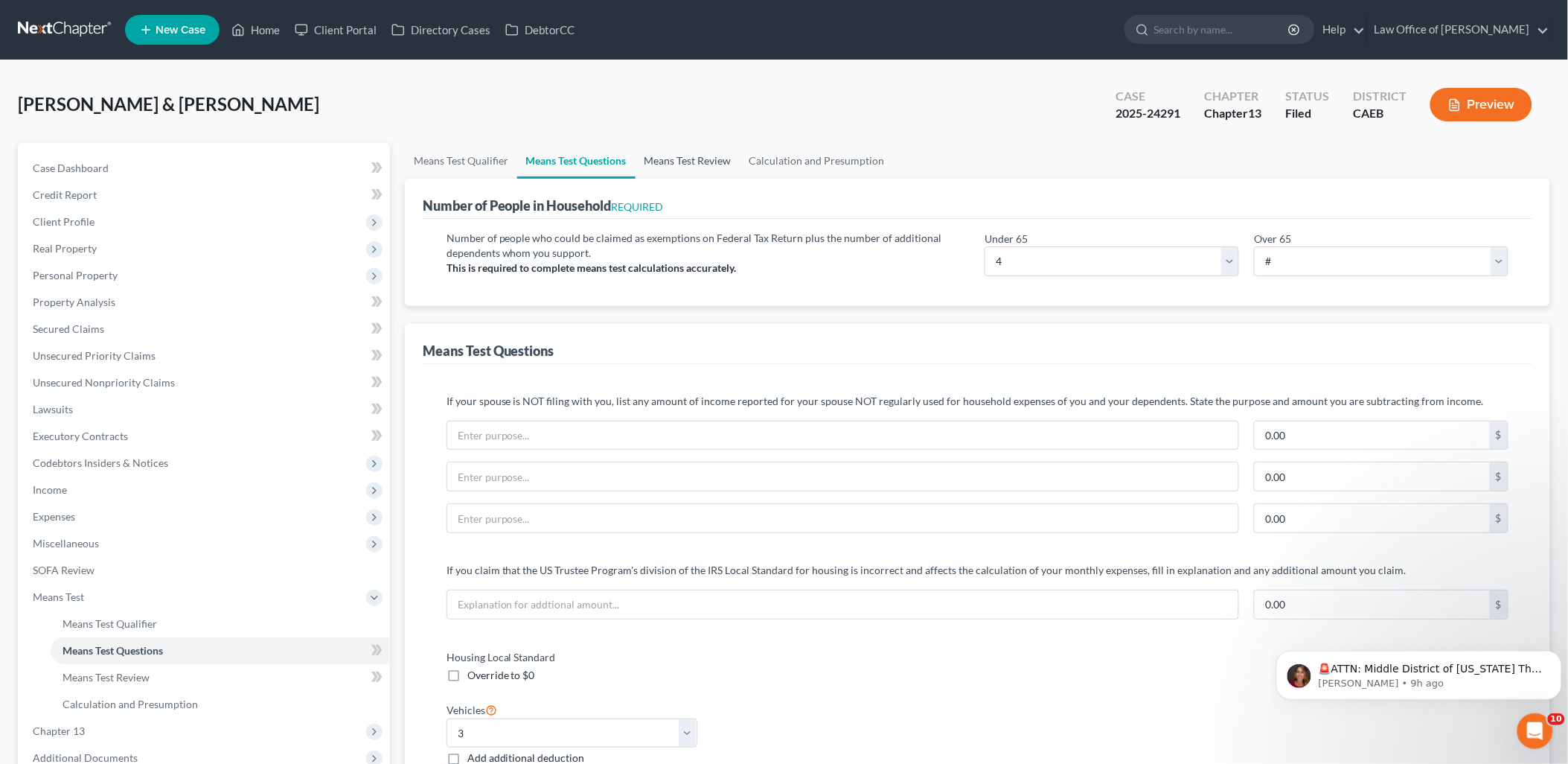
click at [711, 156] on link "Means Test Review" at bounding box center [688, 161] width 105 height 35
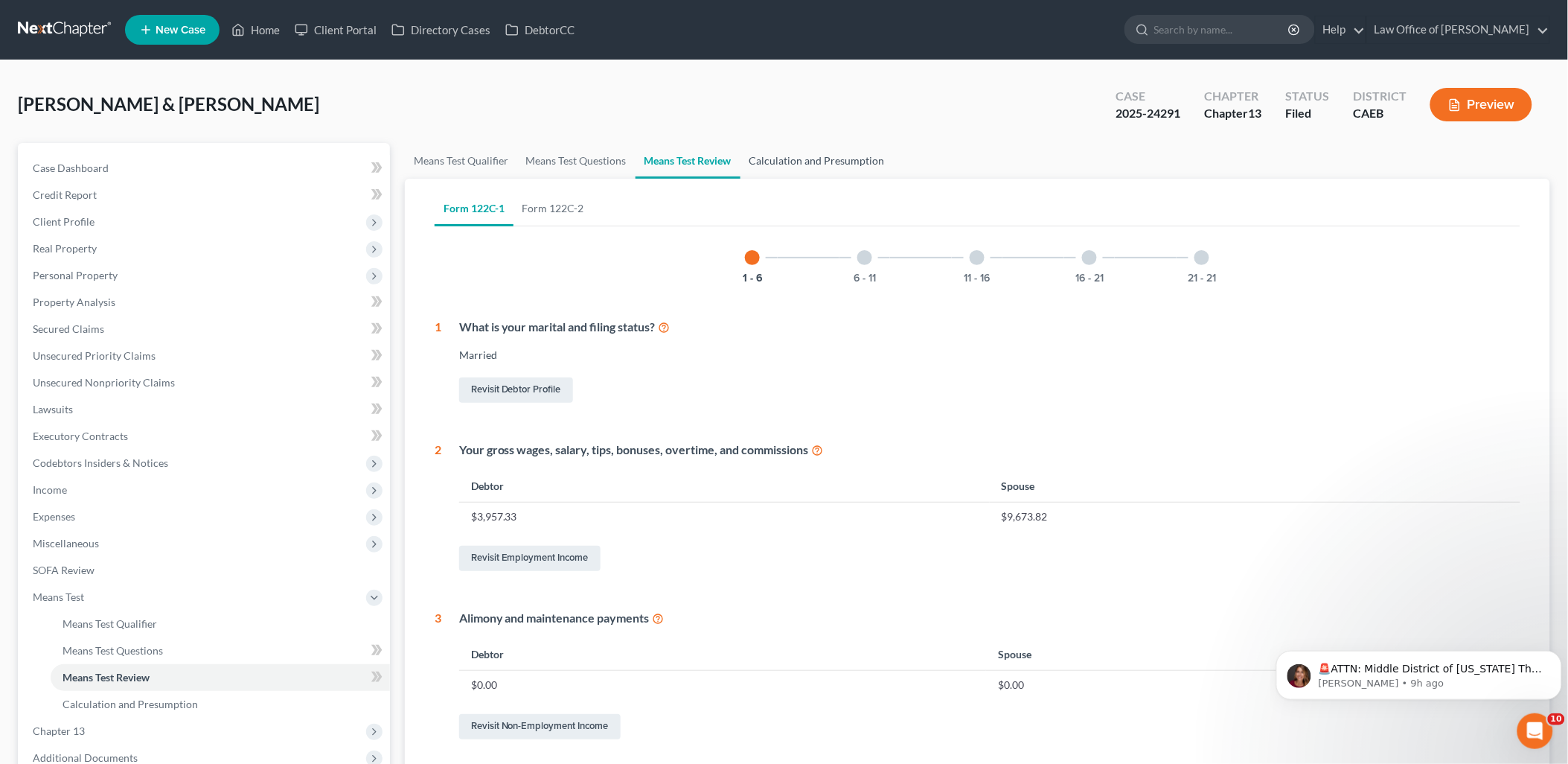
click at [824, 160] on link "Calculation and Presumption" at bounding box center [817, 161] width 153 height 35
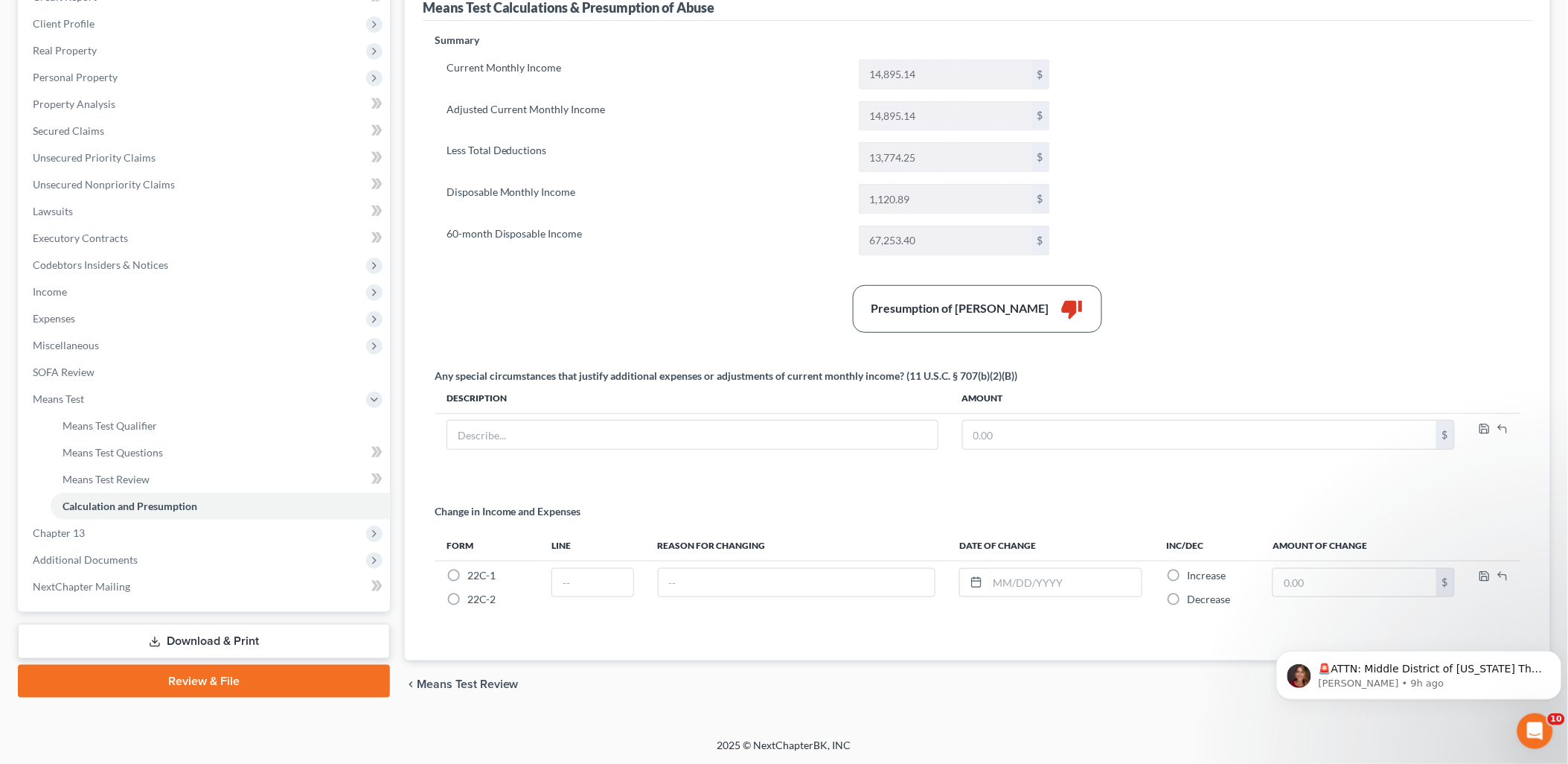
scroll to position [199, 0]
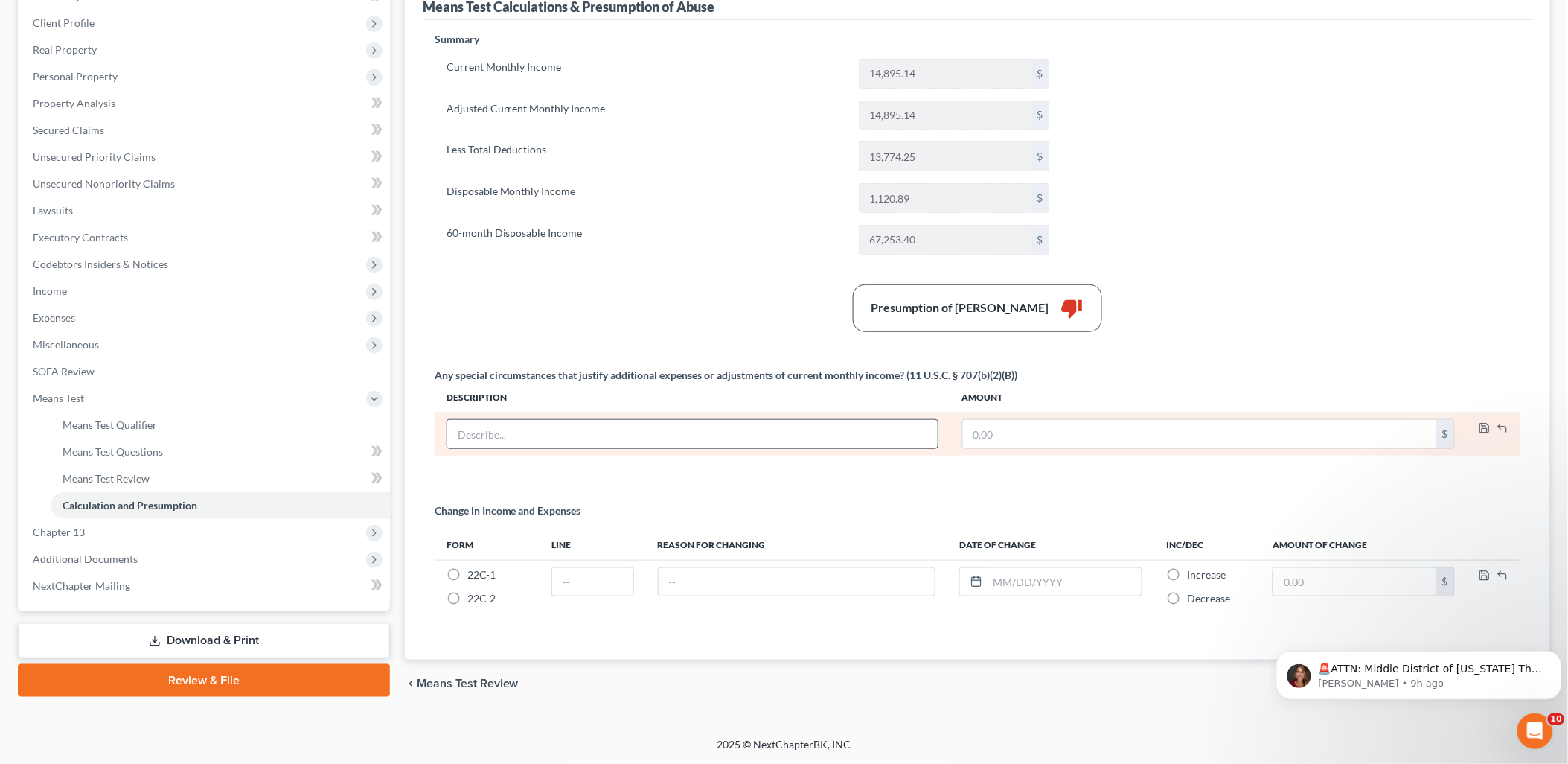
click at [650, 439] on input "text" at bounding box center [692, 434] width 490 height 28
type input "a"
type input "Attorney Fees"
type input "150"
click at [1484, 433] on icon "button" at bounding box center [1484, 428] width 12 height 12
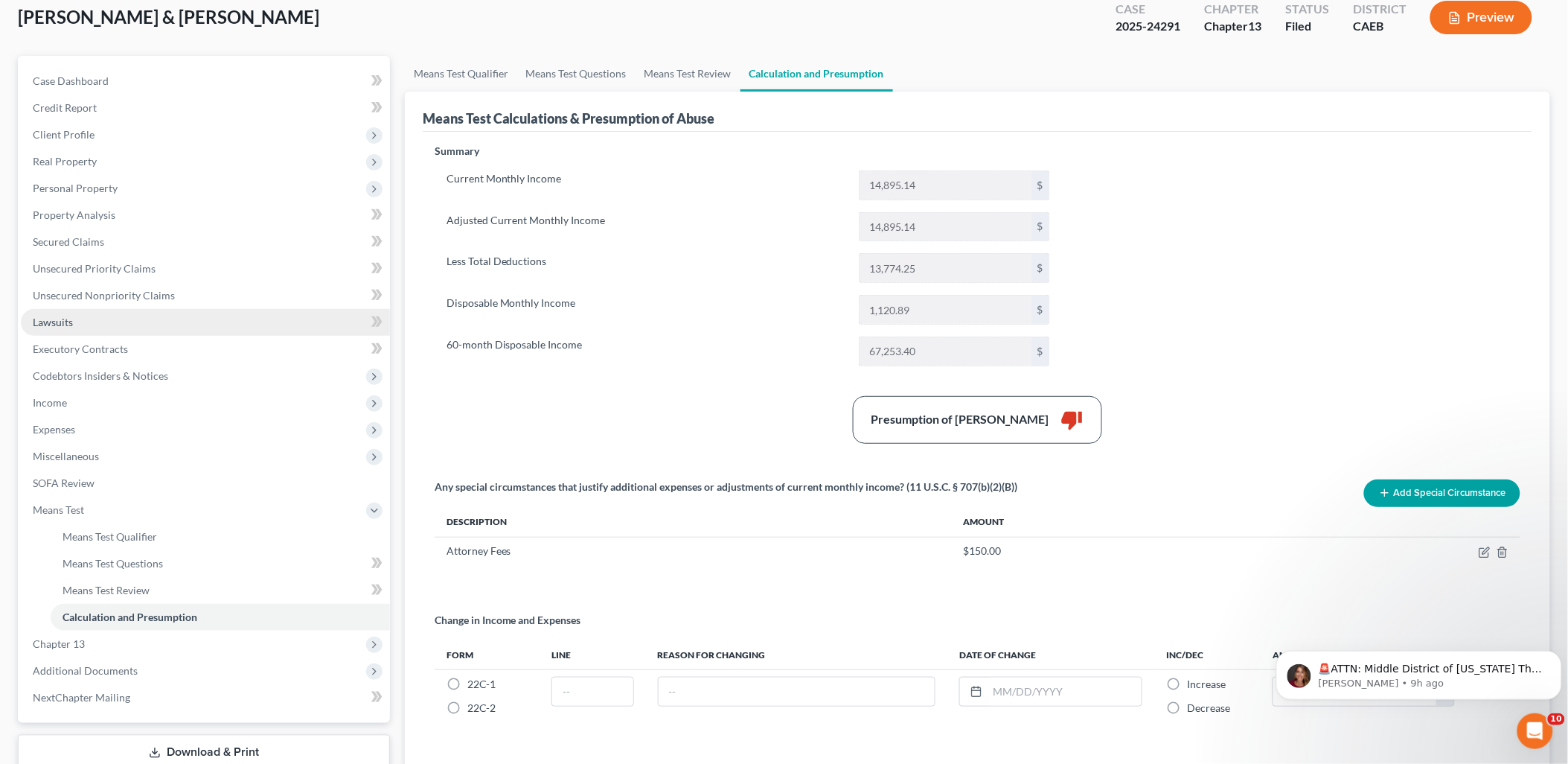
scroll to position [0, 0]
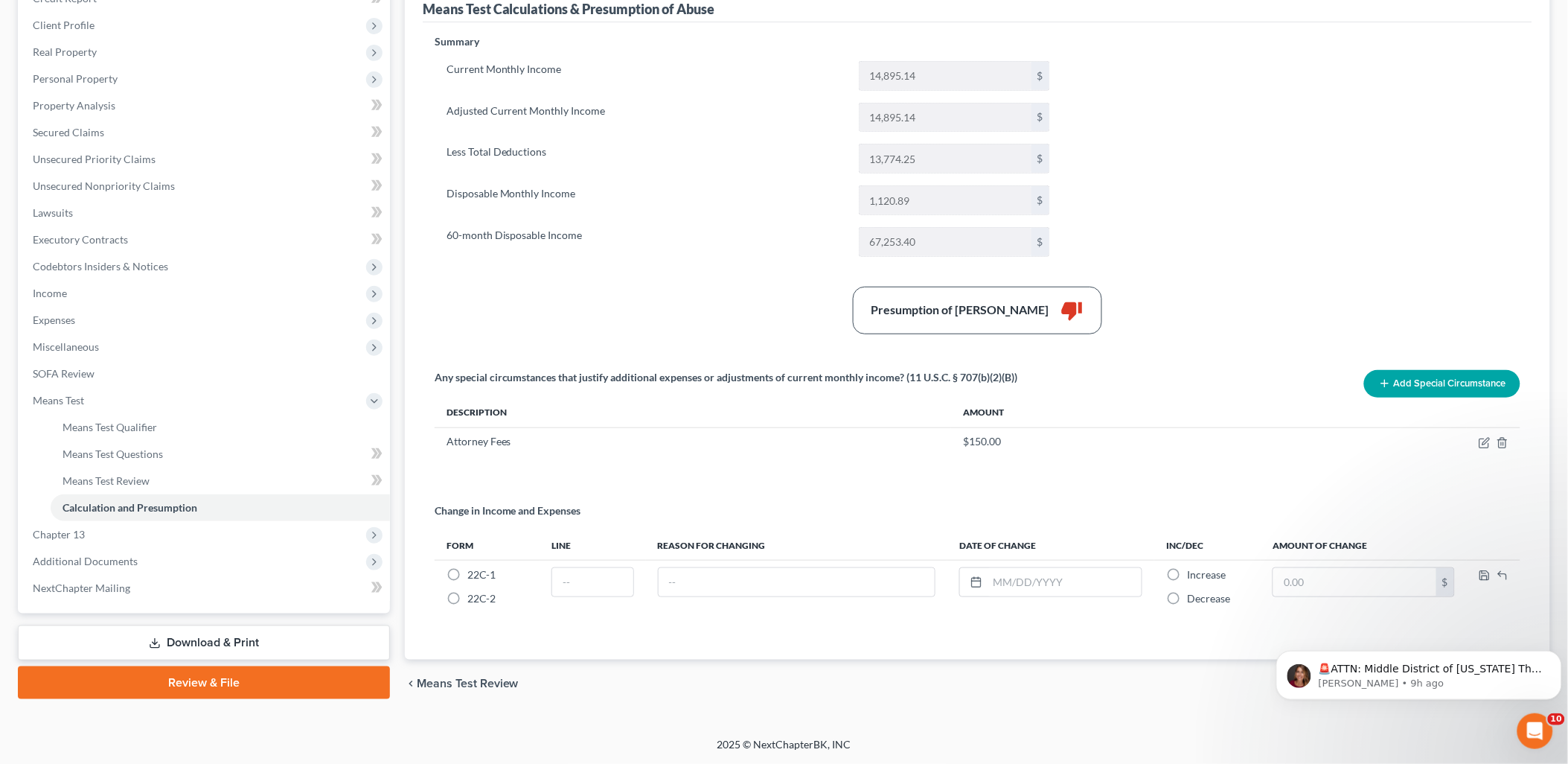
click at [215, 639] on link "Download & Print" at bounding box center [204, 643] width 372 height 35
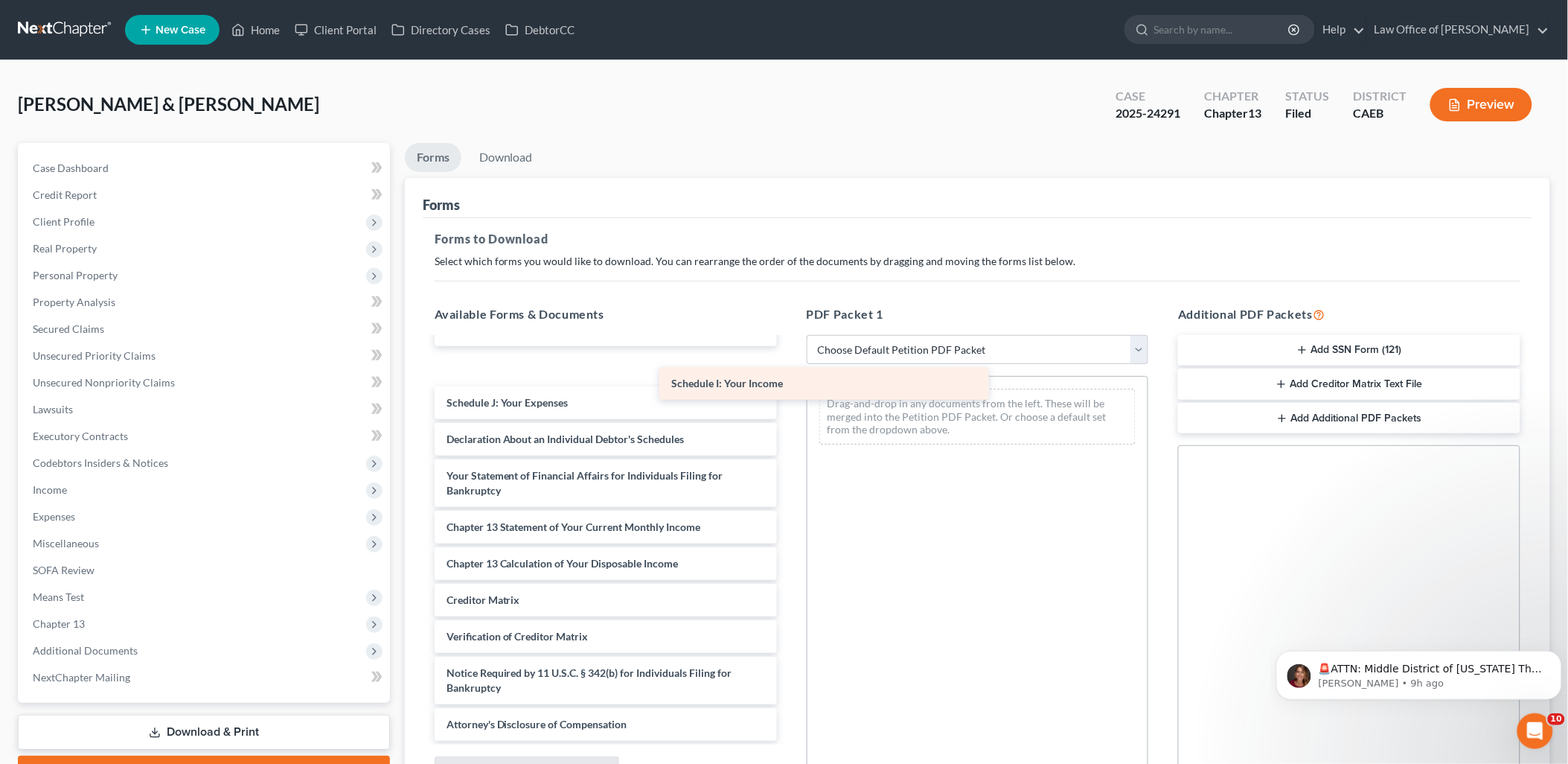
scroll to position [2572, 0]
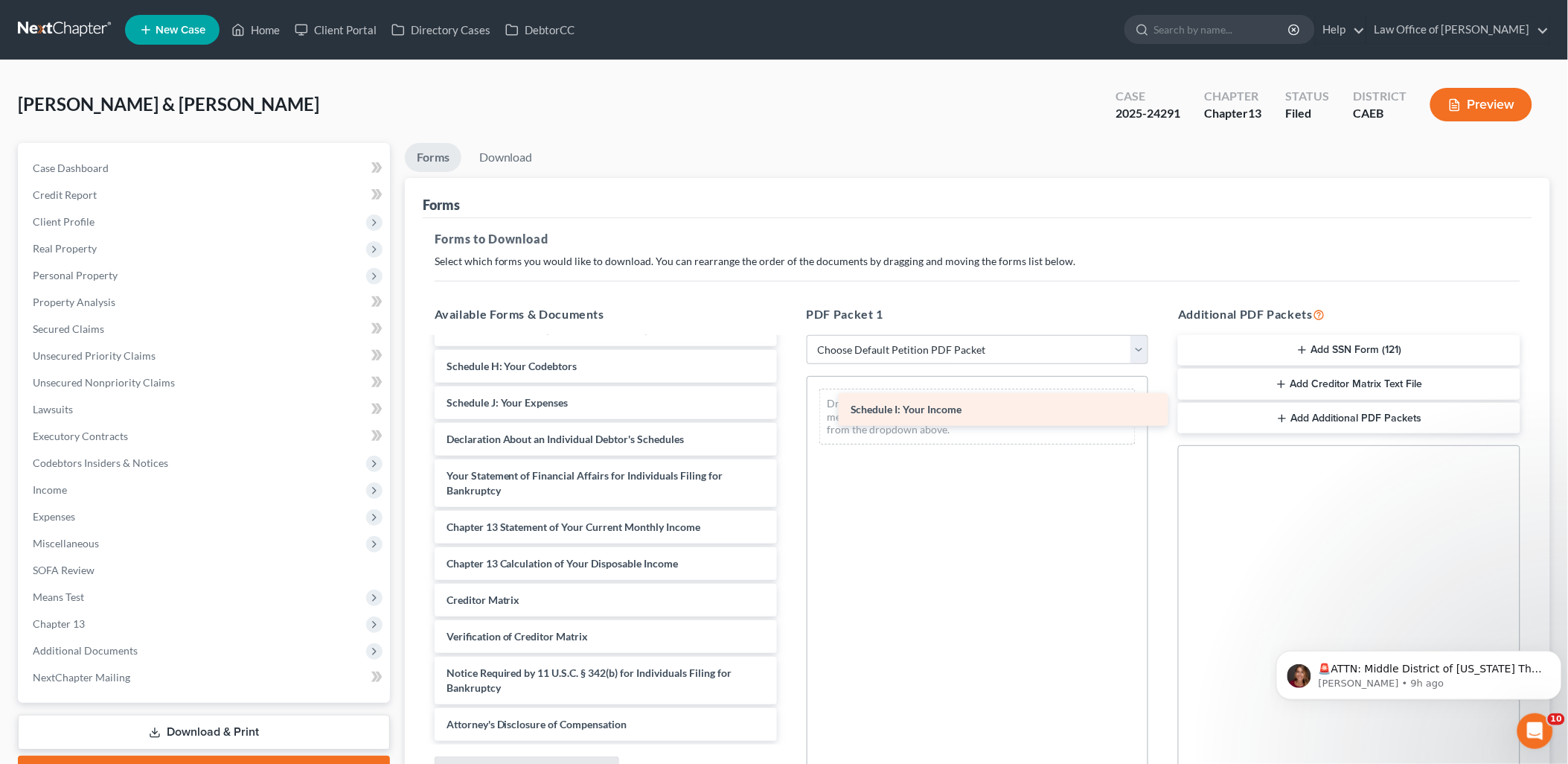
drag, startPoint x: 516, startPoint y: 369, endPoint x: 921, endPoint y: 413, distance: 407.4
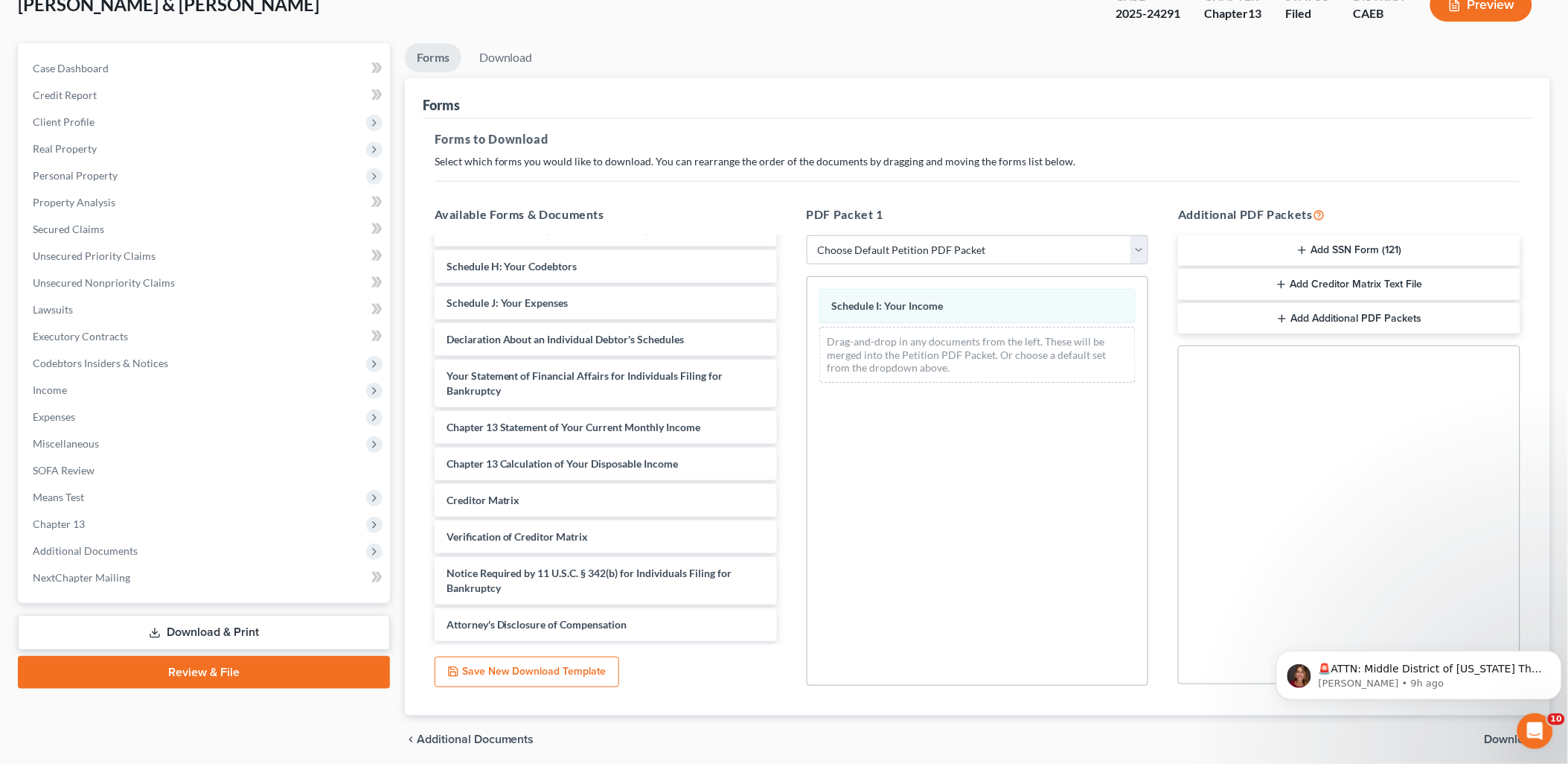
scroll to position [154, 0]
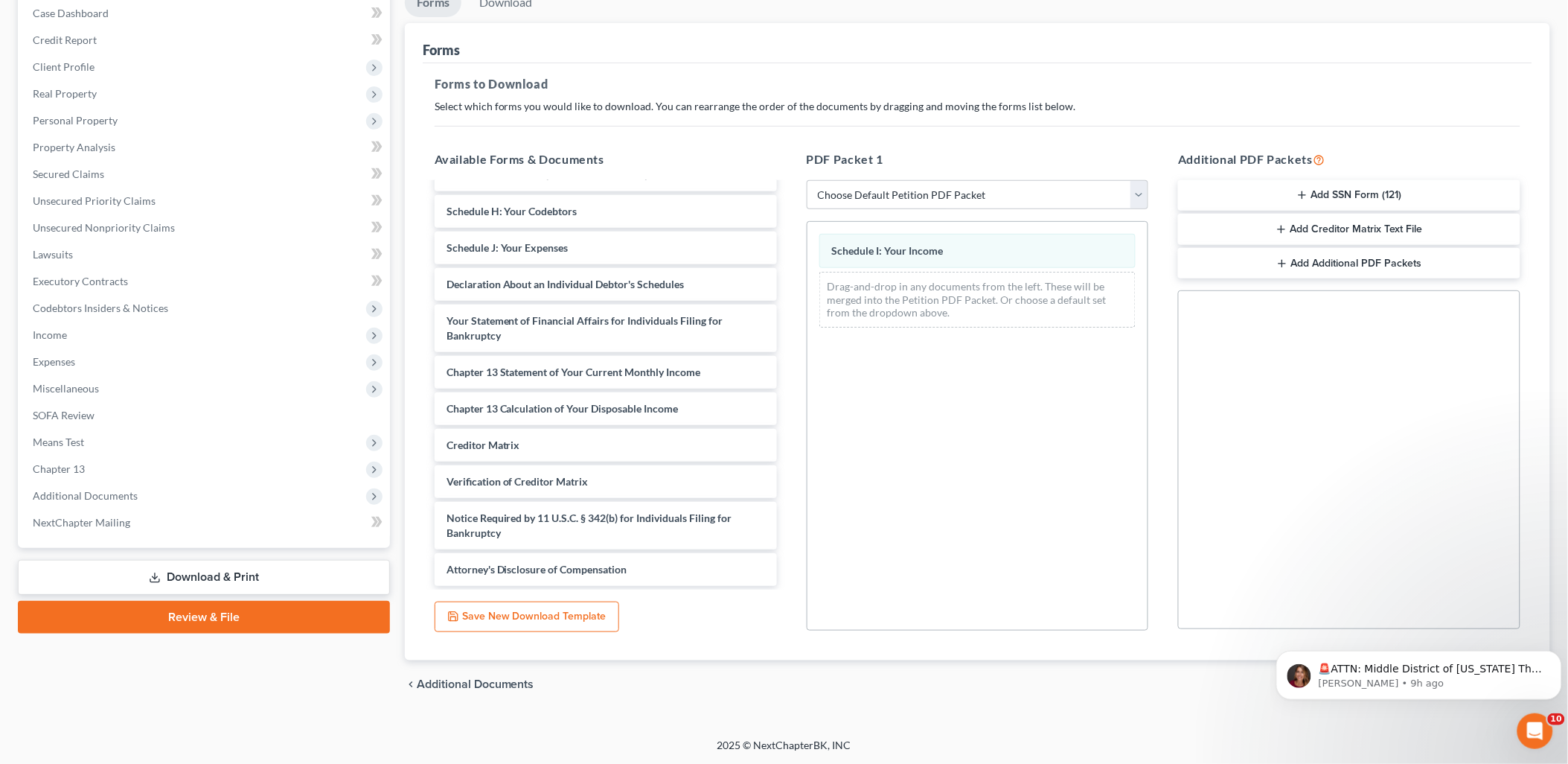
click at [1484, 735] on div "[PERSON_NAME] & [PERSON_NAME] Upgraded Case 2025-24291 Chapter Chapter 13 Statu…" at bounding box center [784, 321] width 1568 height 833
click at [1557, 651] on icon "Dismiss notification" at bounding box center [1557, 654] width 8 height 8
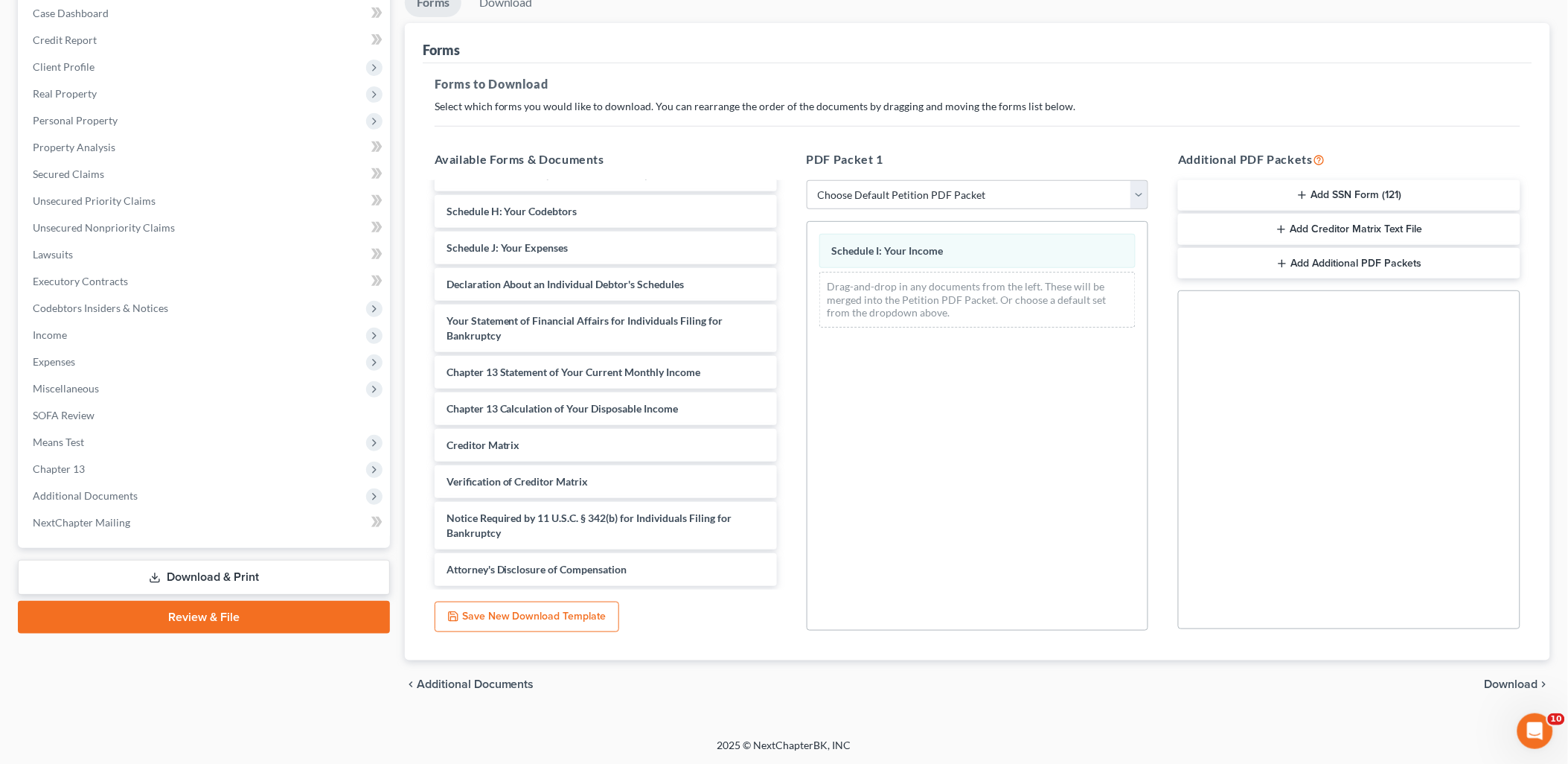
drag, startPoint x: 1516, startPoint y: 686, endPoint x: 1505, endPoint y: 656, distance: 32.0
click at [1516, 685] on span "Download" at bounding box center [1512, 684] width 54 height 12
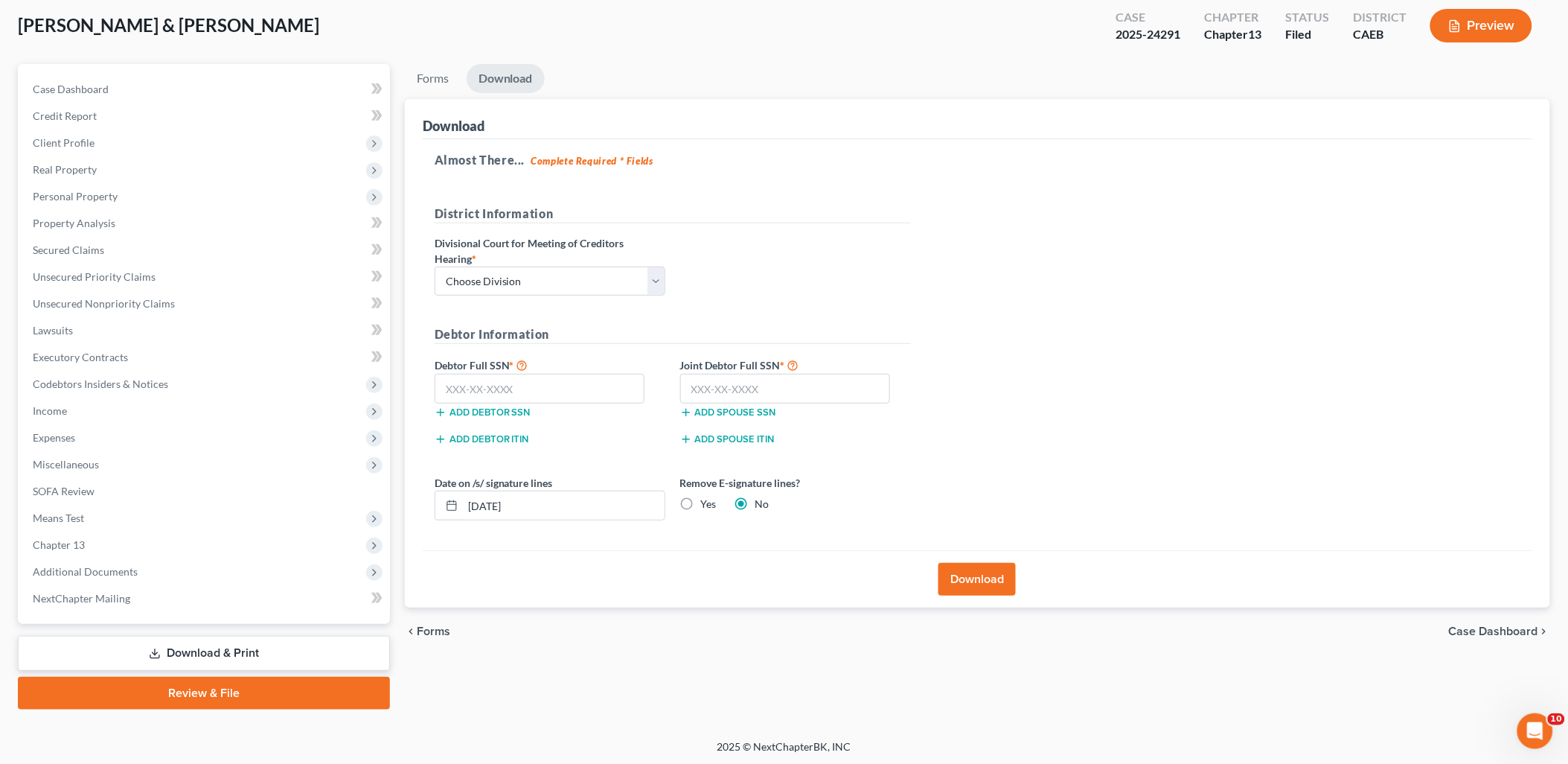
drag, startPoint x: 977, startPoint y: 587, endPoint x: 990, endPoint y: 583, distance: 13.6
click at [977, 587] on button "Download" at bounding box center [977, 579] width 77 height 33
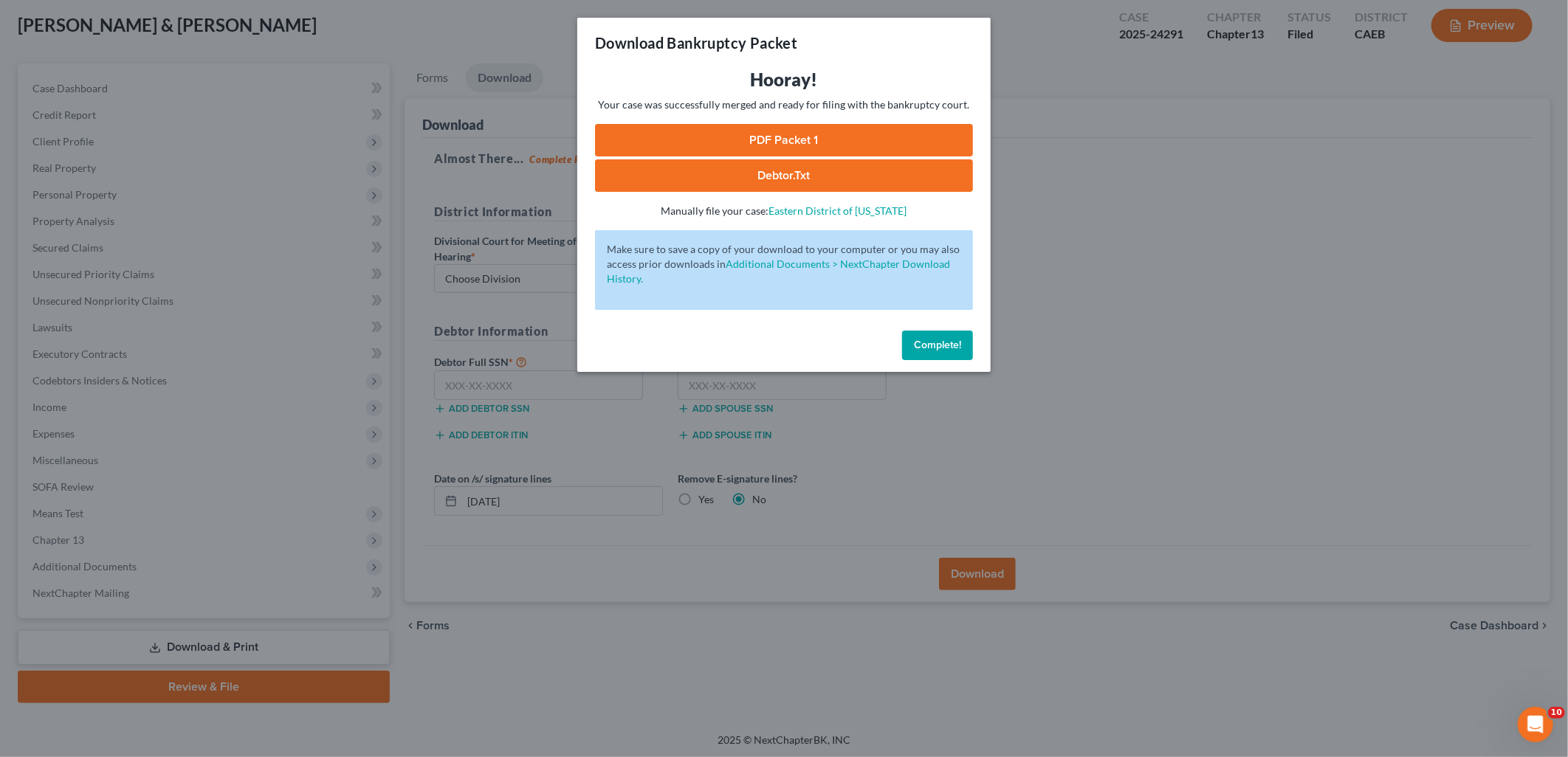
click at [814, 136] on link "PDF Packet 1" at bounding box center [784, 139] width 378 height 32
click at [930, 349] on span "Complete!" at bounding box center [937, 345] width 47 height 13
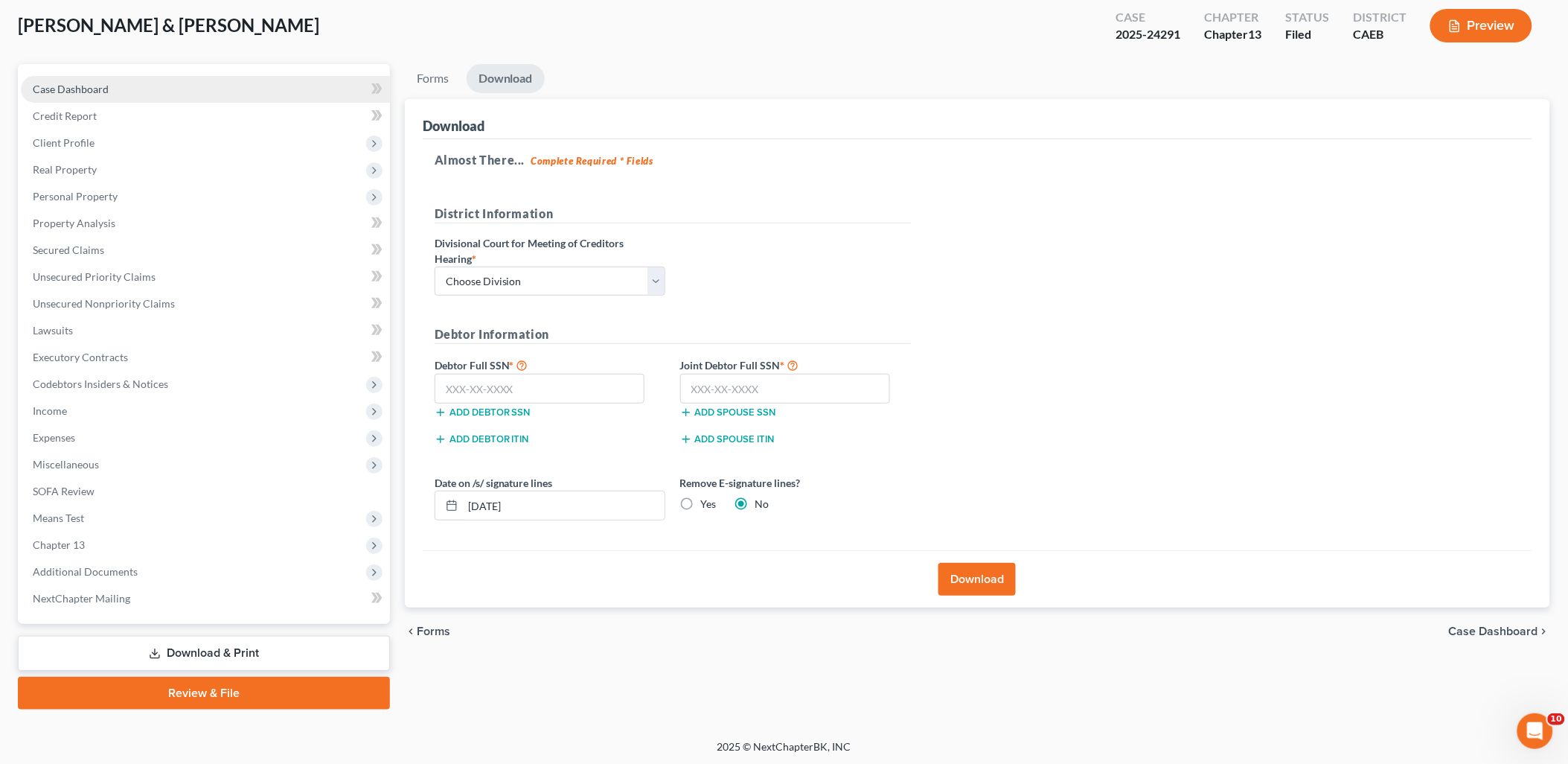
click at [78, 87] on span "Case Dashboard" at bounding box center [71, 89] width 76 height 13
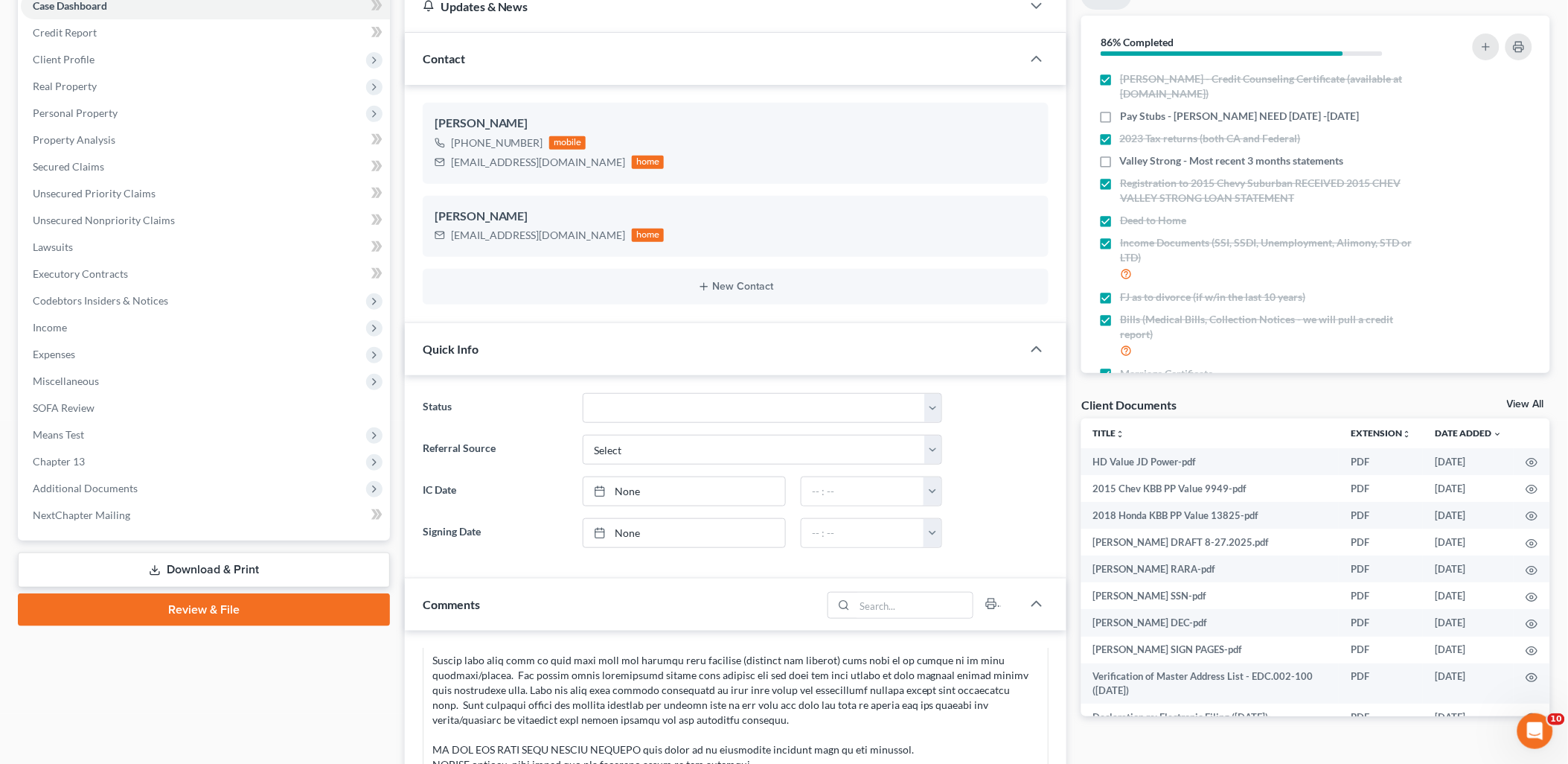
scroll to position [496, 0]
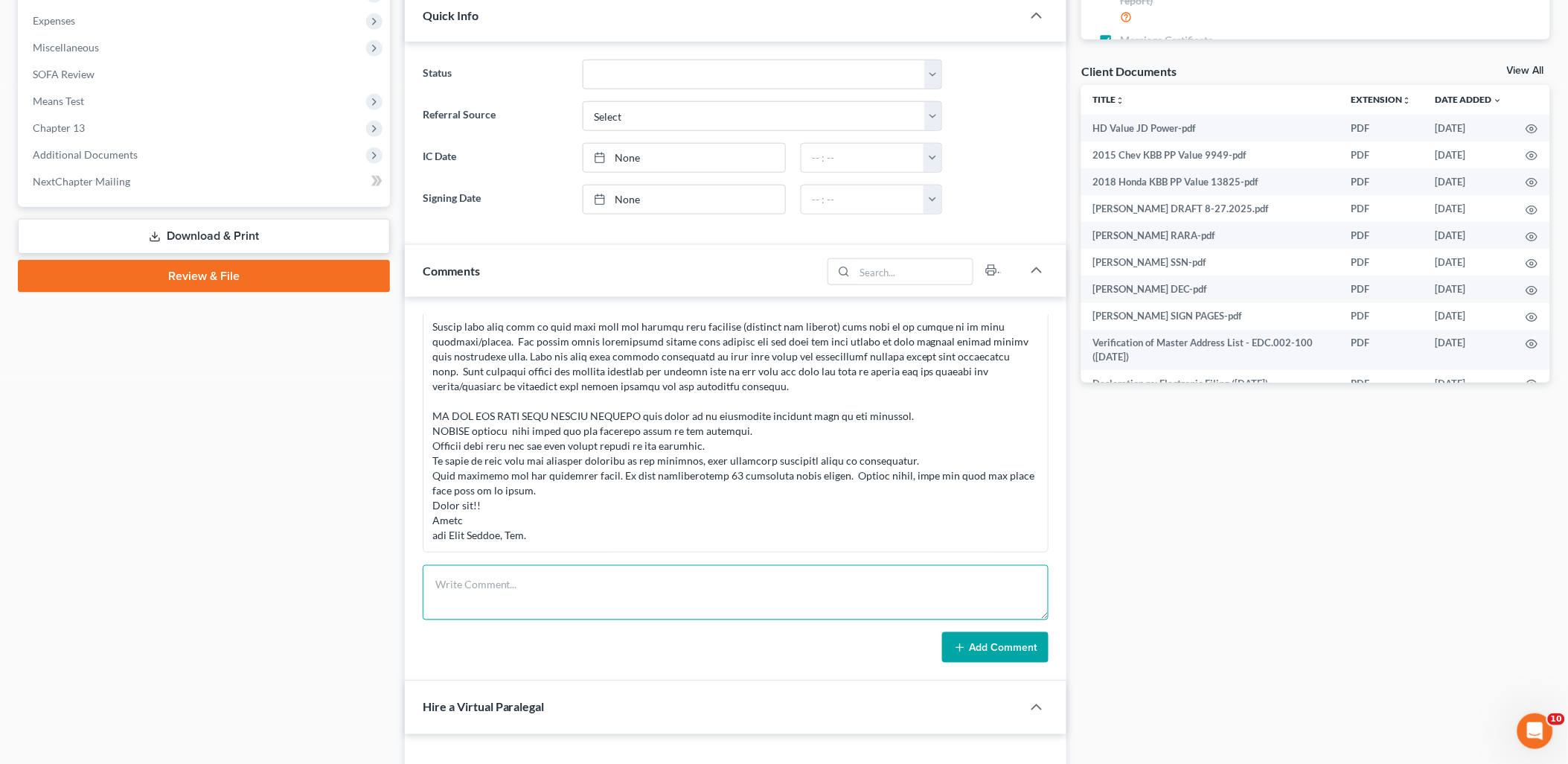
click at [625, 596] on textarea at bounding box center [737, 592] width 627 height 55
paste textarea "Can you tell us why your tax debt is so much? Please make sure that you adjust …"
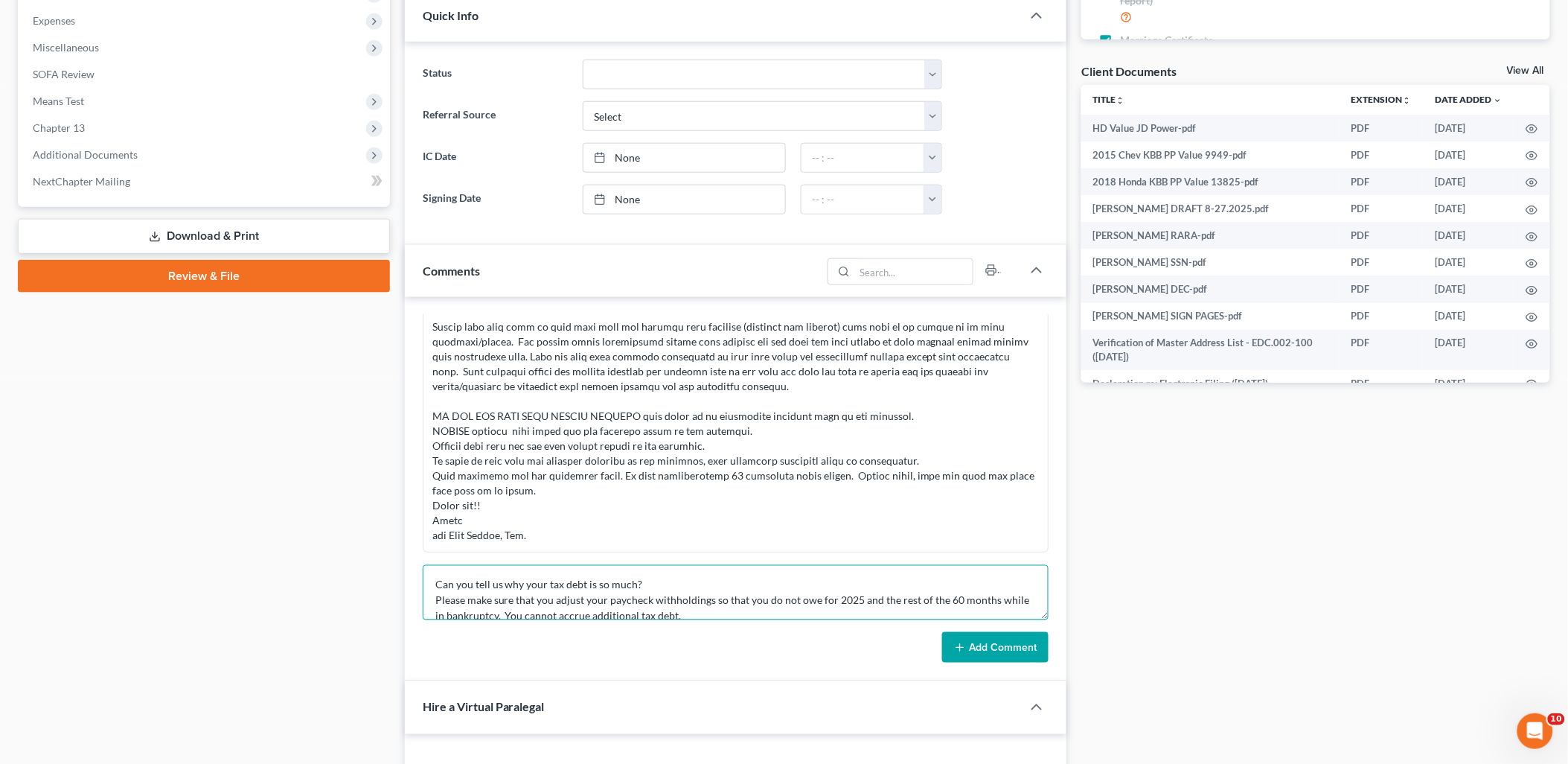
scroll to position [143, 0]
type textarea "Can you tell us why your tax debt is so much? Please make sure that you adjust …"
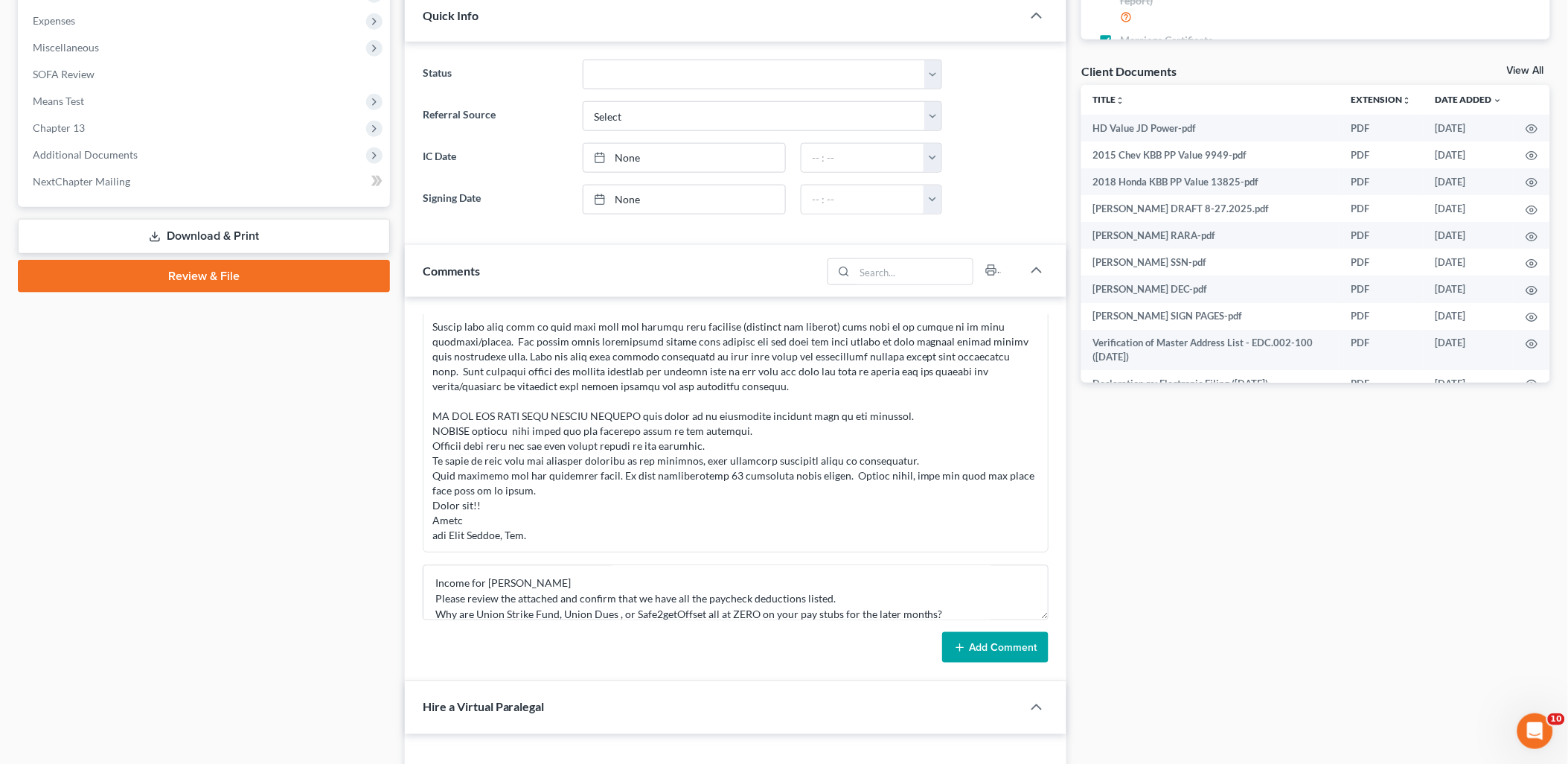
click at [991, 662] on button "Add Comment" at bounding box center [995, 649] width 106 height 32
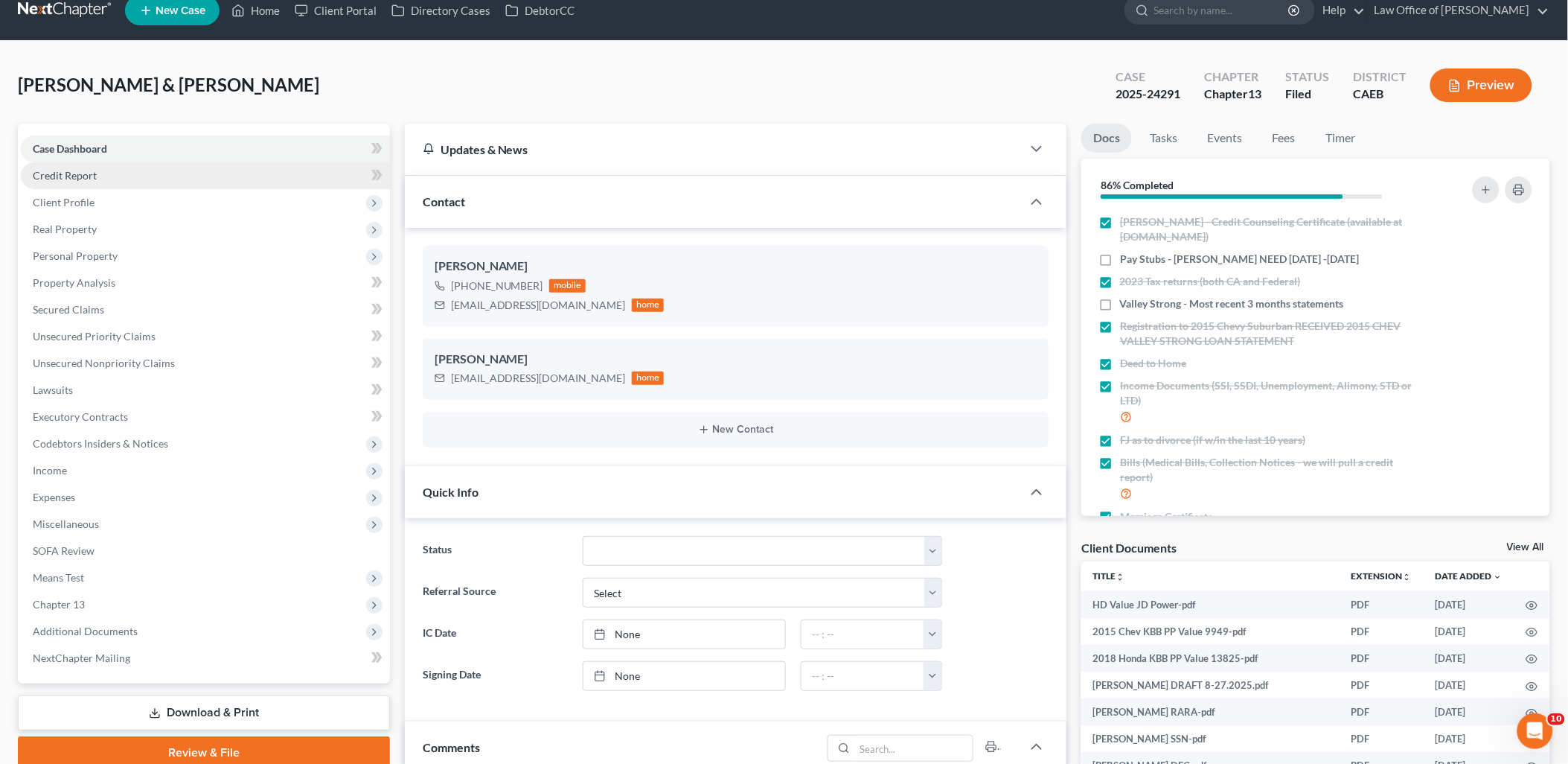
scroll to position [0, 0]
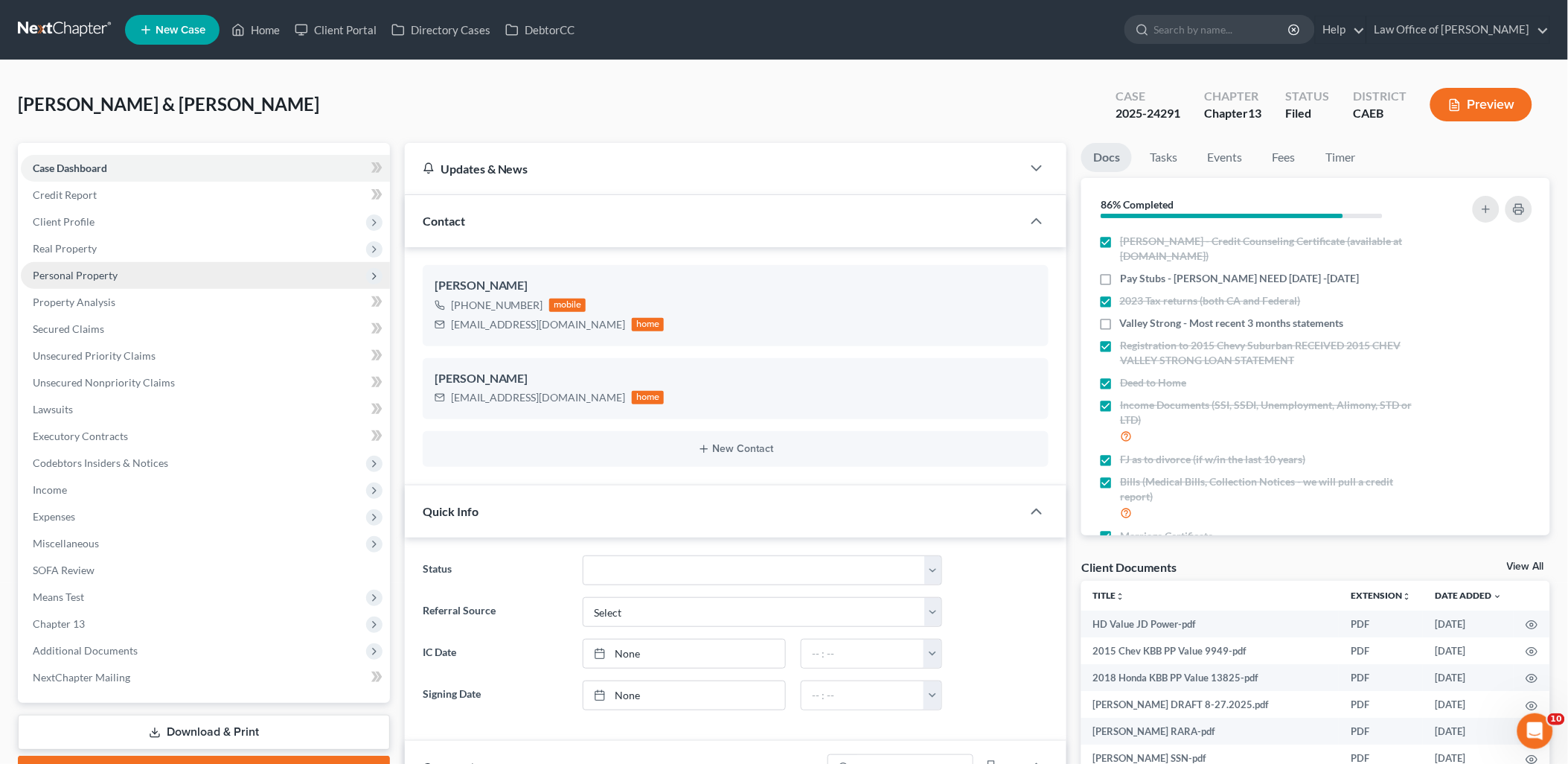
click at [80, 263] on span "Personal Property" at bounding box center [205, 275] width 369 height 27
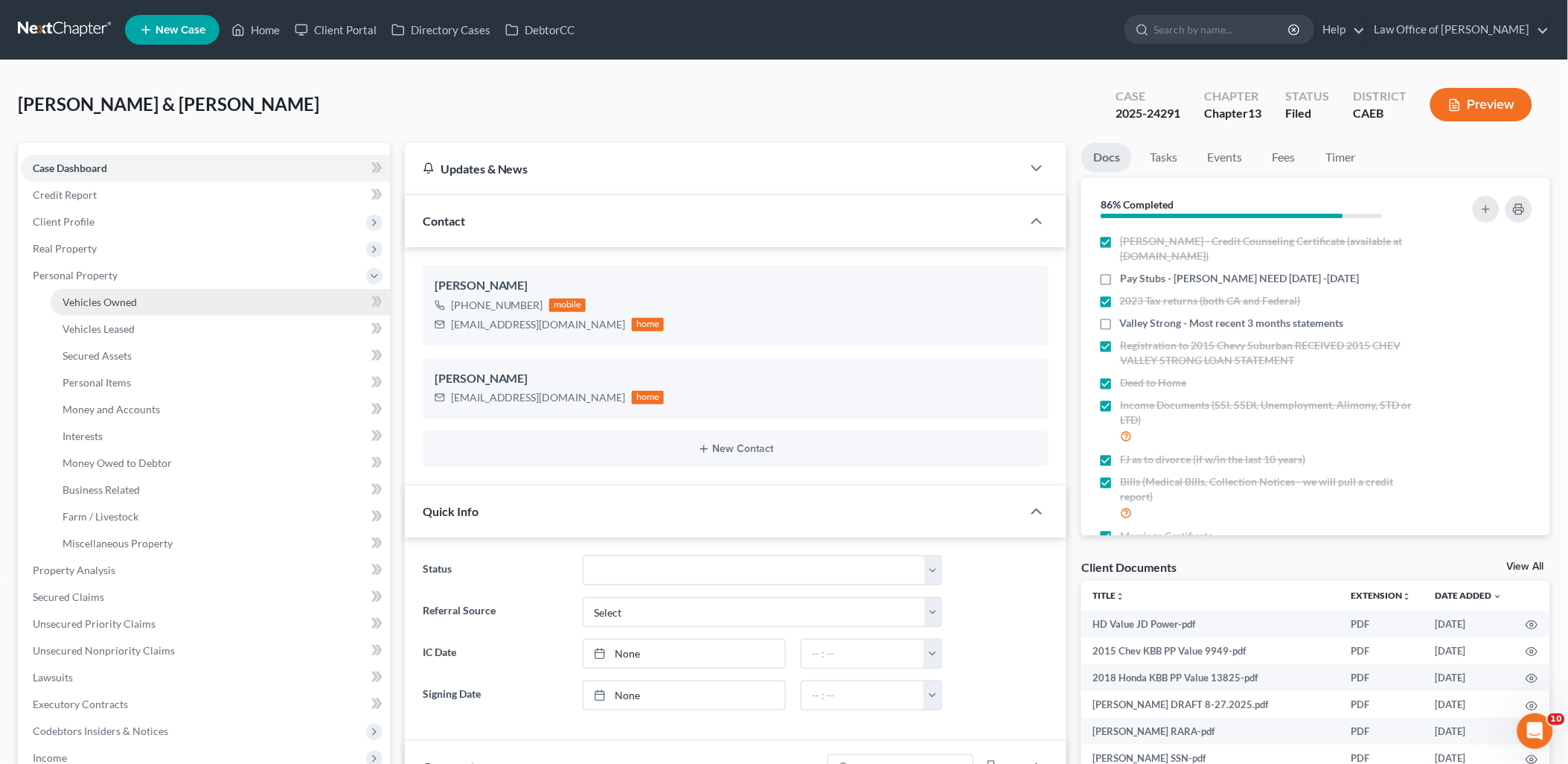
click at [102, 301] on span "Vehicles Owned" at bounding box center [100, 302] width 74 height 13
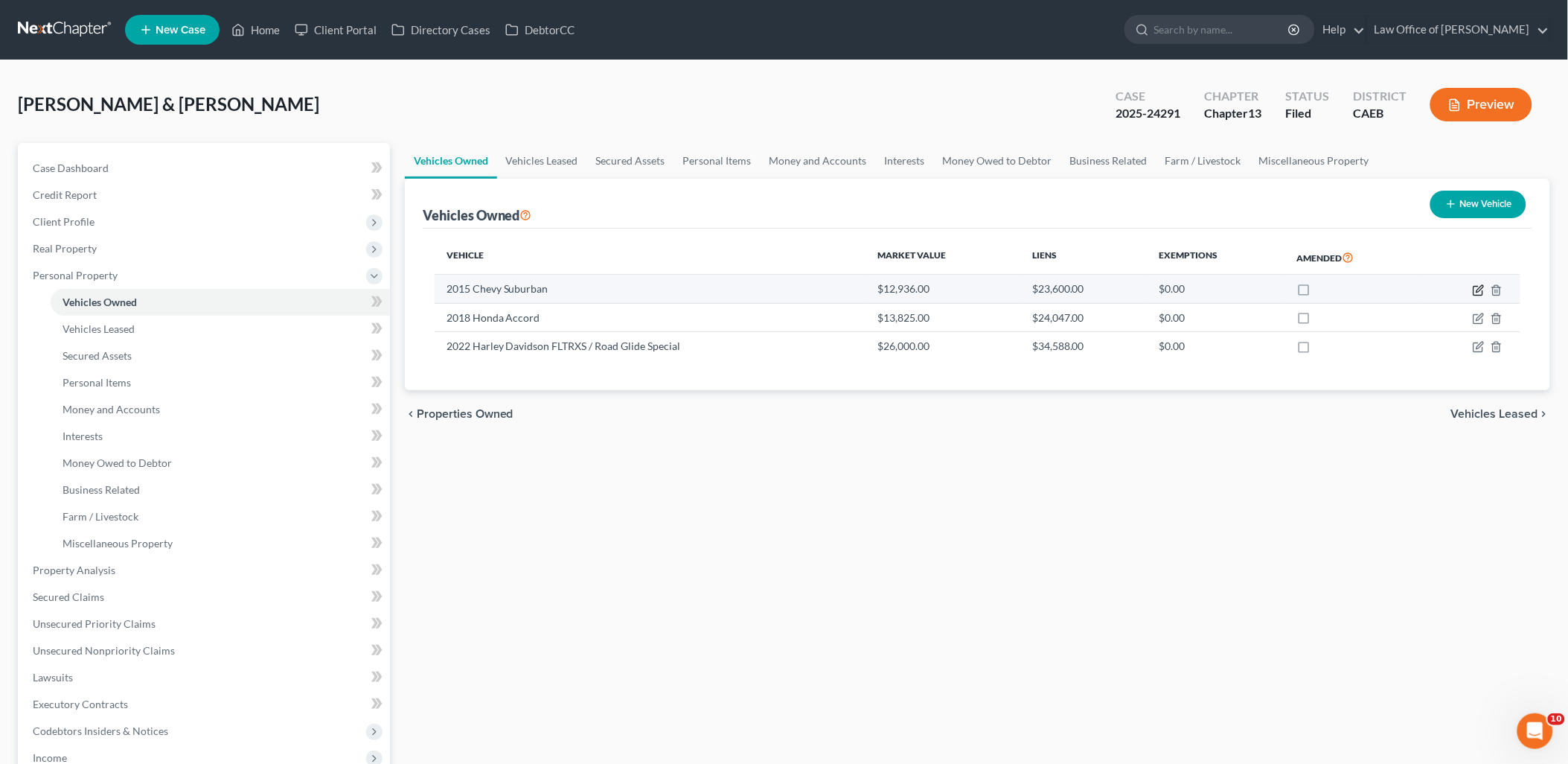
click at [1479, 291] on icon "button" at bounding box center [1480, 288] width 7 height 7
select select "0"
select select "11"
select select "3"
select select "4"
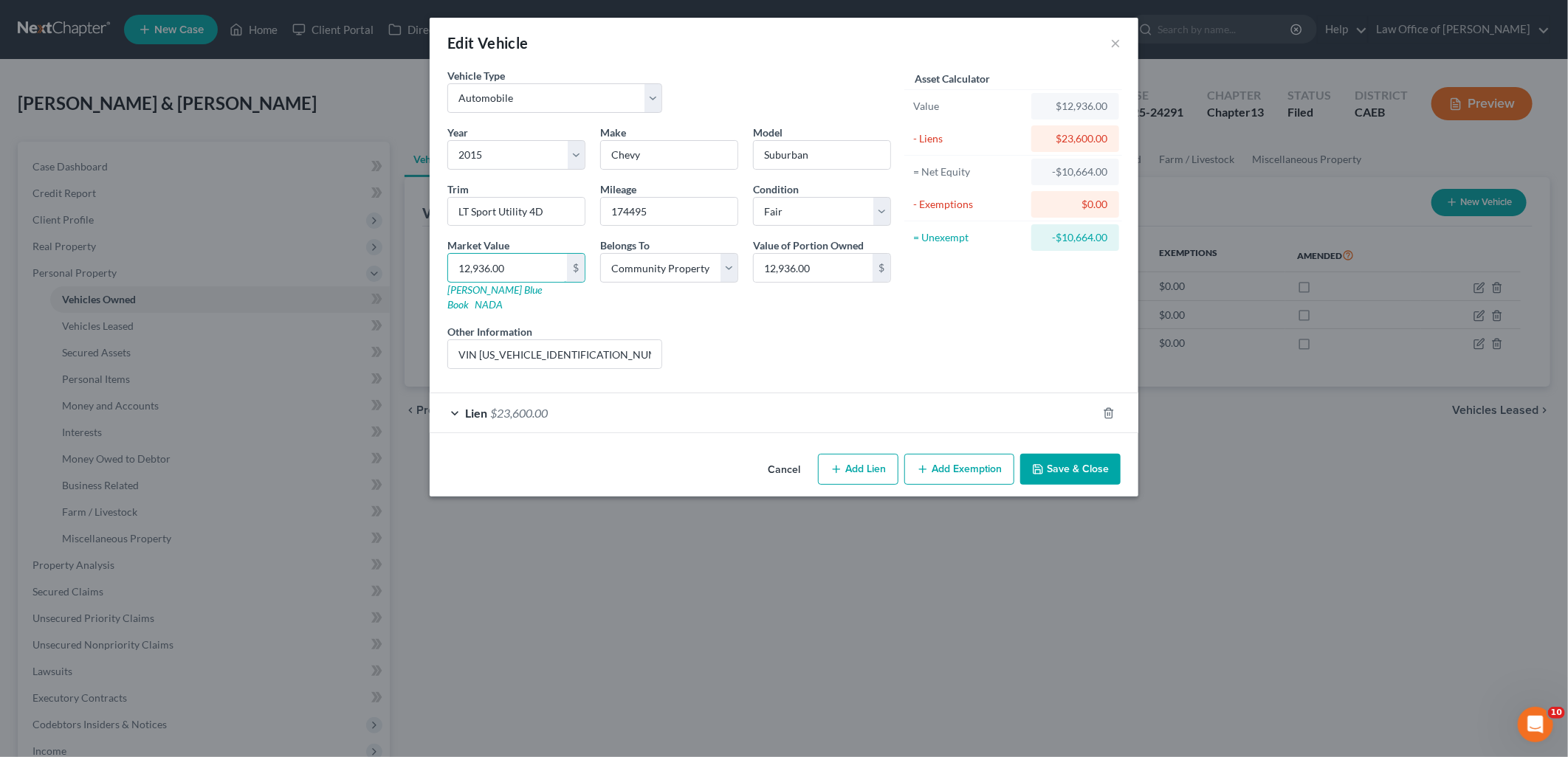
type input "1"
type input "1.00"
type input "15"
type input "15.00"
type input "150"
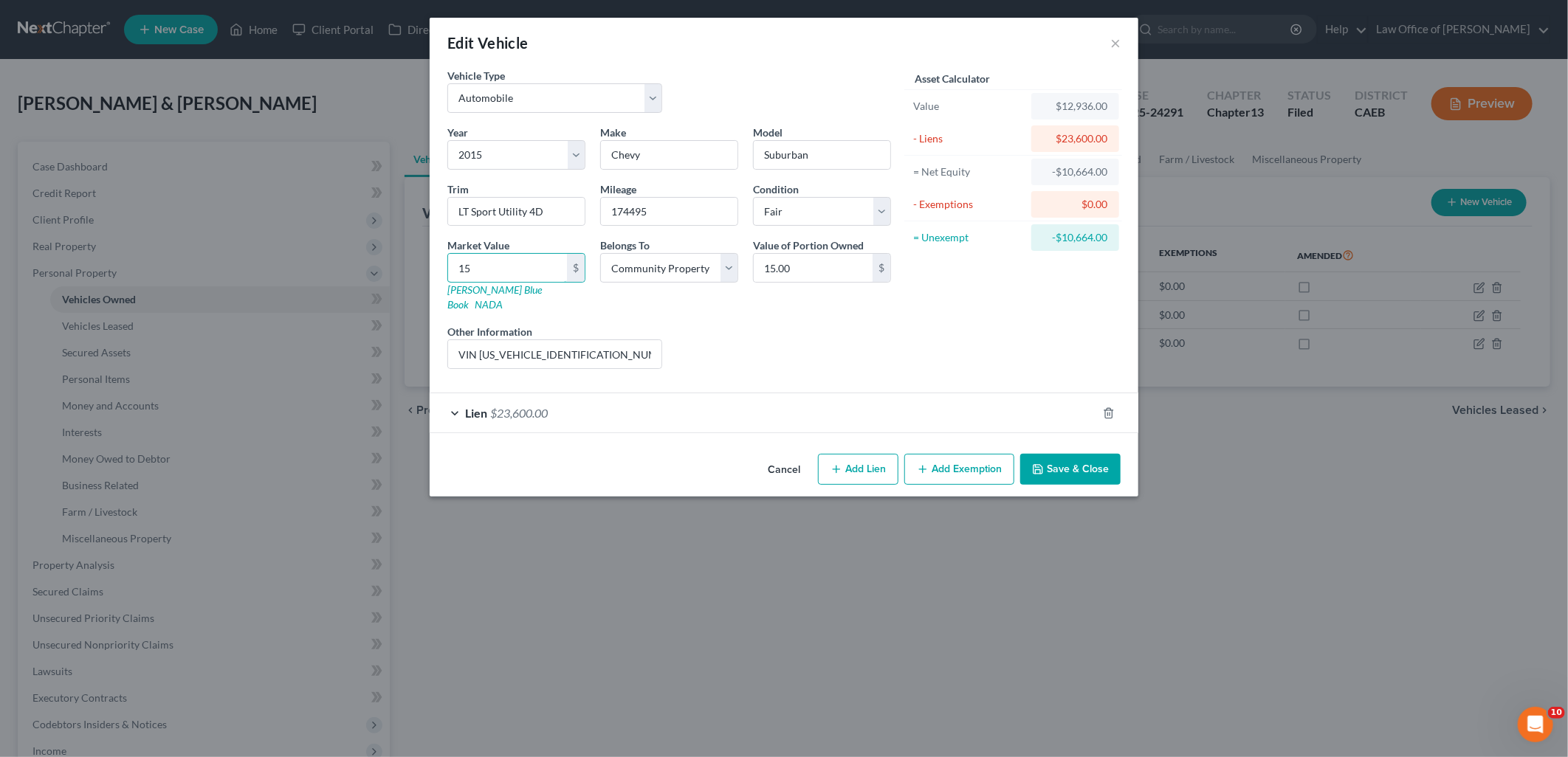
type input "150.00"
type input "1500"
type input "1,500.00"
type input "1,5000"
type input "15,000.00"
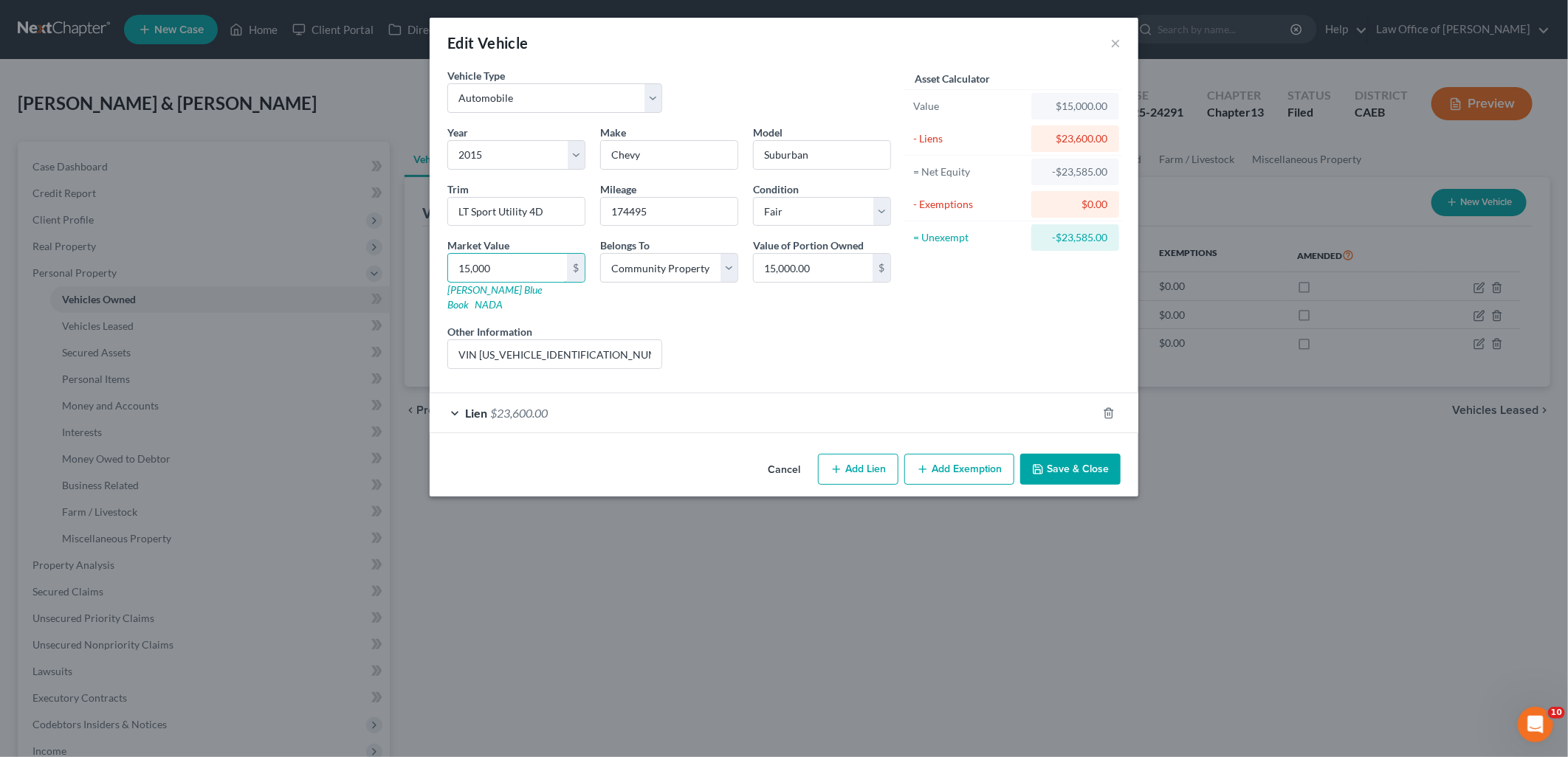
type input "15,000"
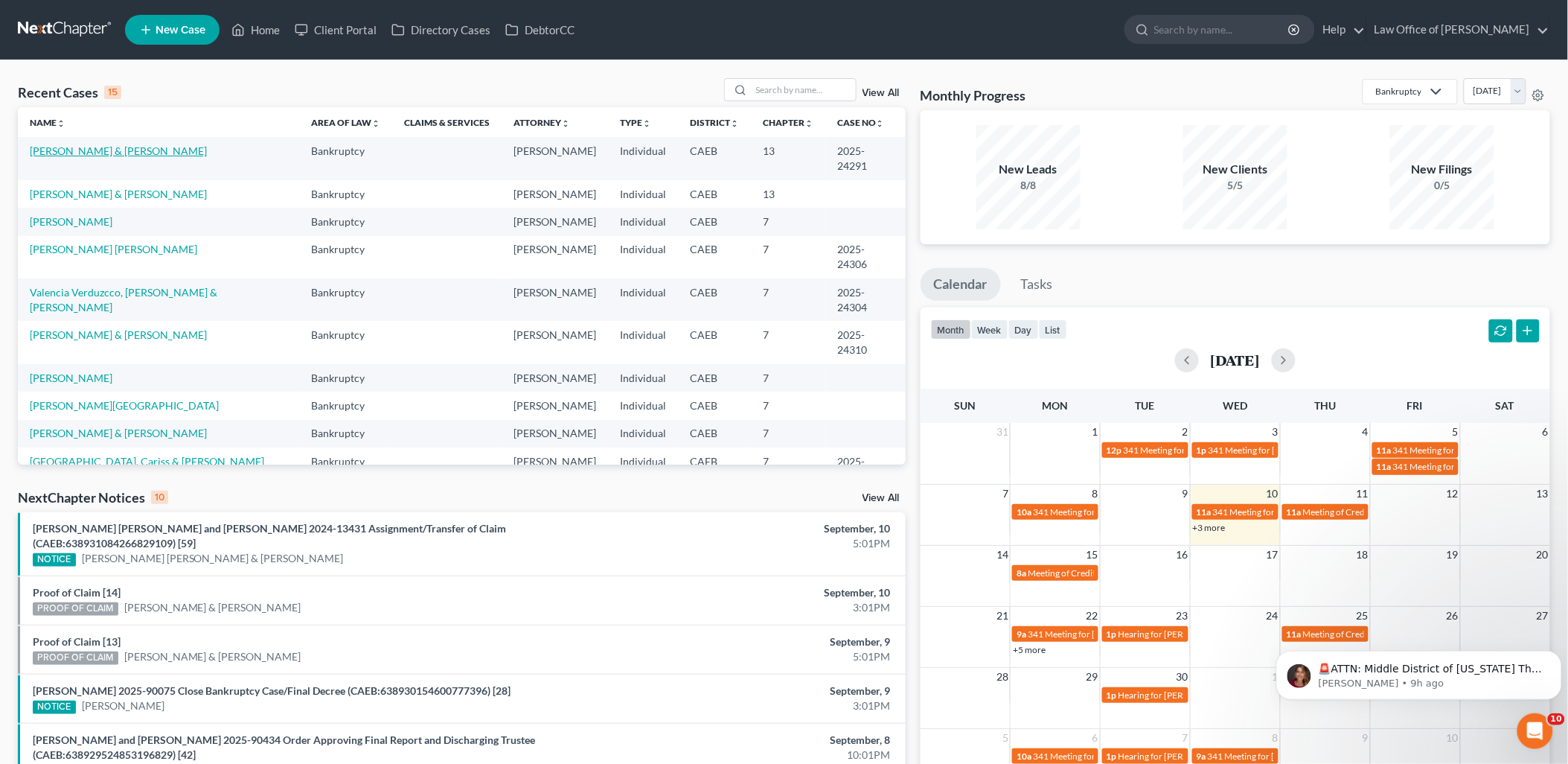
click at [94, 154] on link "[PERSON_NAME] & [PERSON_NAME]" at bounding box center [118, 151] width 177 height 13
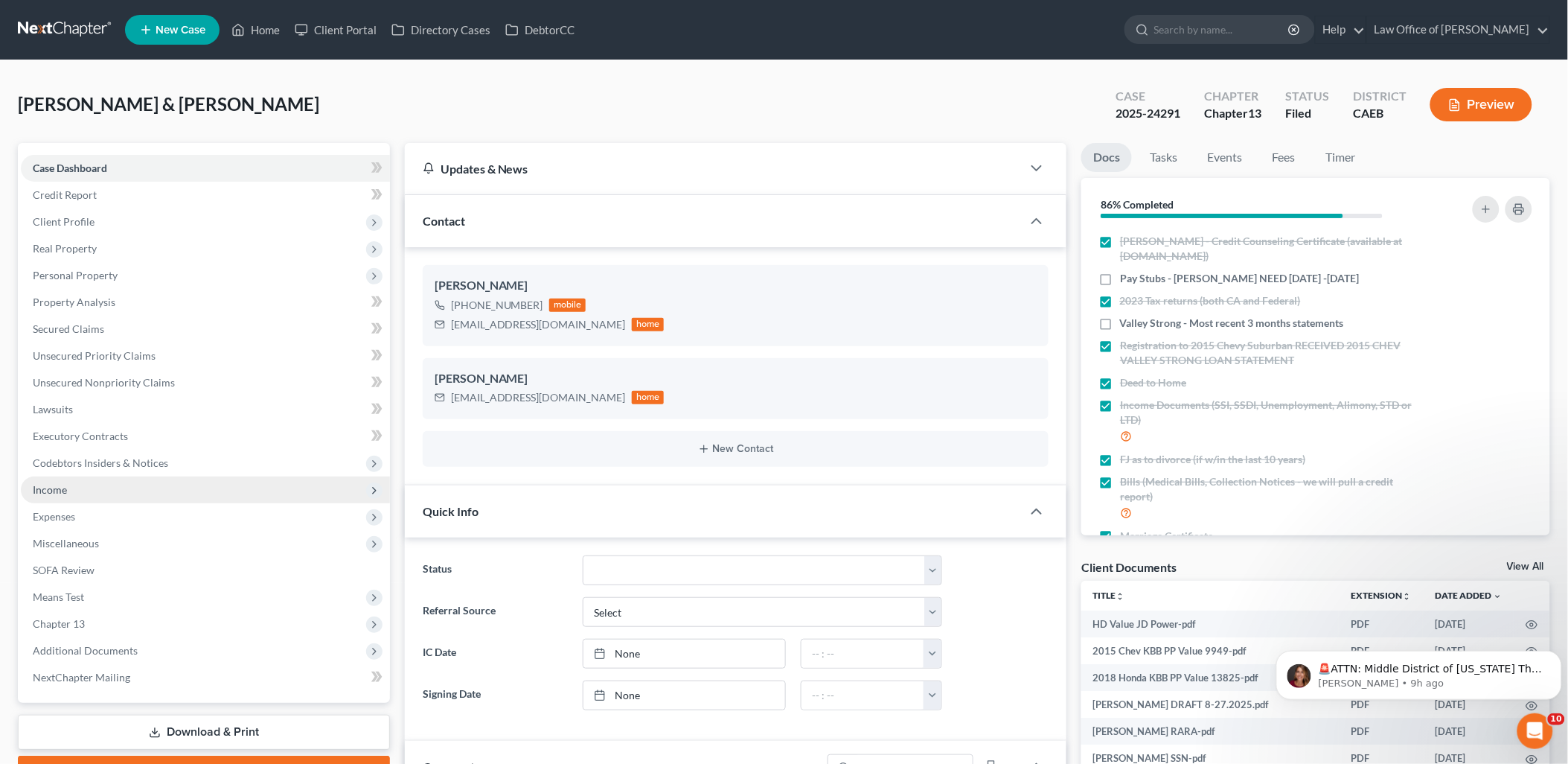
scroll to position [2080, 0]
click at [1534, 561] on link "View All" at bounding box center [1526, 566] width 37 height 10
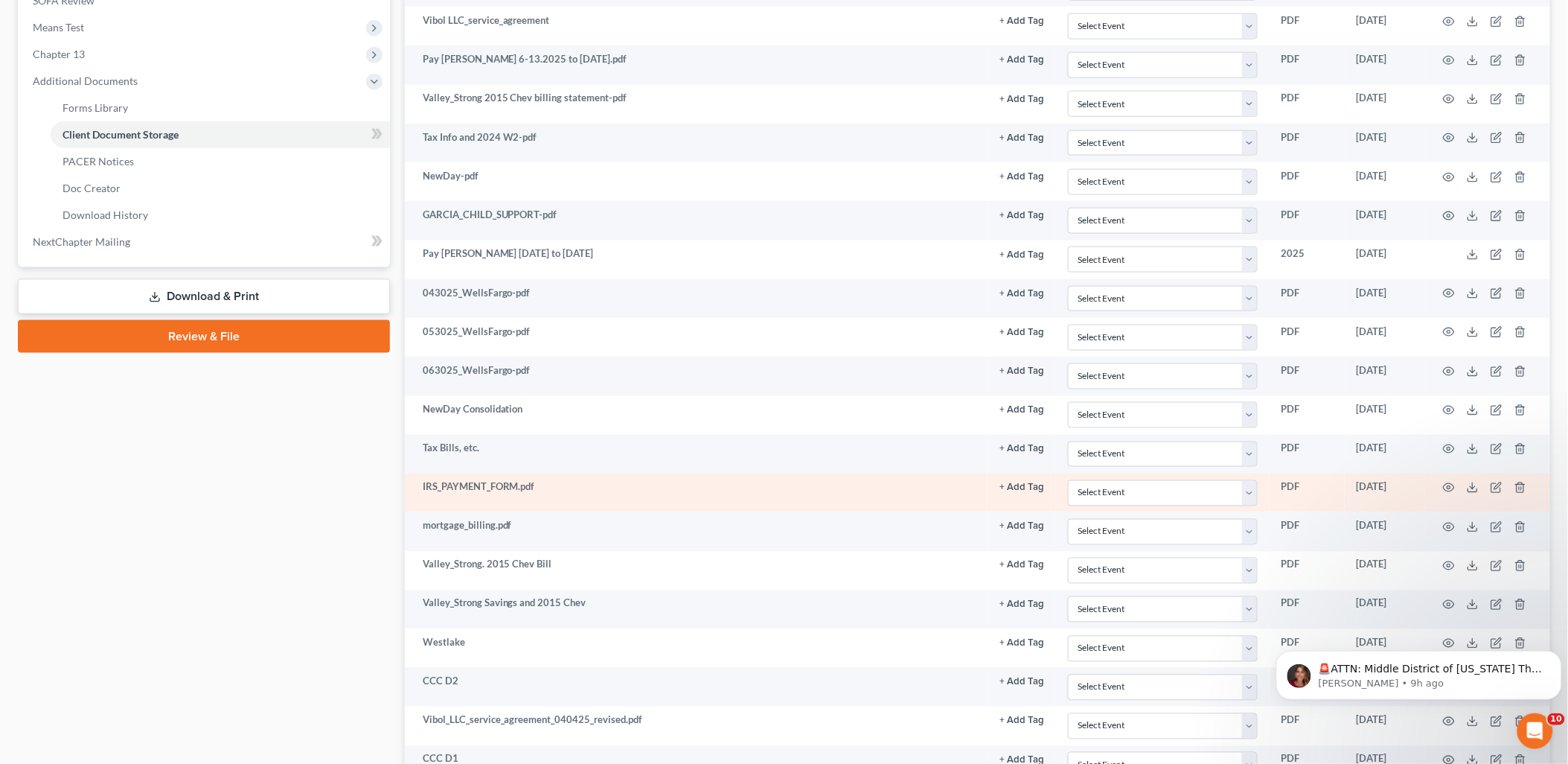
scroll to position [529, 0]
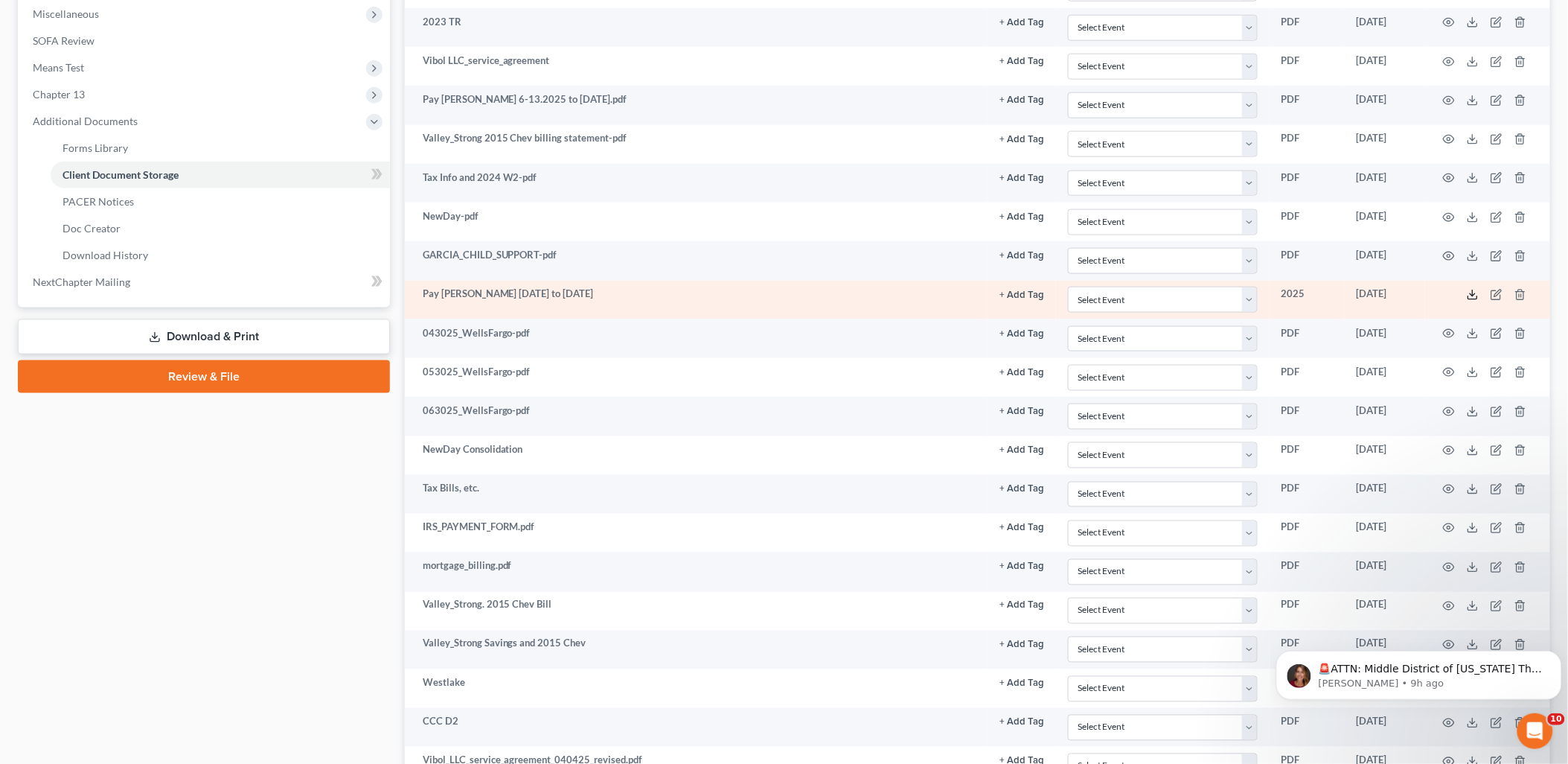
click at [1471, 293] on icon at bounding box center [1473, 295] width 12 height 12
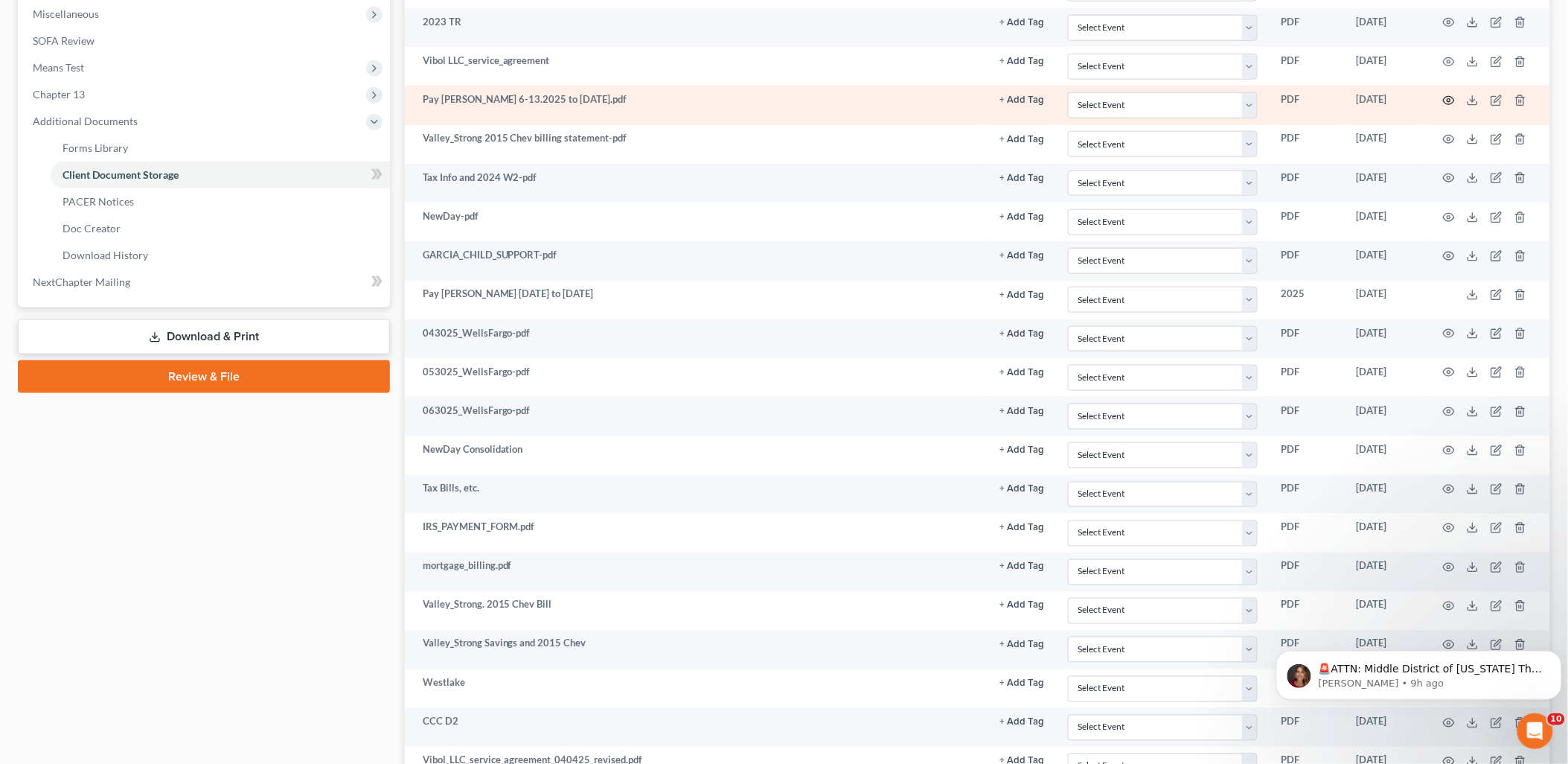
click at [1449, 97] on icon "button" at bounding box center [1449, 101] width 12 height 12
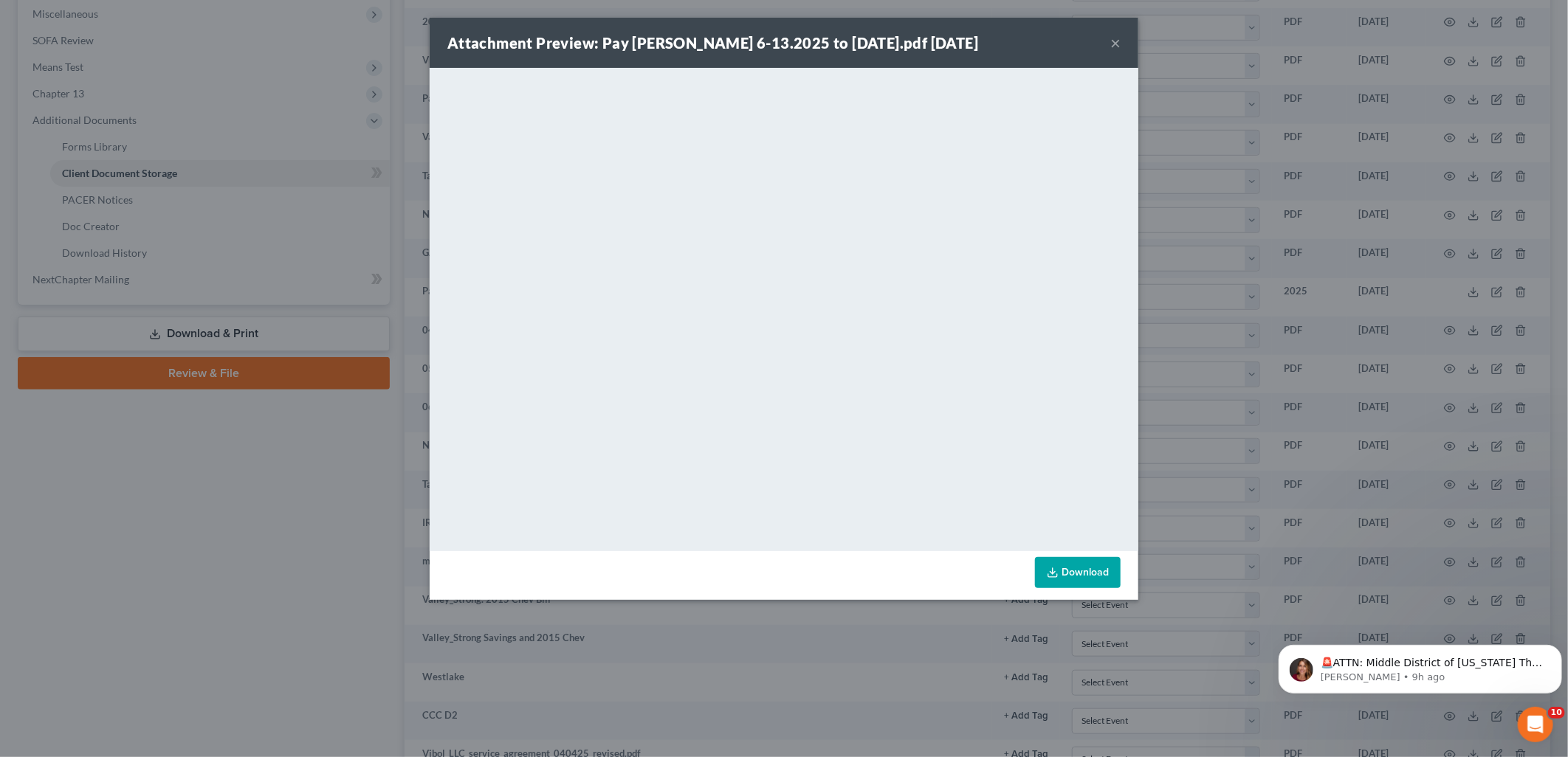
click at [1115, 37] on button "×" at bounding box center [1115, 42] width 10 height 18
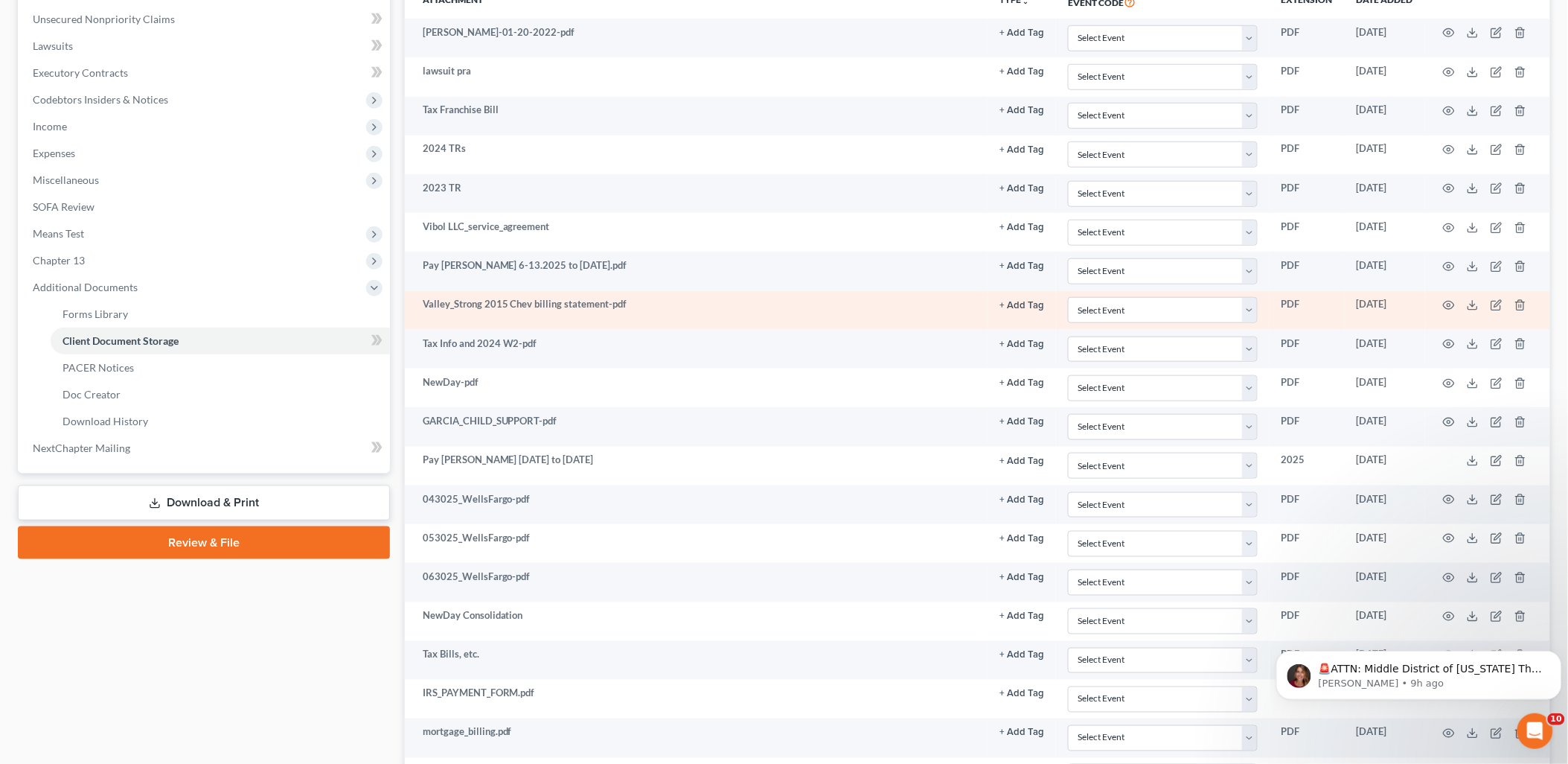
scroll to position [0, 0]
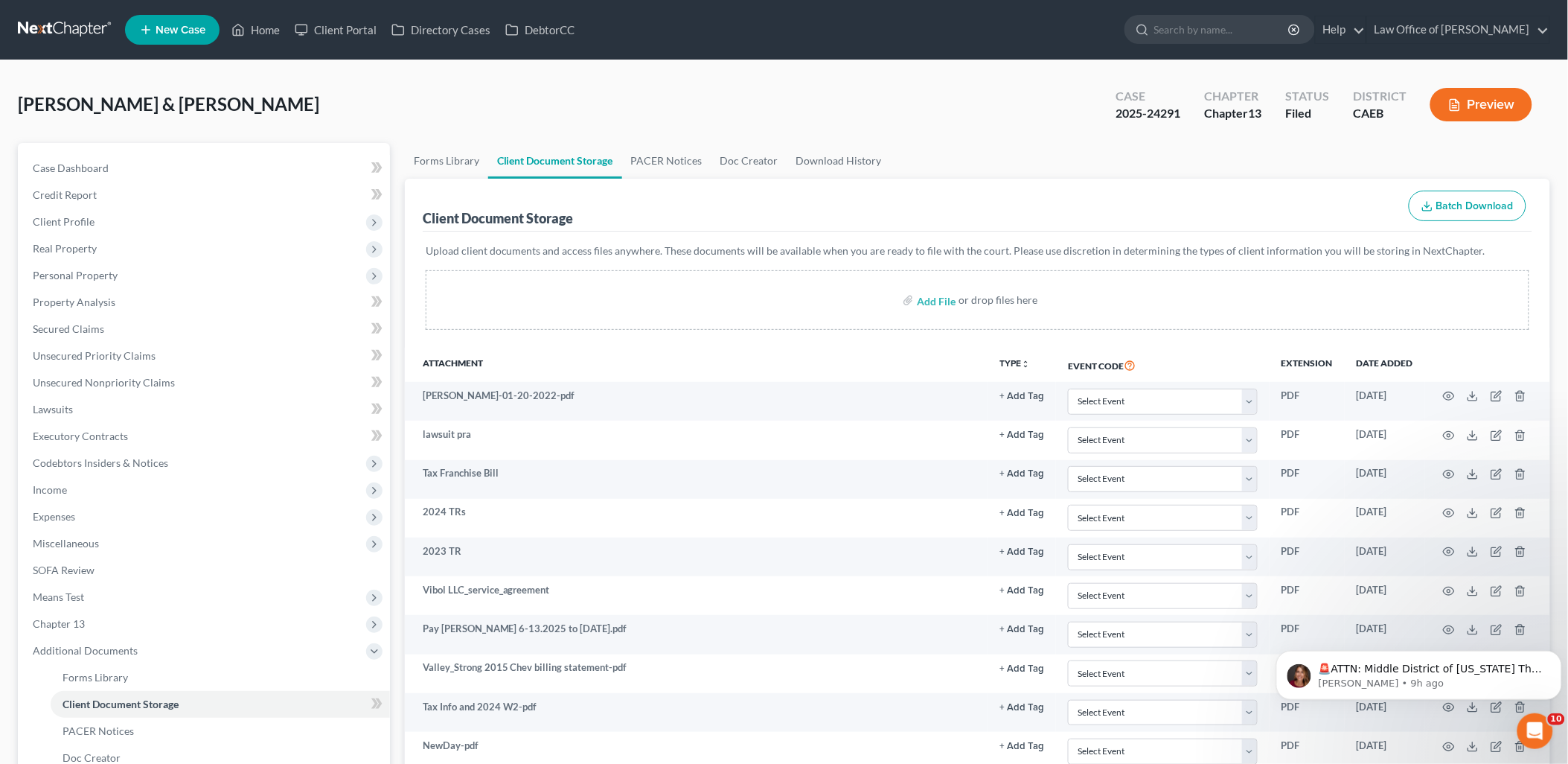
click at [1440, 631] on body "🚨ATTN: Middle District of Florida The court has added a new Credit Counseling F…" at bounding box center [1418, 671] width 286 height 92
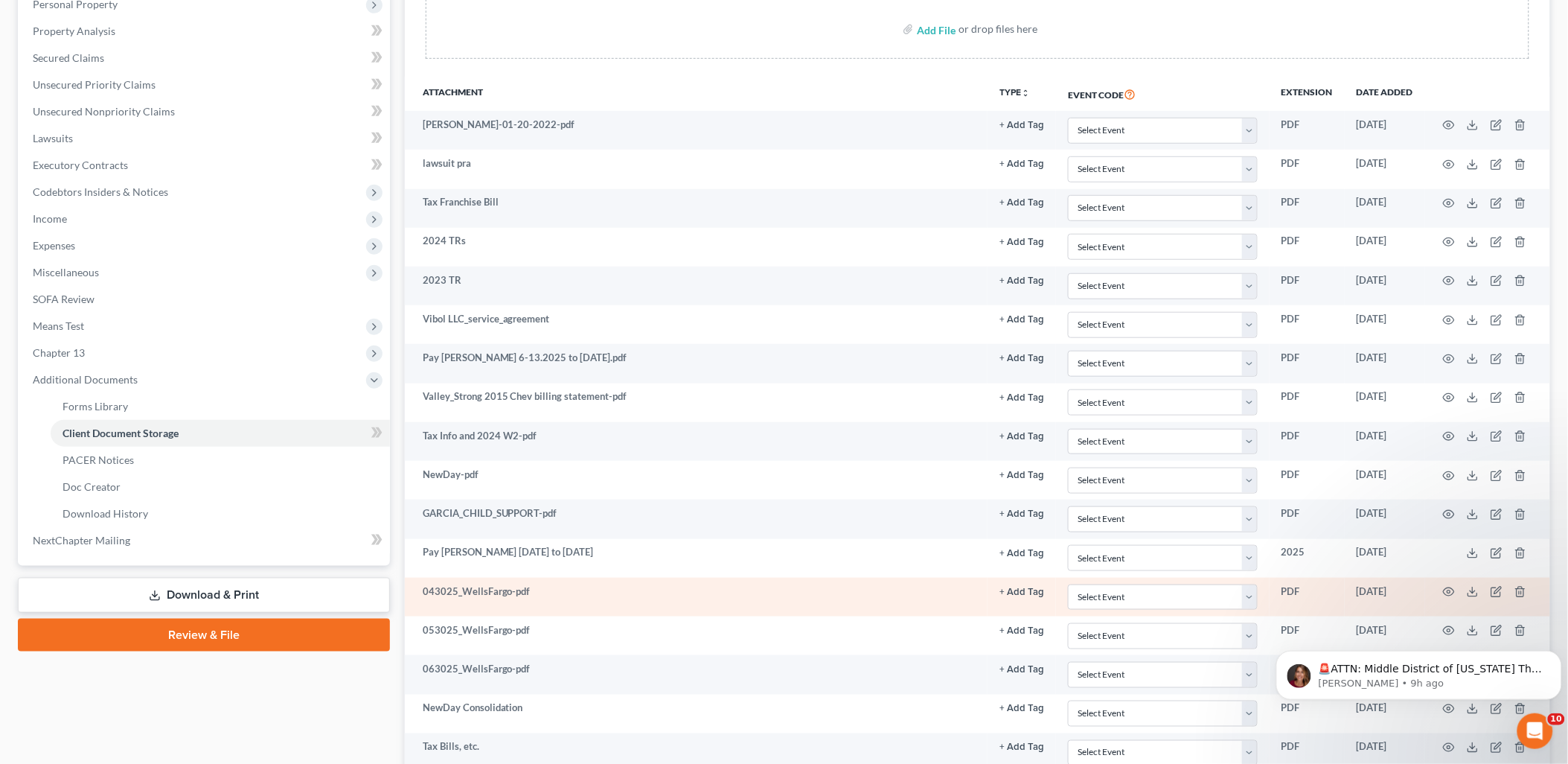
scroll to position [330, 0]
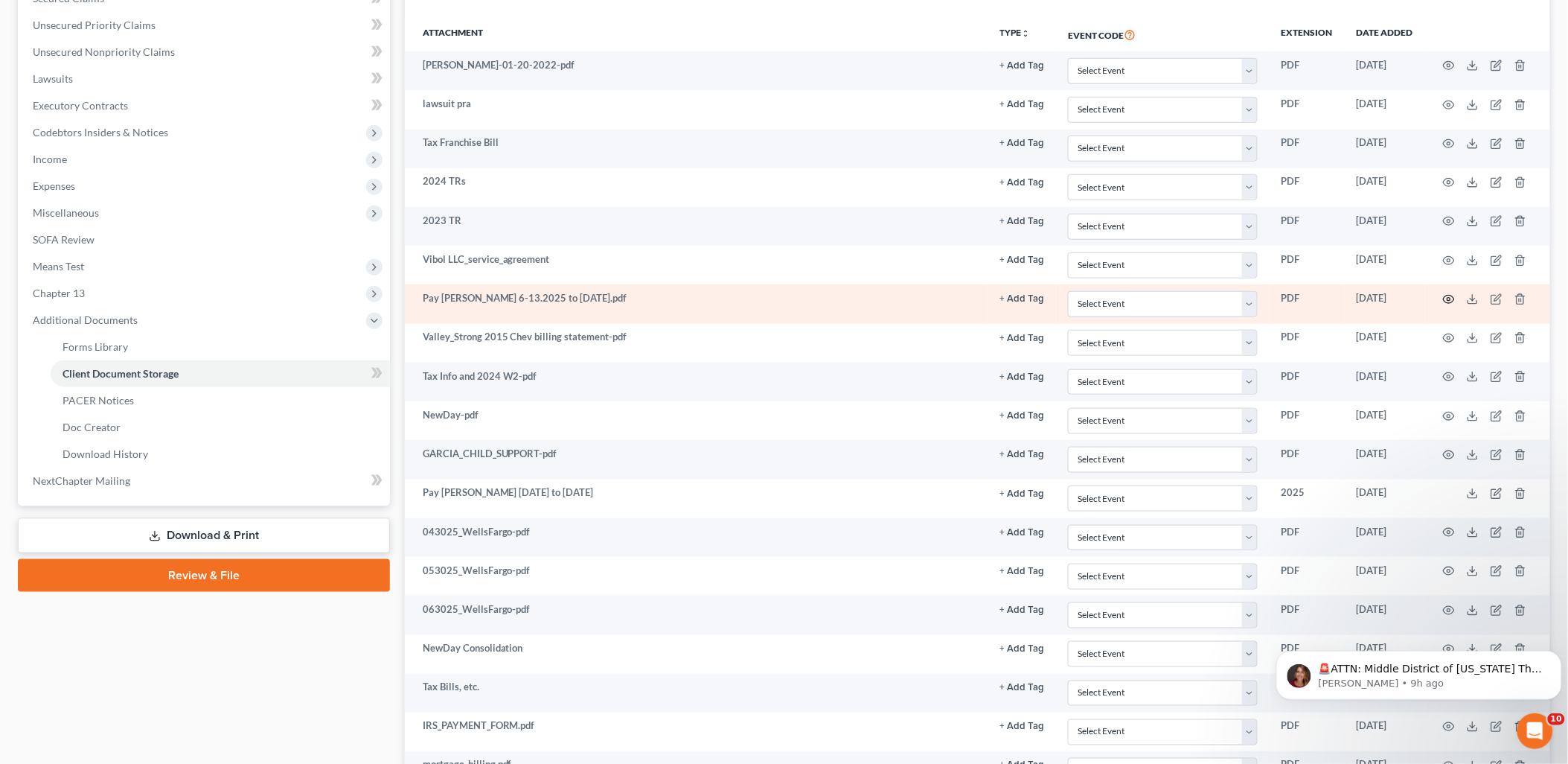
click at [1454, 295] on icon "button" at bounding box center [1449, 299] width 12 height 12
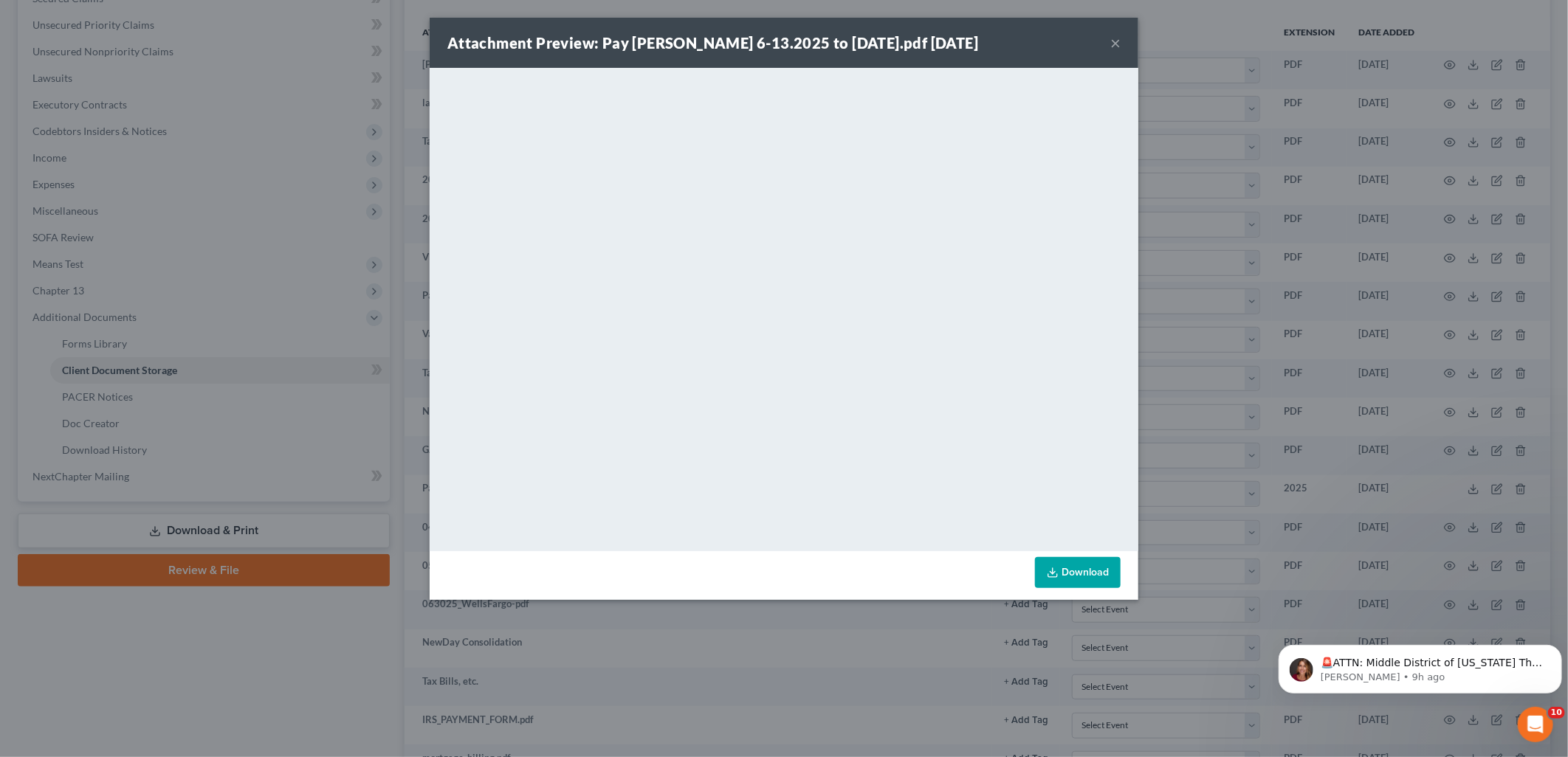
click at [1116, 46] on button "×" at bounding box center [1115, 42] width 10 height 18
